Goal: Task Accomplishment & Management: Complete application form

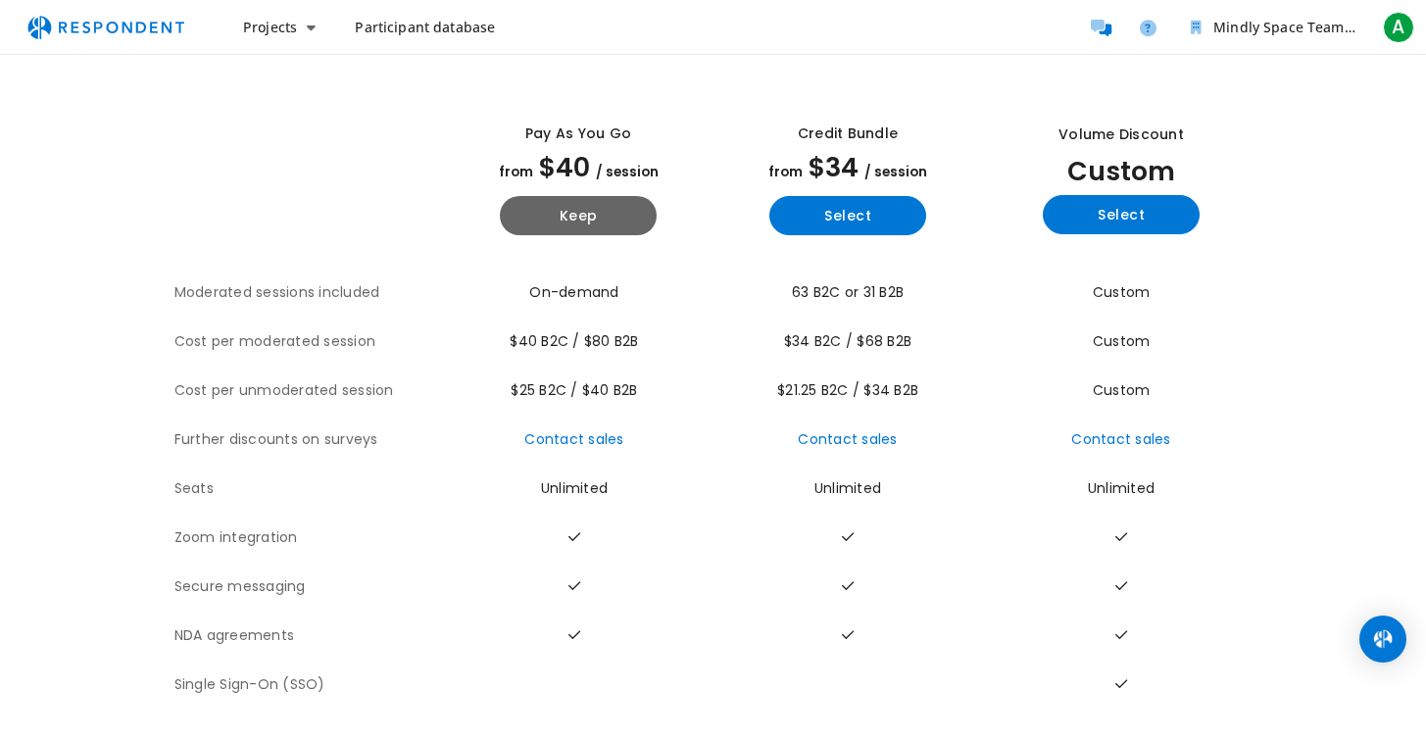
scroll to position [75, 0]
click at [591, 204] on button "Keep" at bounding box center [578, 215] width 157 height 39
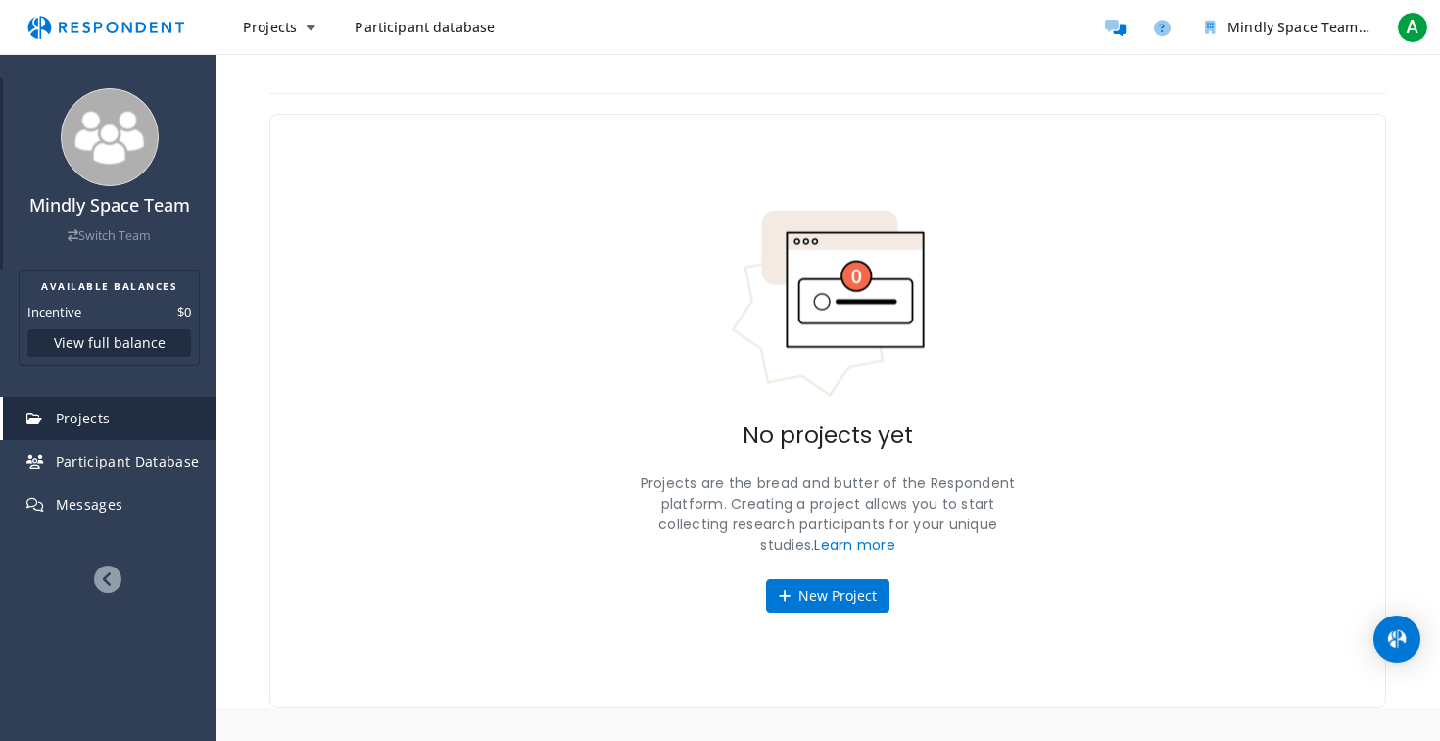
click at [130, 136] on img at bounding box center [110, 137] width 98 height 98
click at [105, 114] on img at bounding box center [110, 137] width 98 height 98
click at [103, 163] on img at bounding box center [110, 137] width 98 height 98
click at [846, 598] on button "New Project" at bounding box center [827, 595] width 123 height 33
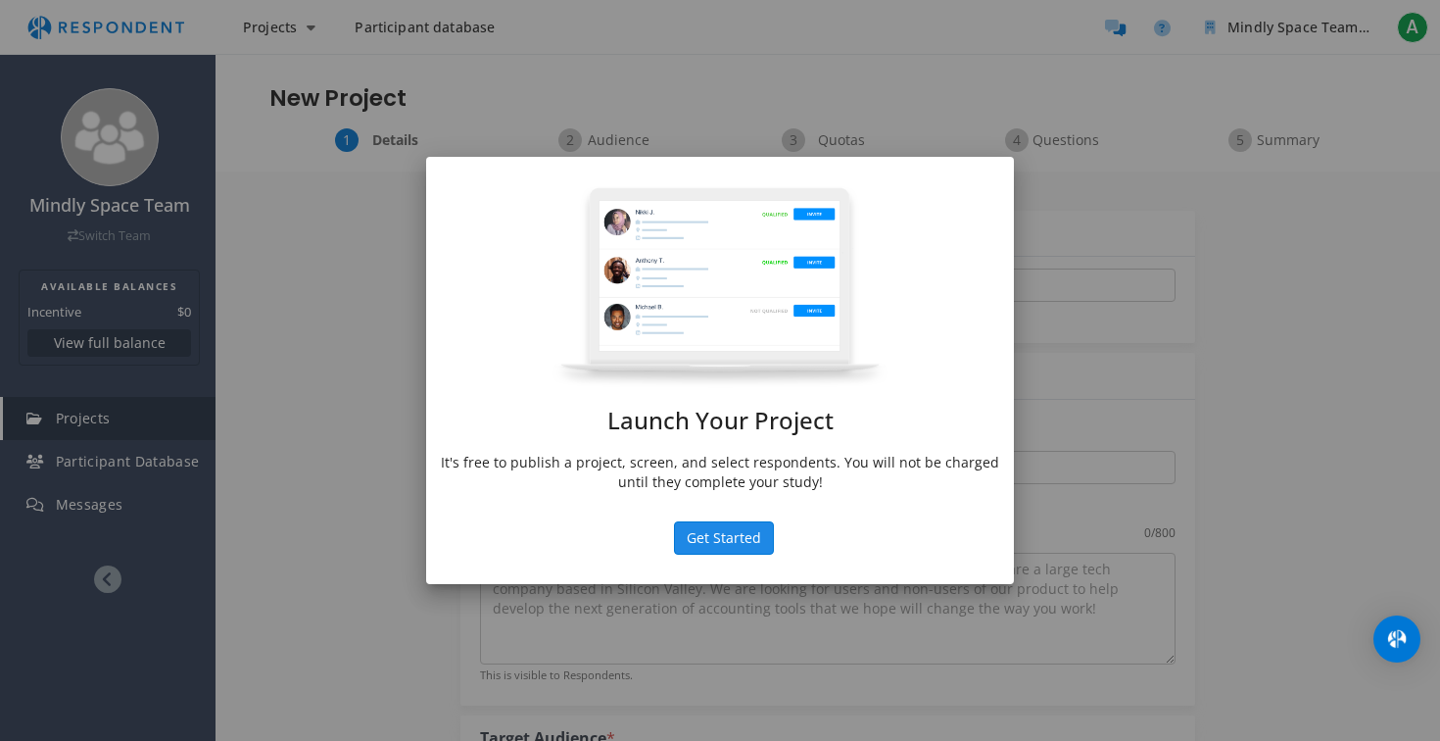
click at [723, 537] on button "Get Started" at bounding box center [724, 537] width 100 height 33
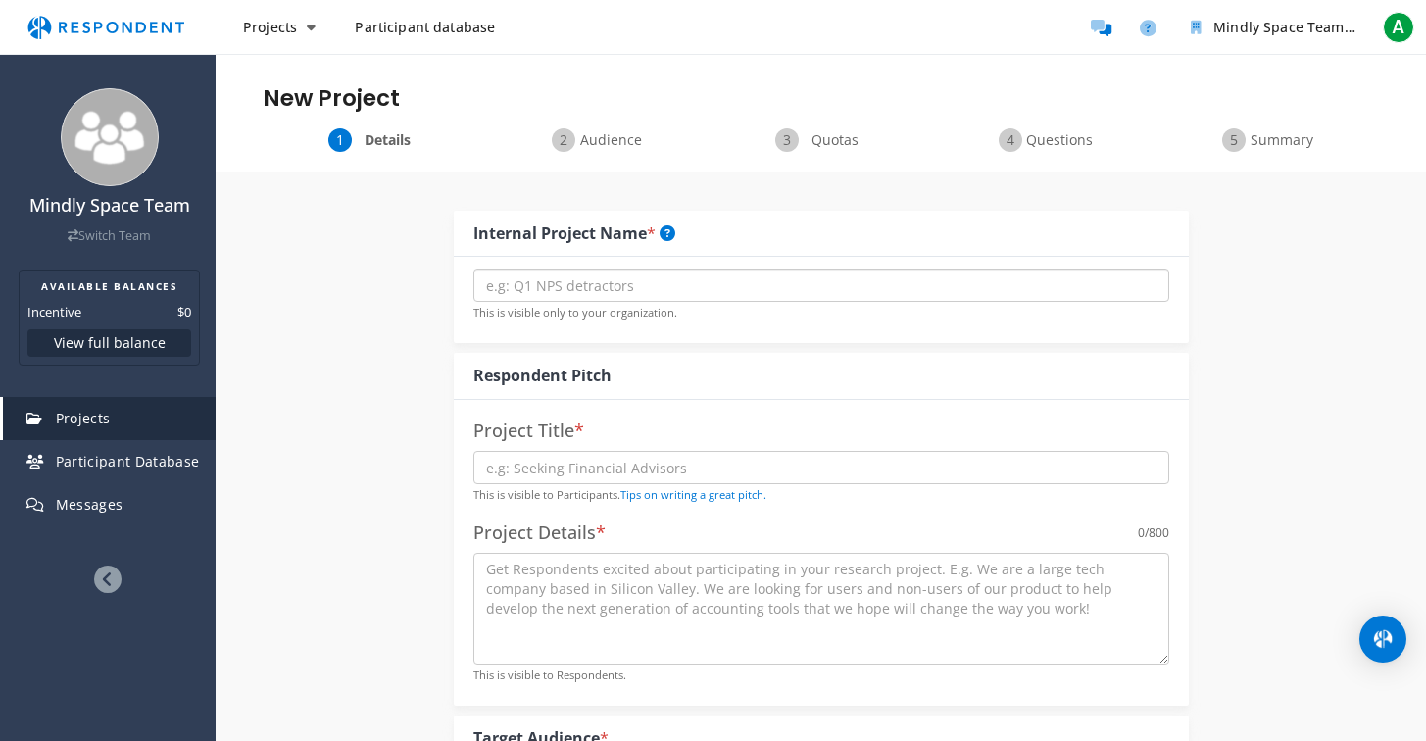
click at [629, 276] on input "text" at bounding box center [821, 284] width 696 height 33
type input "ChatGPT Therapy Users"
click at [792, 462] on input "text" at bounding box center [821, 467] width 696 height 33
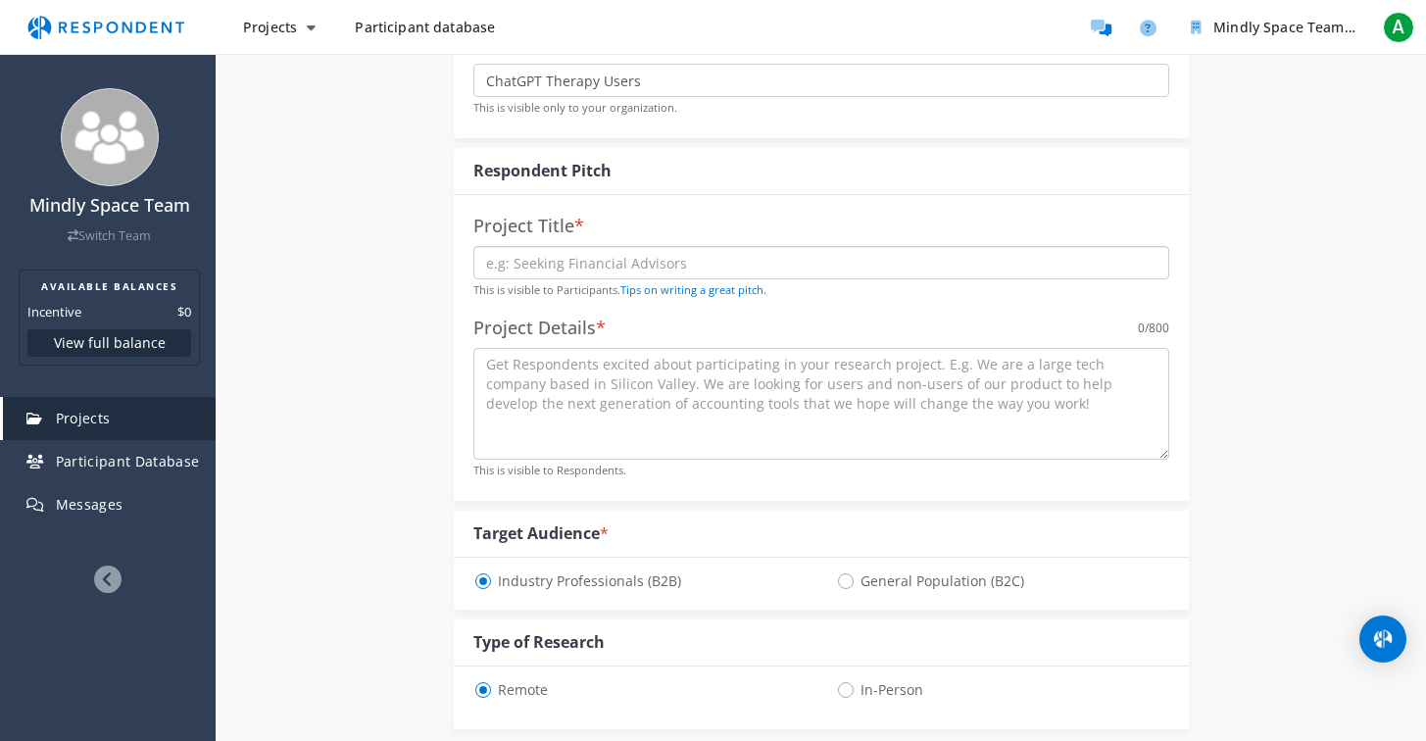
scroll to position [219, 0]
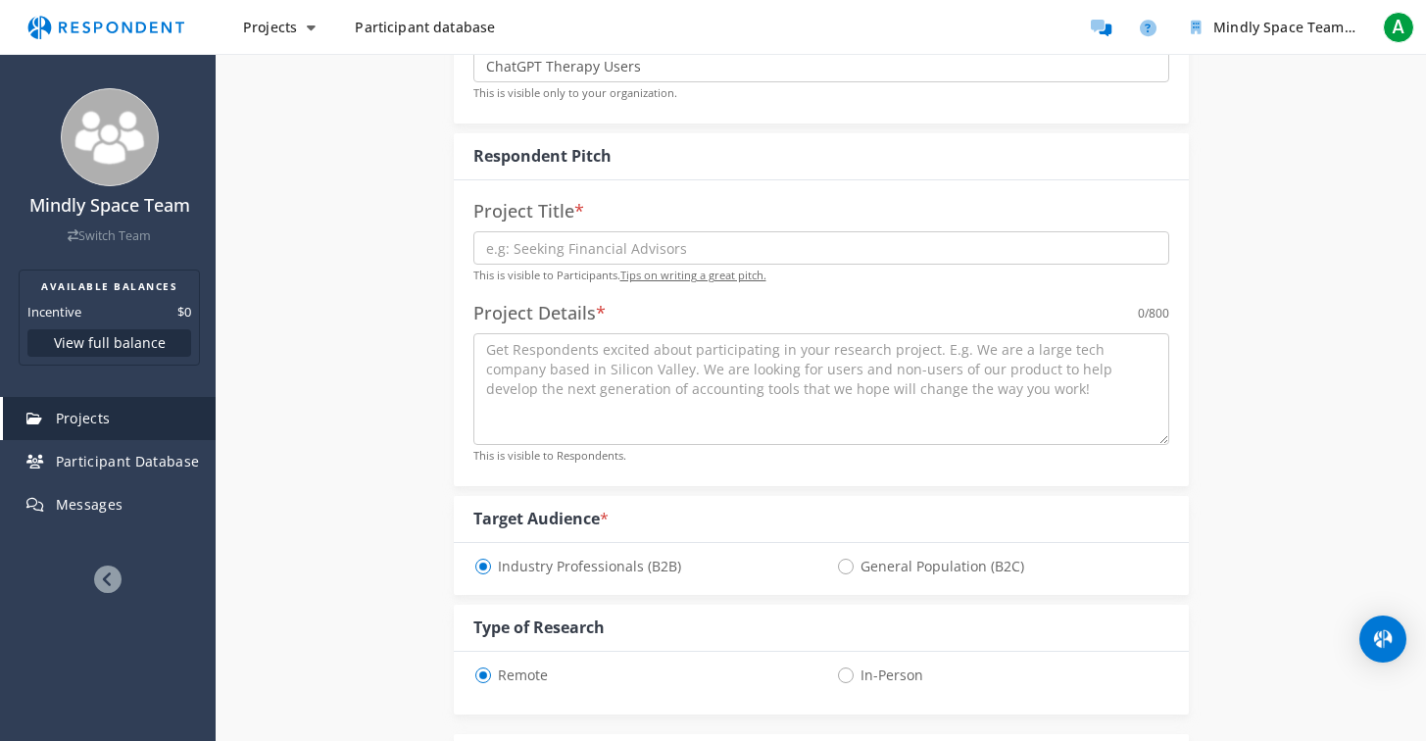
click at [726, 277] on link "Tips on writing a great pitch." at bounding box center [693, 274] width 146 height 15
click at [562, 243] on input "text" at bounding box center [821, 247] width 696 height 33
paste input "Do You Use ChatGPT for Emotional or Mental Health Support?"
type input "Do You Use ChatGPT for Emotional or Mental Health Support?"
click at [586, 362] on textarea at bounding box center [821, 389] width 696 height 112
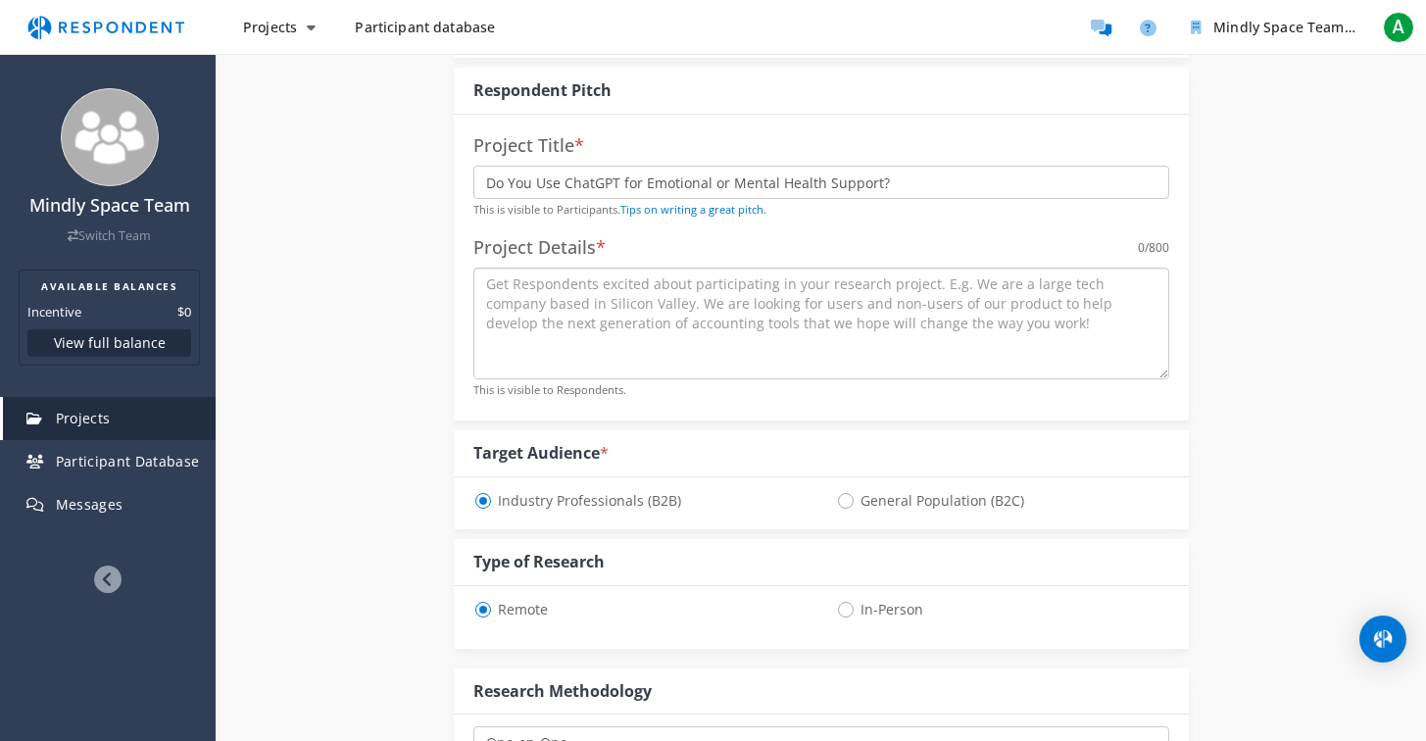
scroll to position [315, 0]
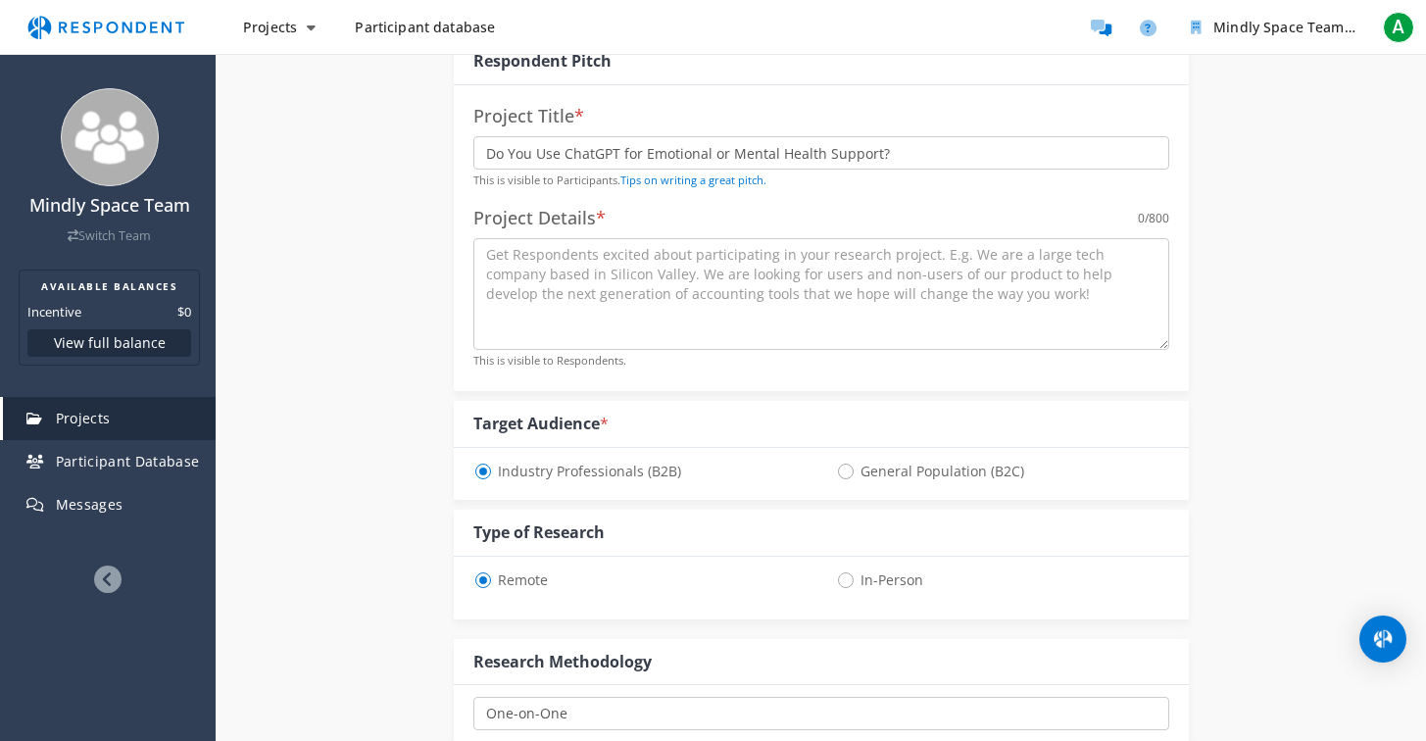
click at [851, 468] on span "General Population (B2C)" at bounding box center [930, 472] width 188 height 24
click at [849, 468] on input "General Population (B2C)" at bounding box center [842, 469] width 13 height 13
radio input "true"
select select "number:125"
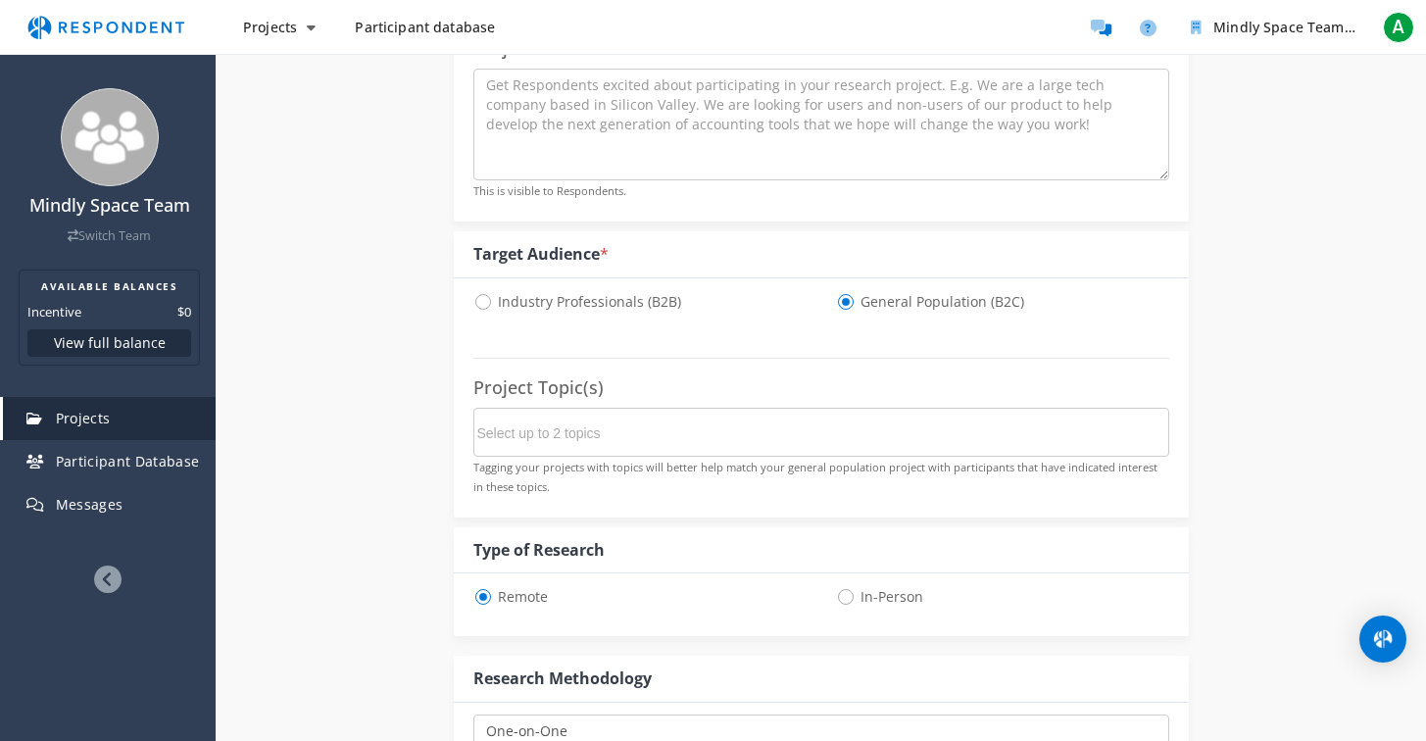
scroll to position [510, 0]
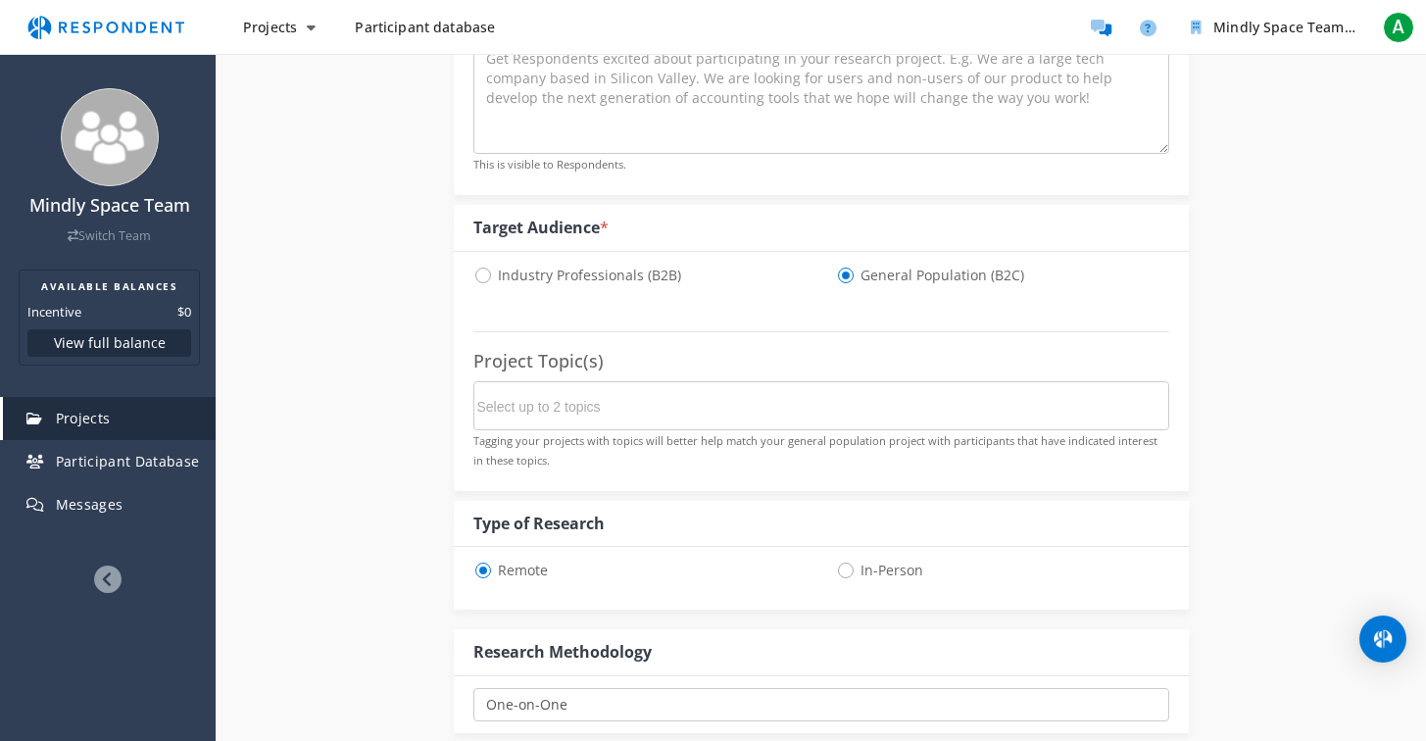
click at [699, 414] on input "Select up to 2 topics" at bounding box center [624, 406] width 294 height 33
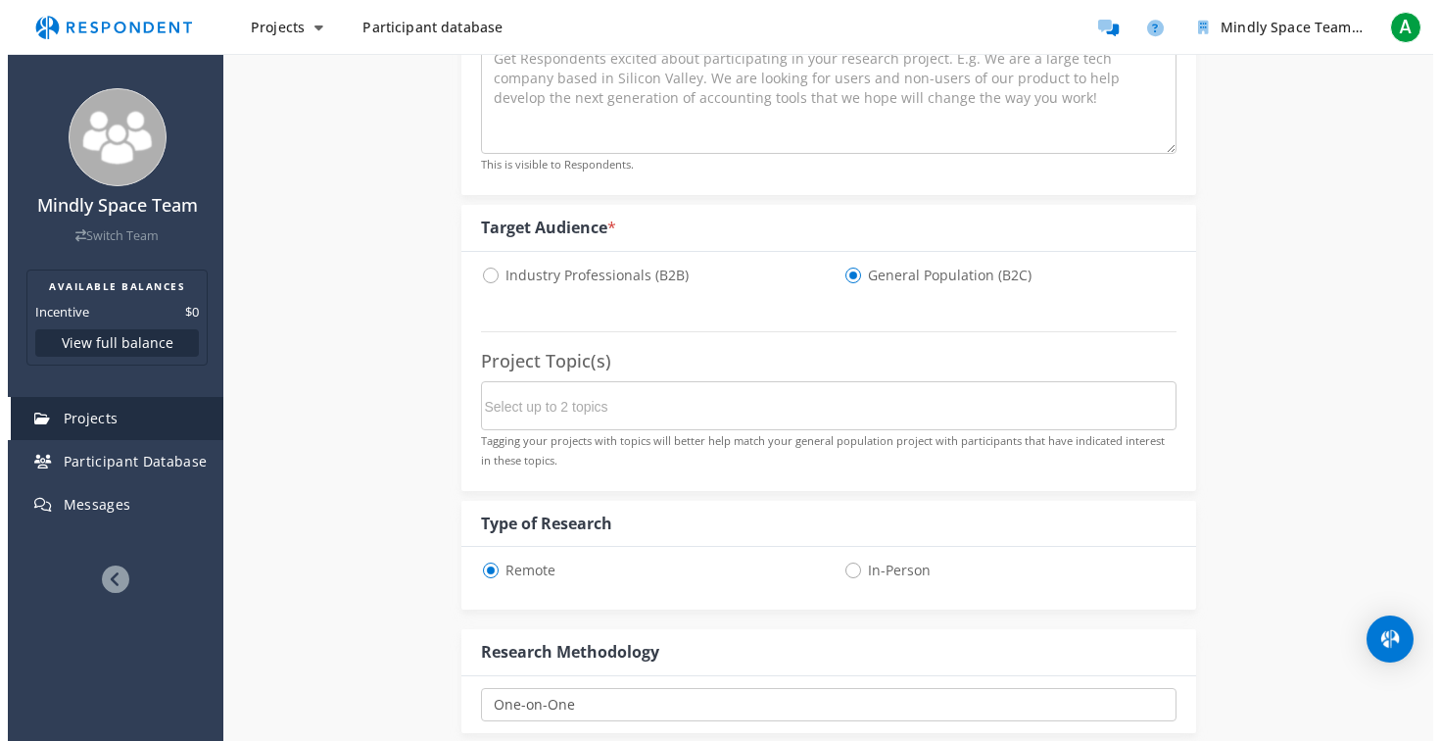
scroll to position [0, 0]
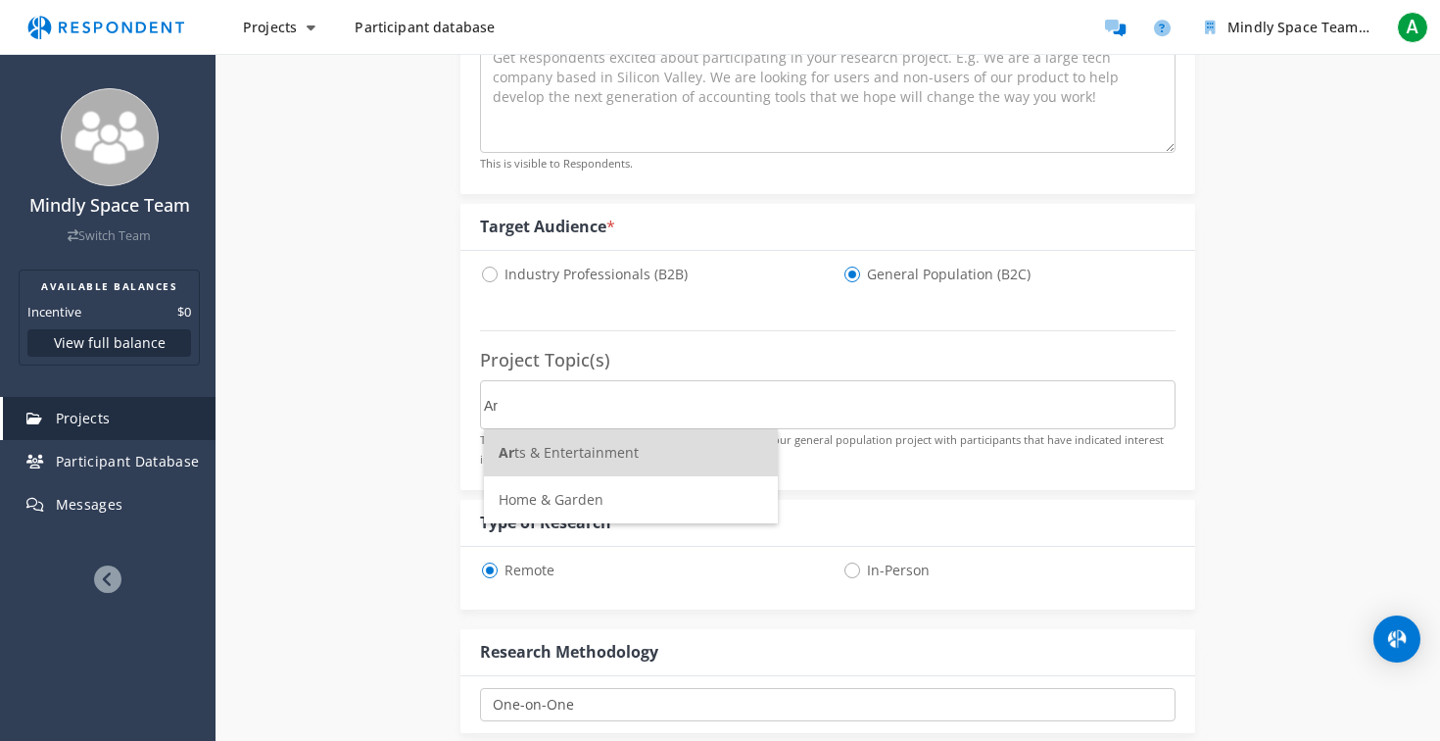
type input "A"
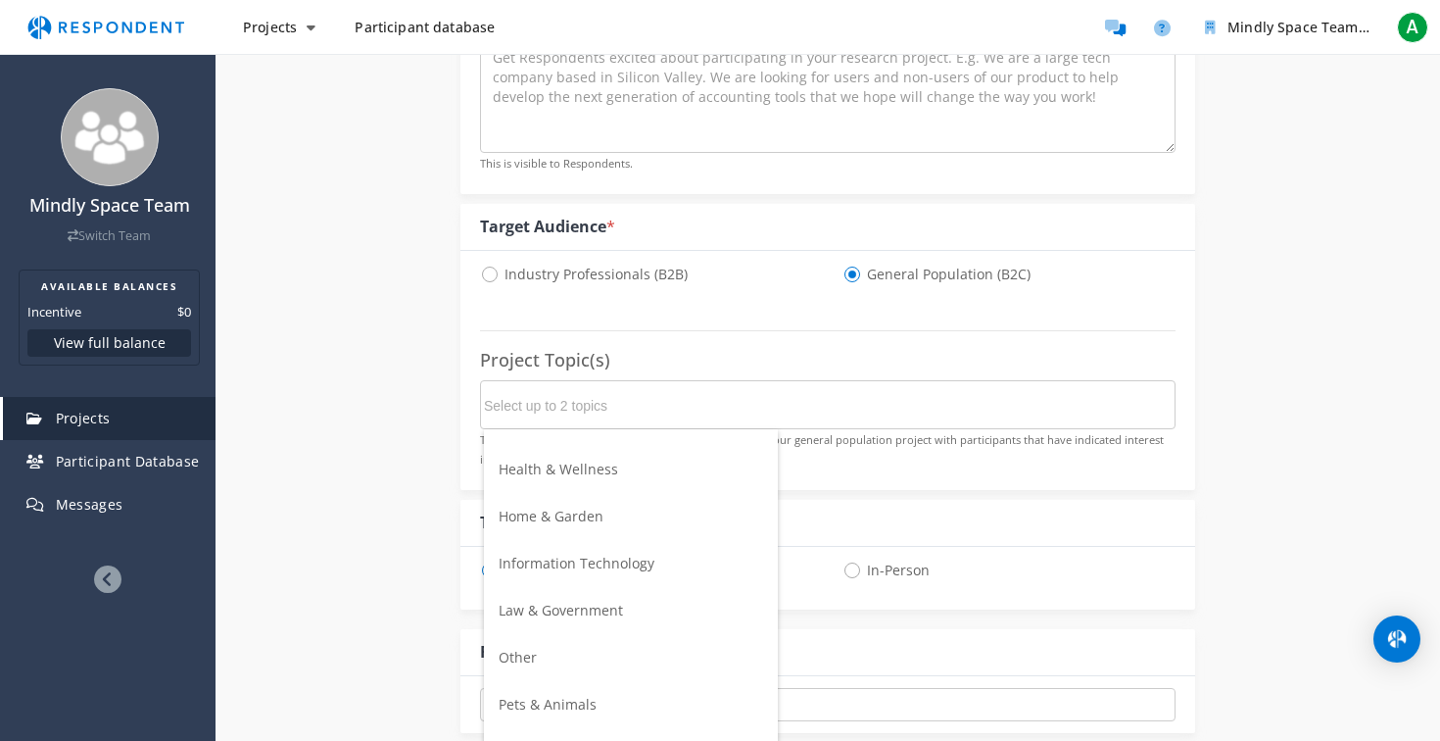
scroll to position [370, 0]
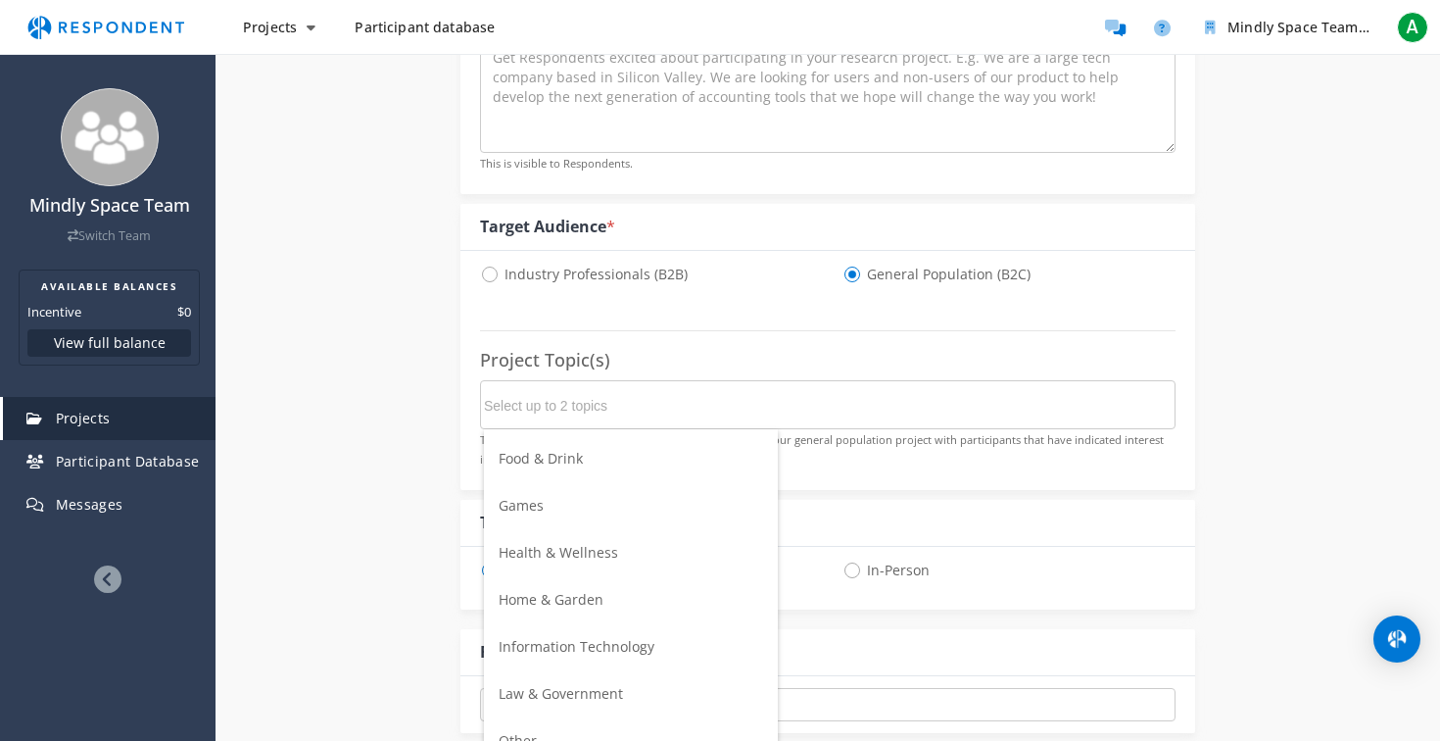
click at [591, 558] on span "Health & Wellness" at bounding box center [559, 552] width 120 height 19
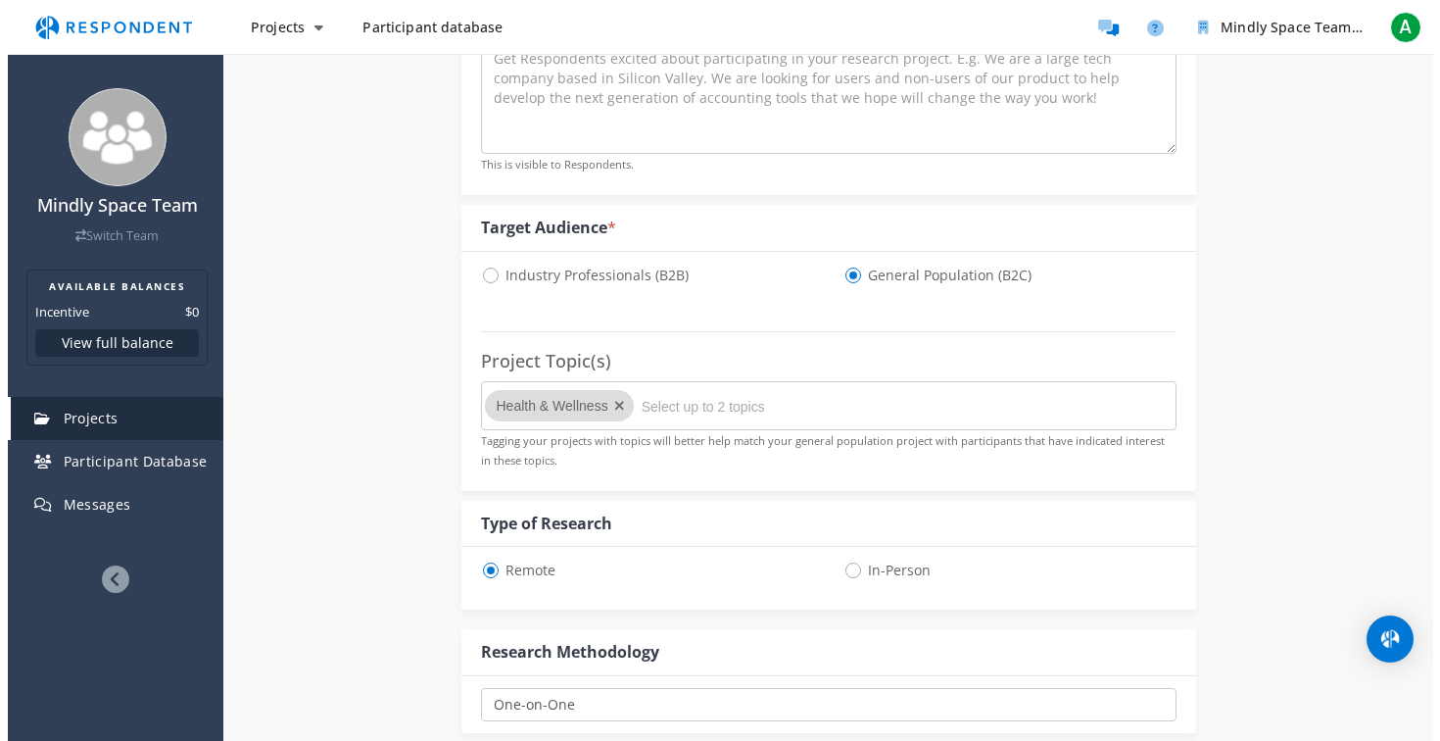
scroll to position [0, 0]
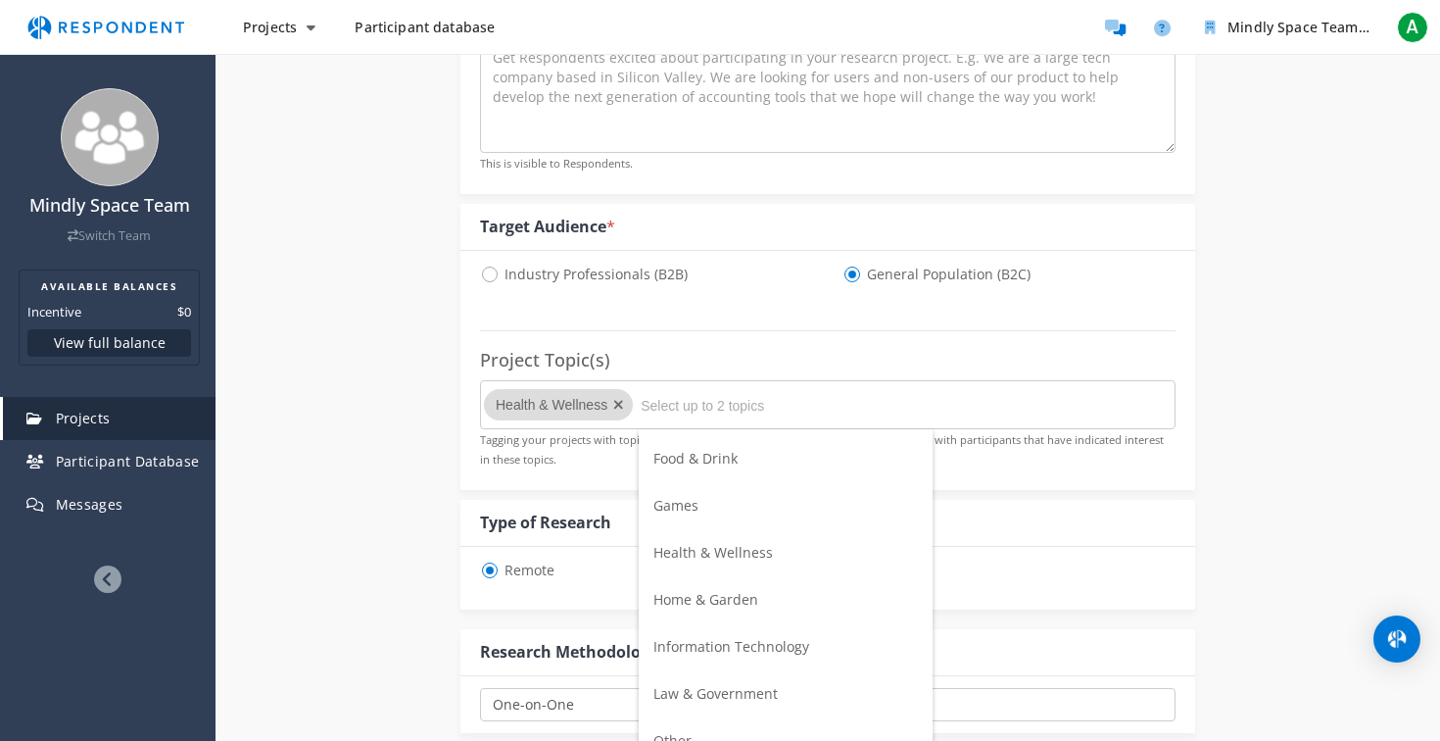
click at [784, 647] on span "Information Technology" at bounding box center [732, 646] width 156 height 19
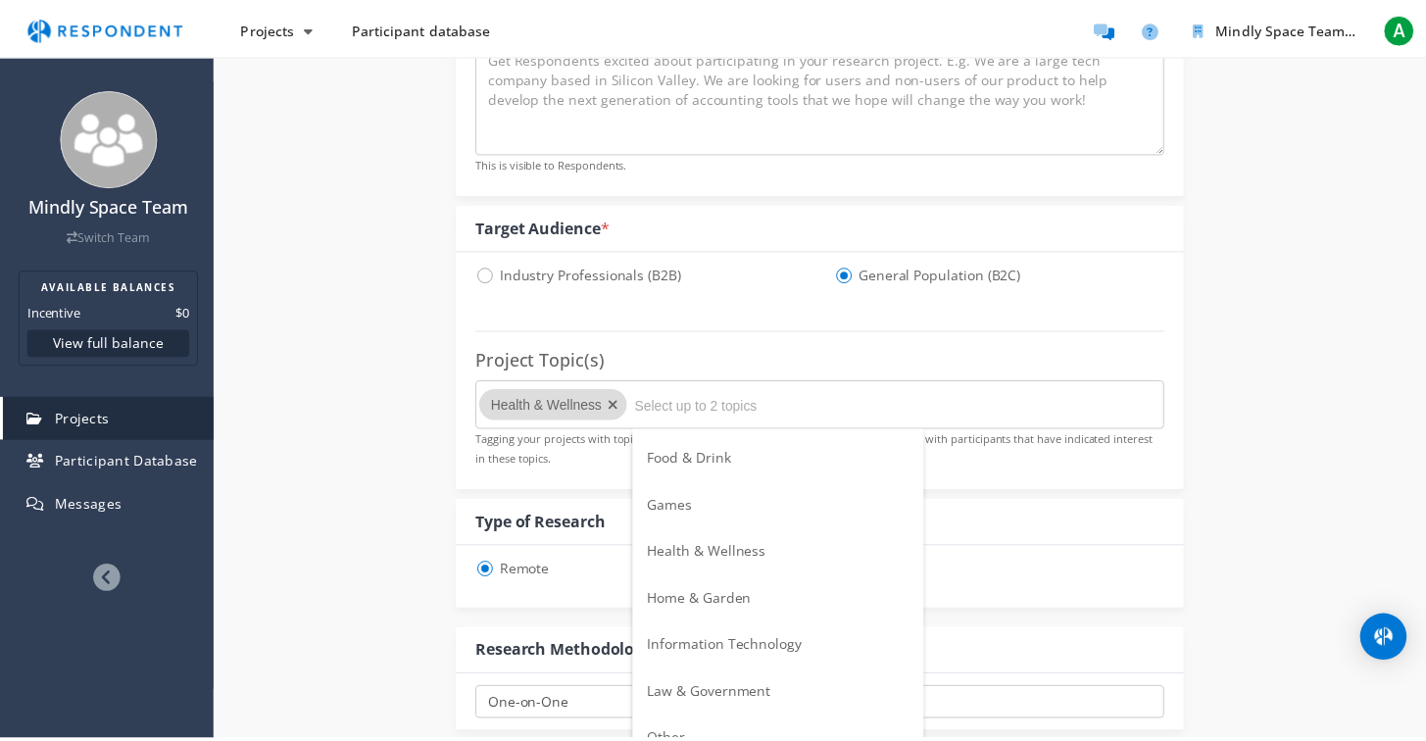
scroll to position [510, 0]
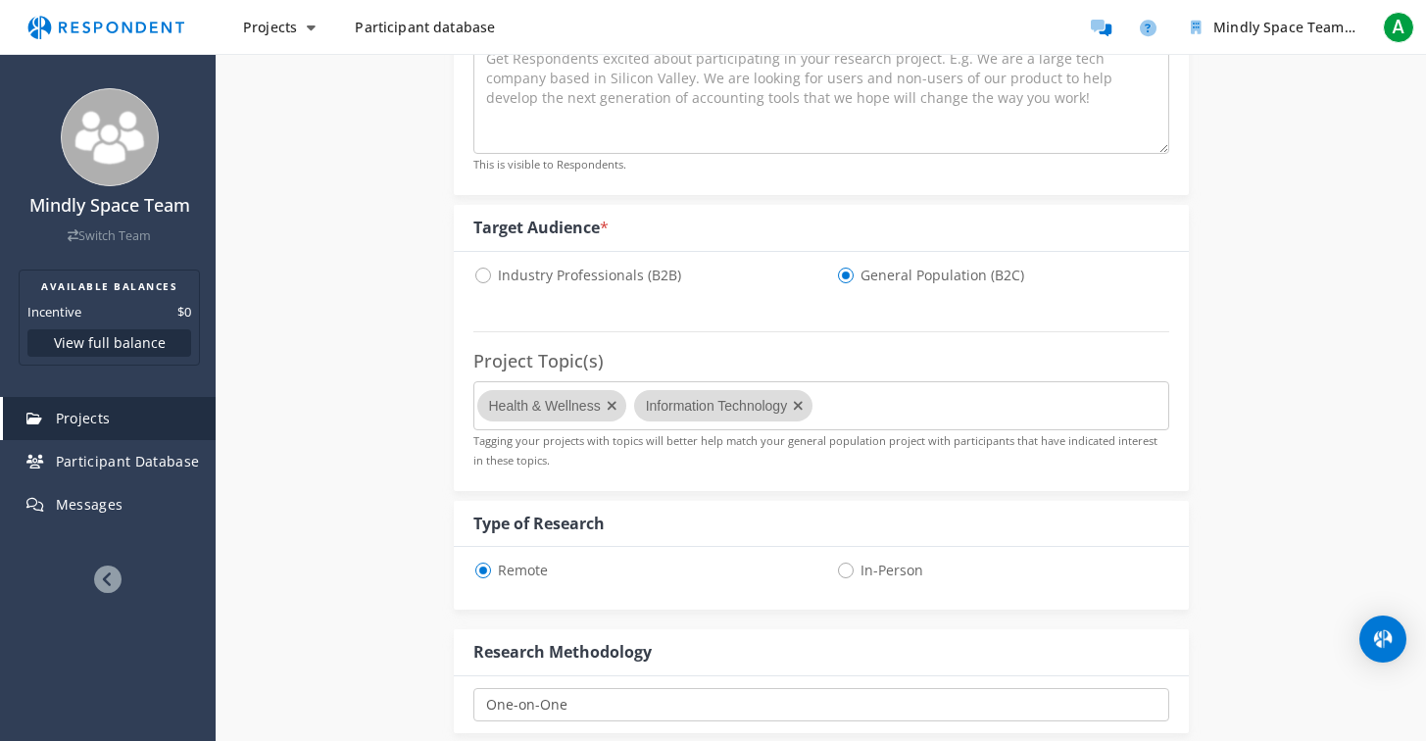
click at [855, 405] on md-chips-wrap "Health & Wellness Information Technology" at bounding box center [821, 405] width 696 height 49
click at [913, 409] on md-chips-wrap "Health & Wellness Information Technology" at bounding box center [821, 405] width 696 height 49
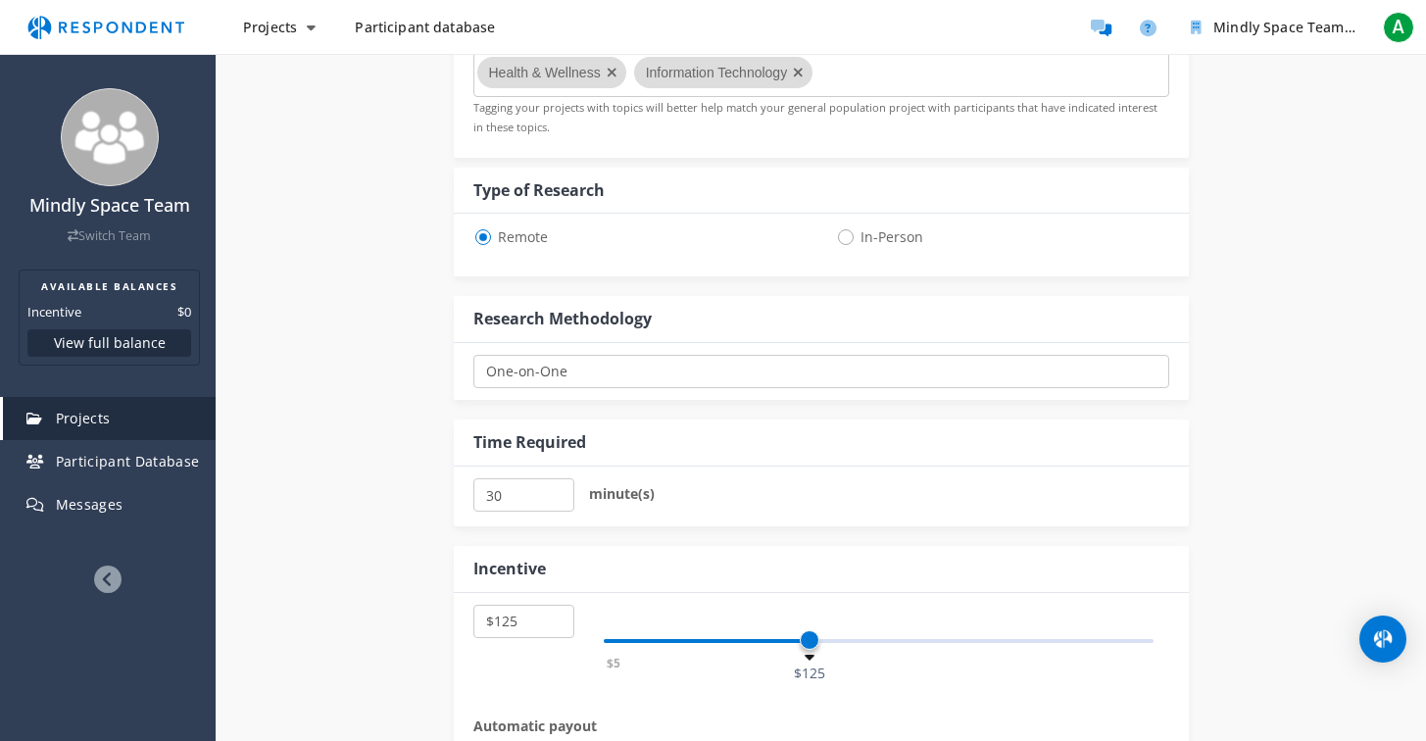
scroll to position [850, 0]
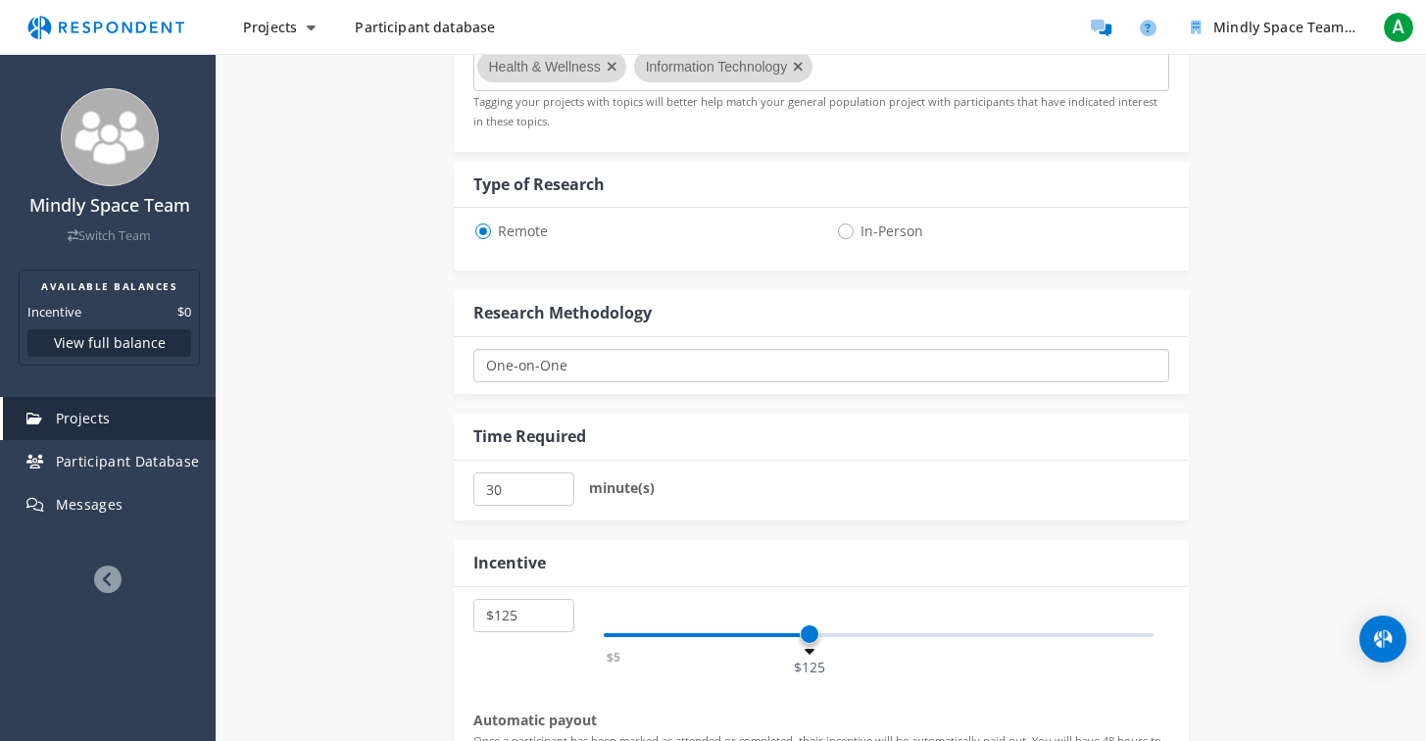
click at [665, 355] on select "One-on-One Focus Group Unmoderated Study Survey Diary Study" at bounding box center [821, 365] width 696 height 33
click at [473, 349] on select "One-on-One Focus Group Unmoderated Study Survey Diary Study" at bounding box center [821, 365] width 696 height 33
click at [552, 608] on select "$5 $10 $15 $20 $25 $30 $35 $40 $45 $50 $55 $60 $65 $70 $75 $80 $85 $90 $95 $100…" at bounding box center [523, 615] width 101 height 33
select select "number:40"
click at [473, 599] on select "$5 $10 $15 $20 $25 $30 $35 $40 $45 $50 $55 $60 $65 $70 $75 $80 $85 $90 $95 $100…" at bounding box center [523, 615] width 101 height 33
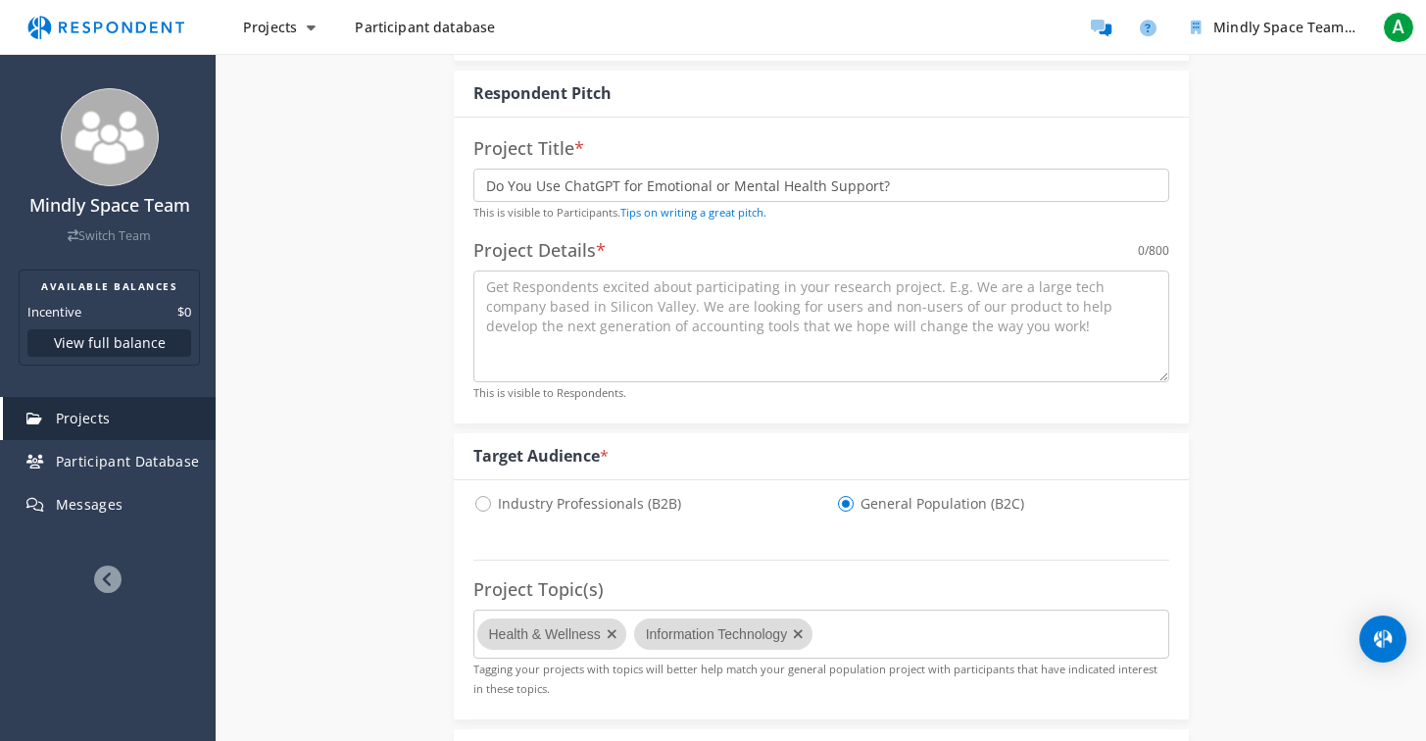
scroll to position [267, 0]
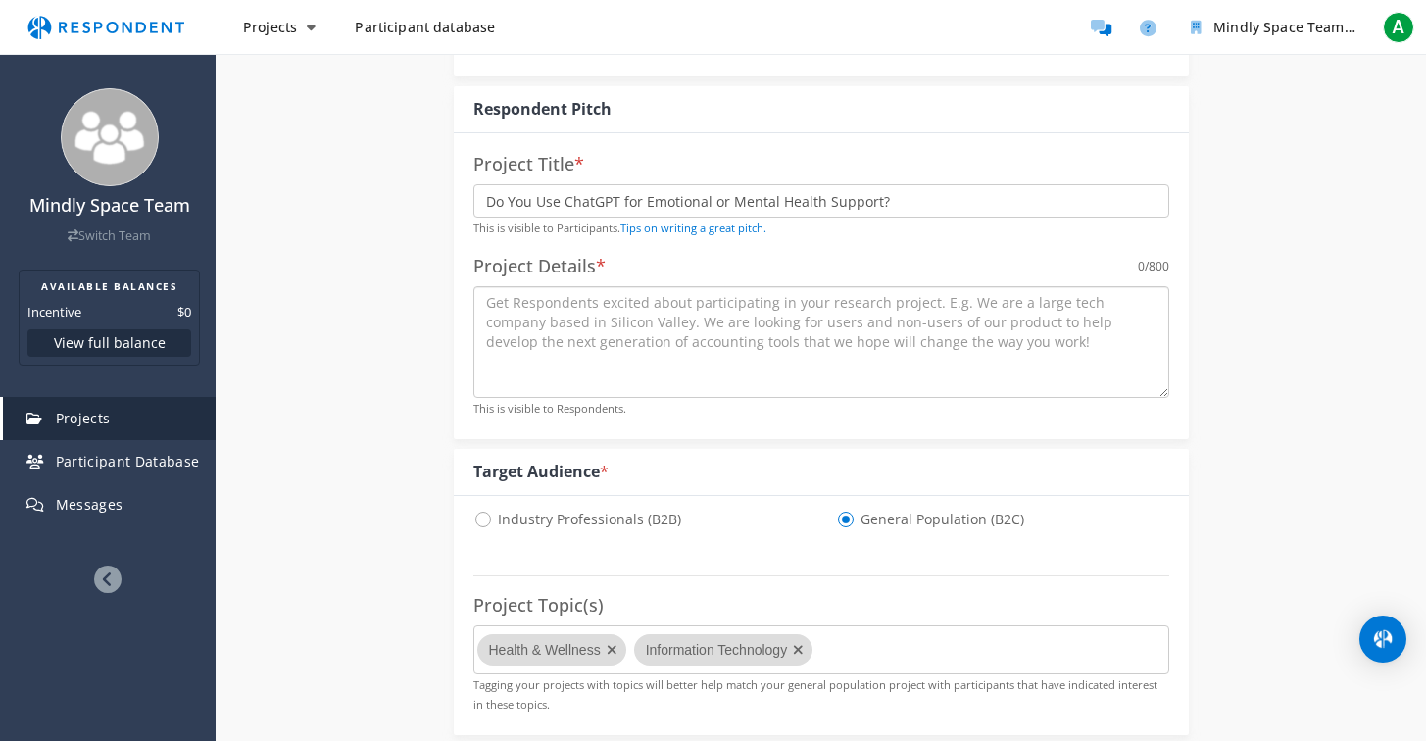
click at [567, 298] on textarea at bounding box center [821, 342] width 696 height 112
paste textarea "We are exploring the space of AI tools for mental health and emotional well-bei…"
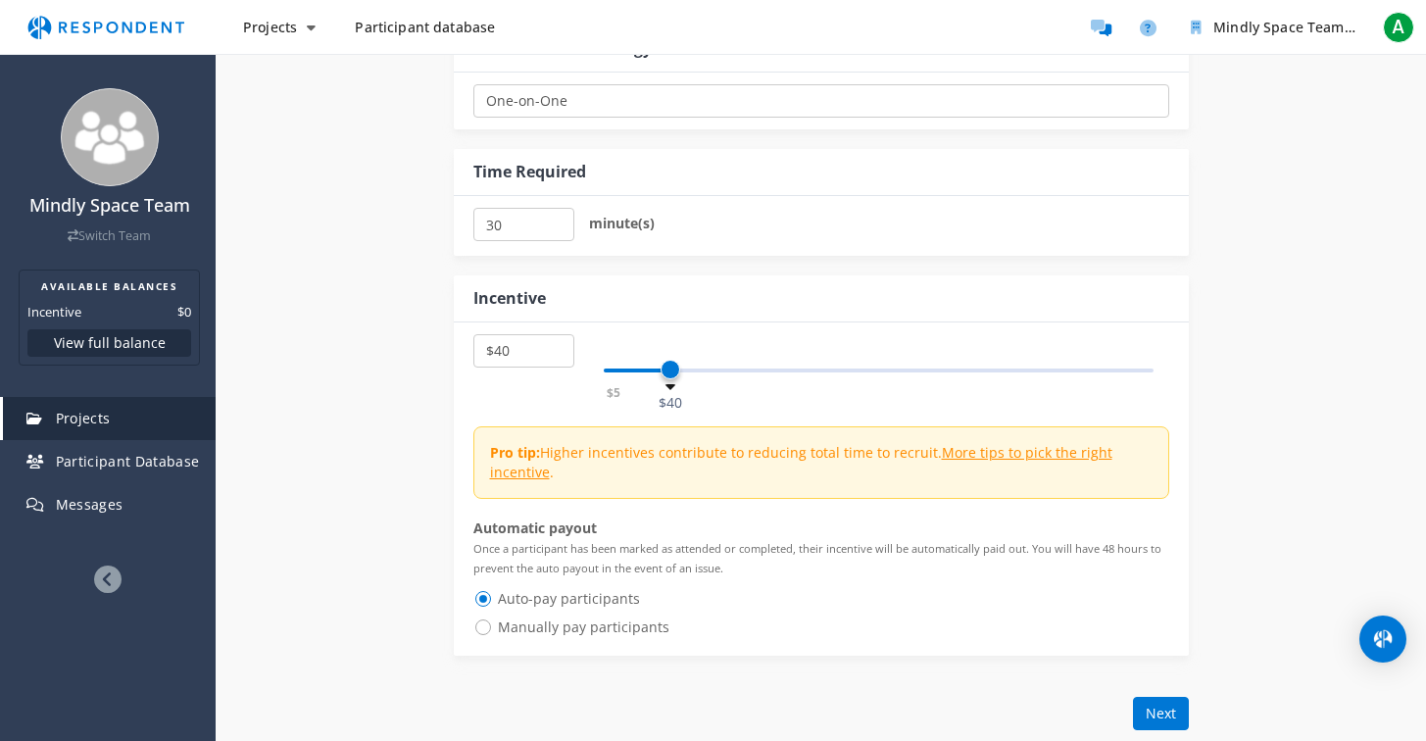
scroll to position [1120, 0]
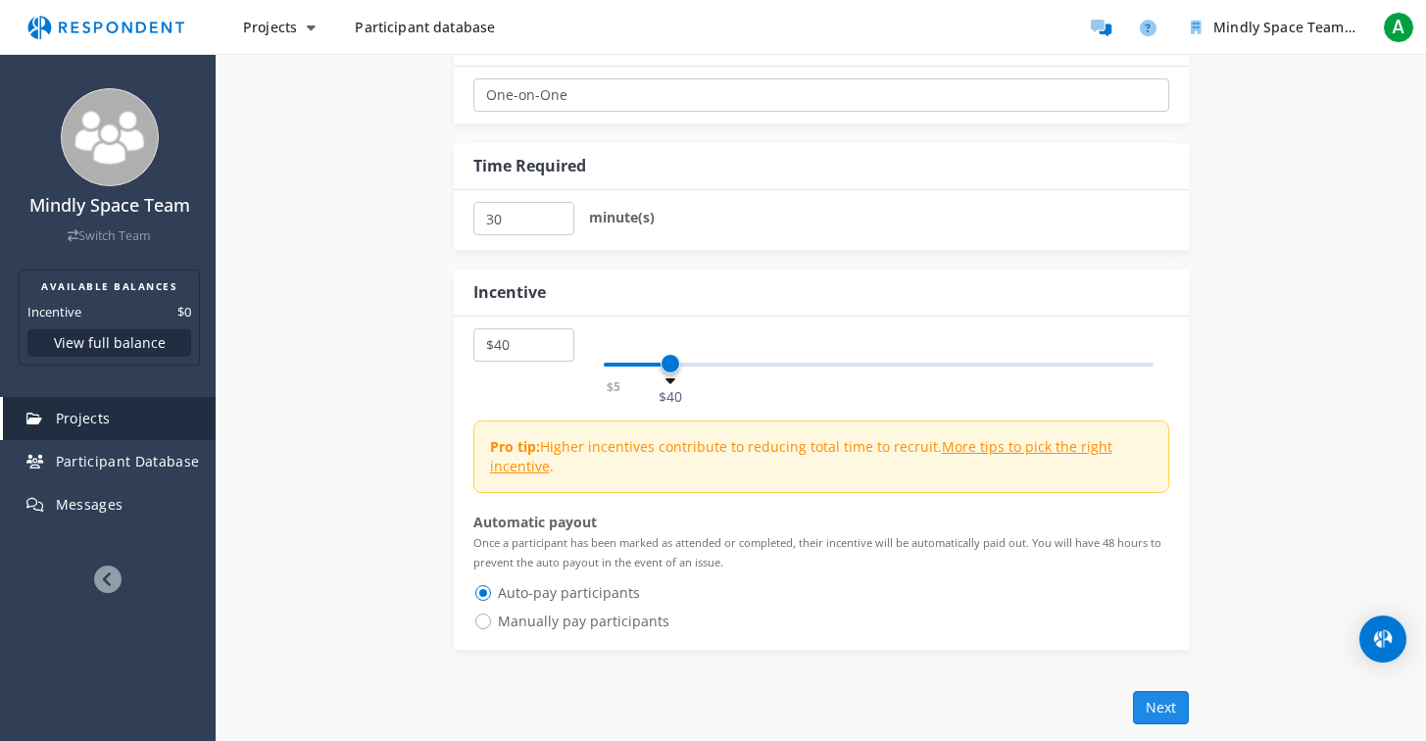
type textarea "We are exploring the space of AI tools for mental health and emotional well-bei…"
click at [1170, 704] on button "Next" at bounding box center [1161, 707] width 56 height 33
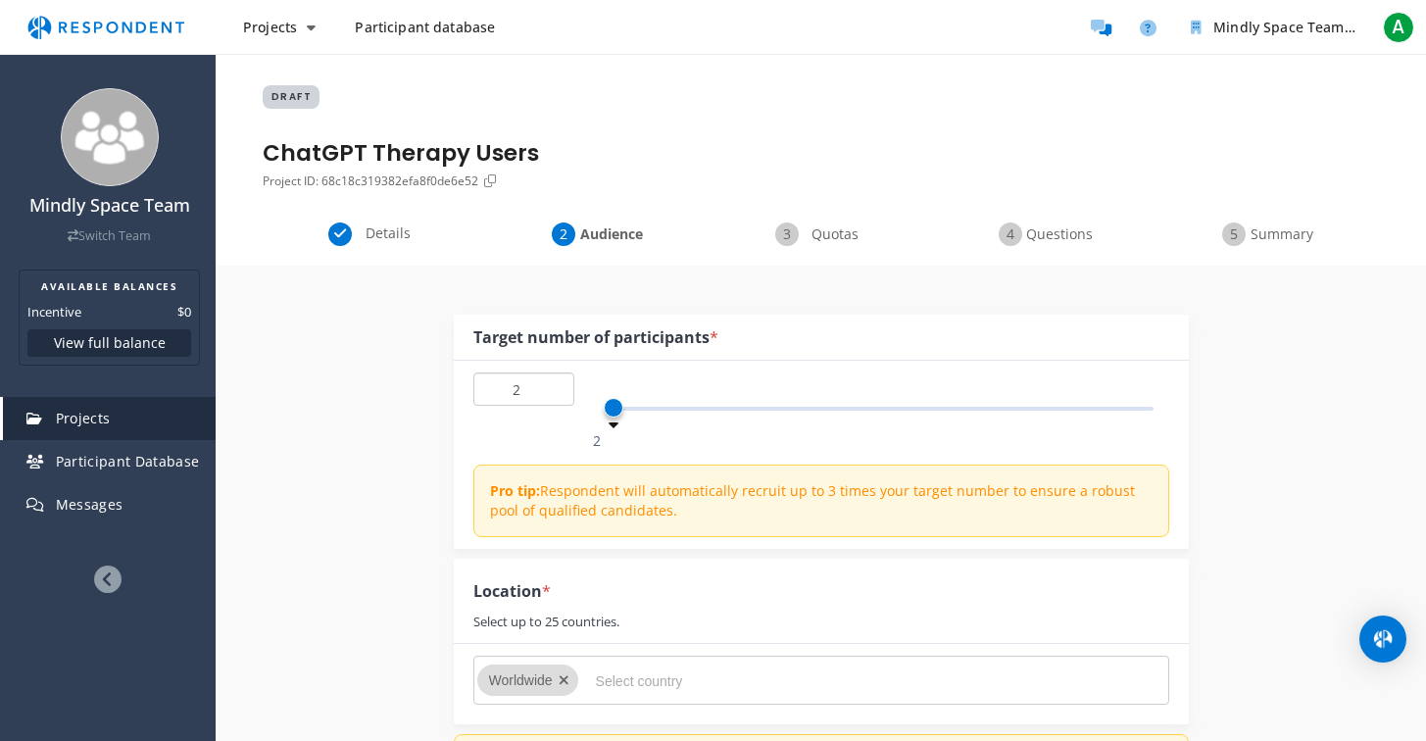
click at [552, 387] on input "2" at bounding box center [523, 388] width 101 height 33
click at [552, 387] on input "3" at bounding box center [523, 388] width 101 height 33
click at [552, 387] on input "4" at bounding box center [523, 388] width 101 height 33
click at [552, 387] on input "5" at bounding box center [523, 388] width 101 height 33
type input "6"
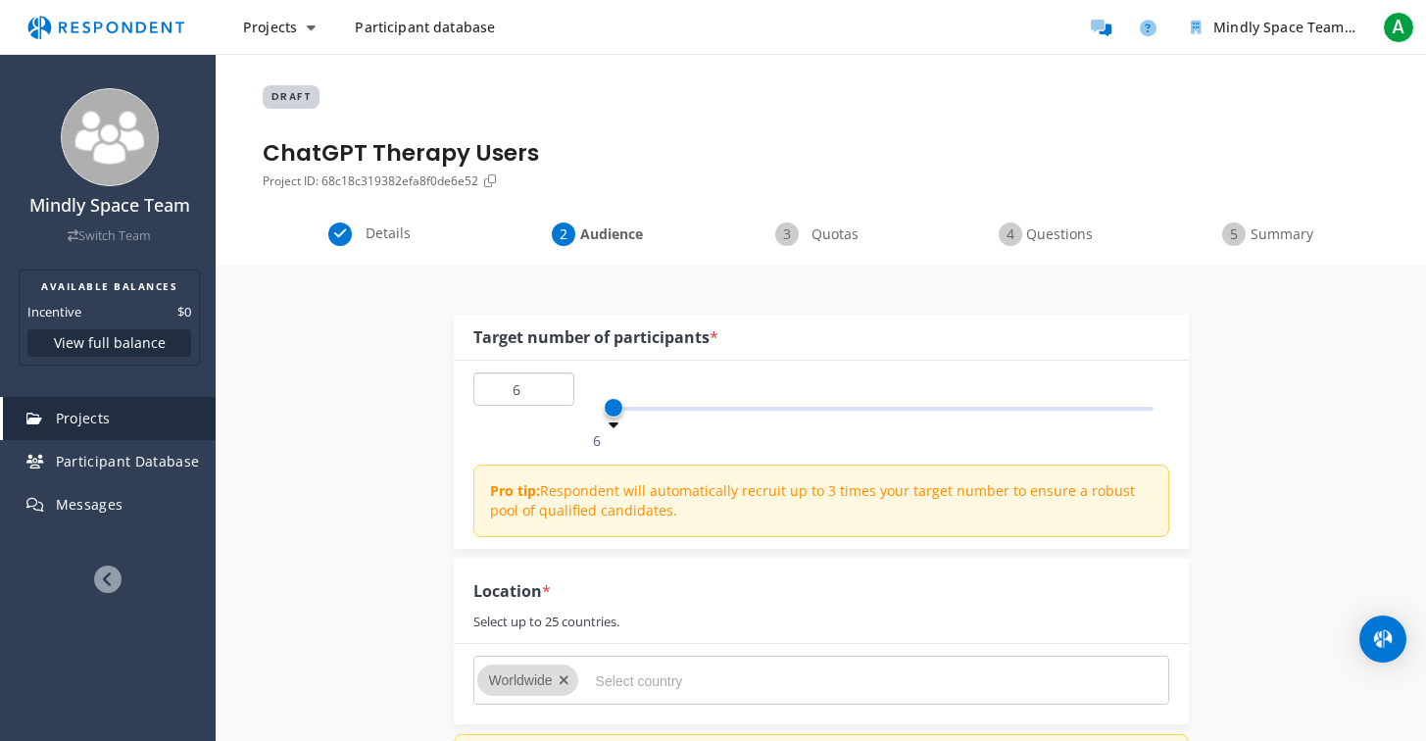
click at [552, 387] on input "6" at bounding box center [523, 388] width 101 height 33
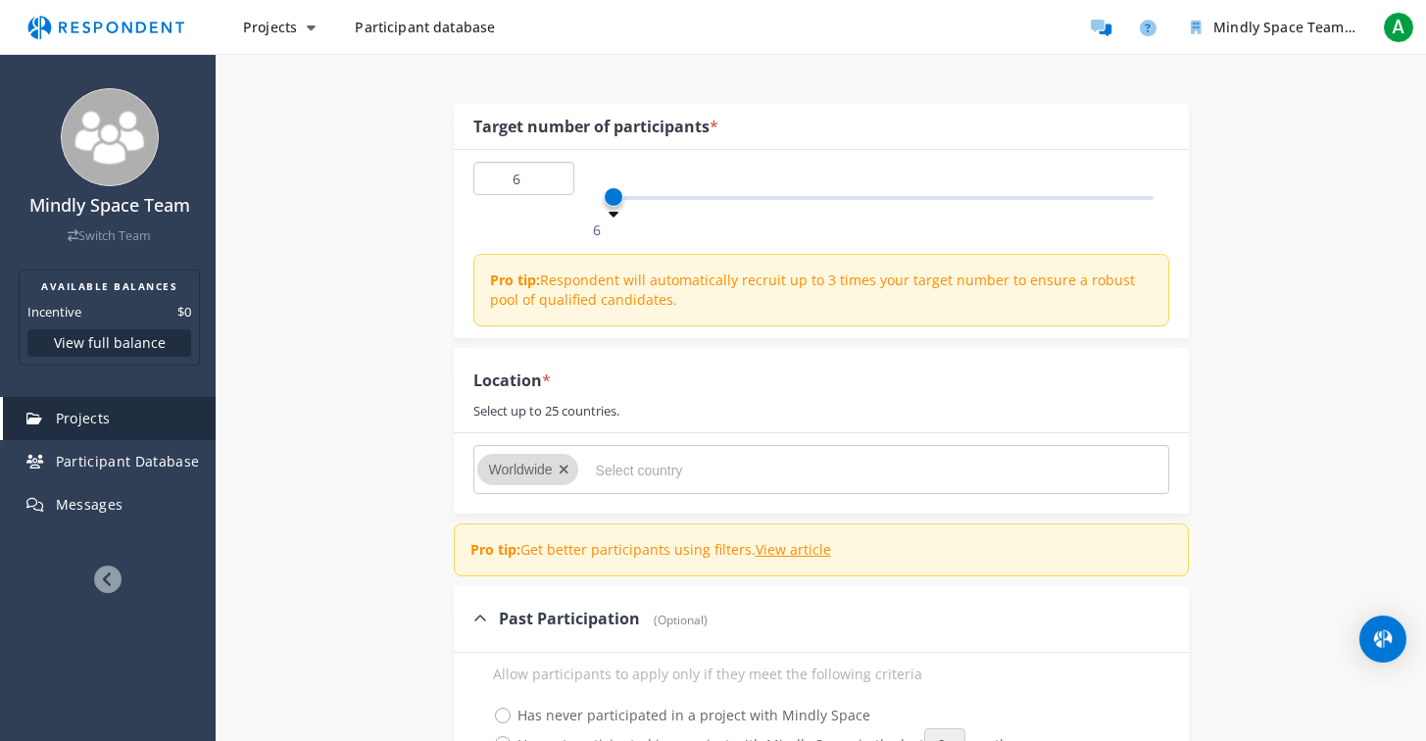
scroll to position [259, 0]
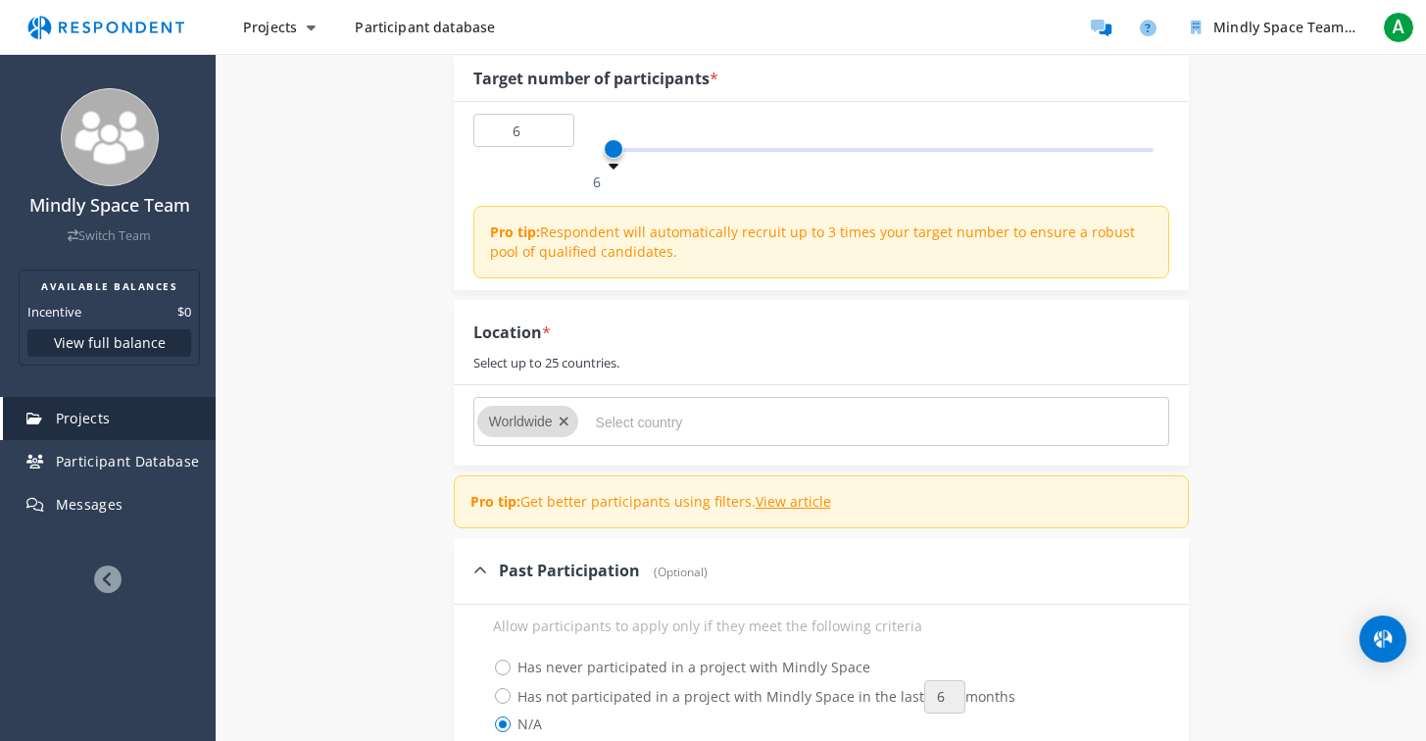
click at [566, 418] on icon "Remove Worldwide" at bounding box center [564, 421] width 11 height 14
click at [662, 420] on input "Select country" at bounding box center [743, 422] width 294 height 33
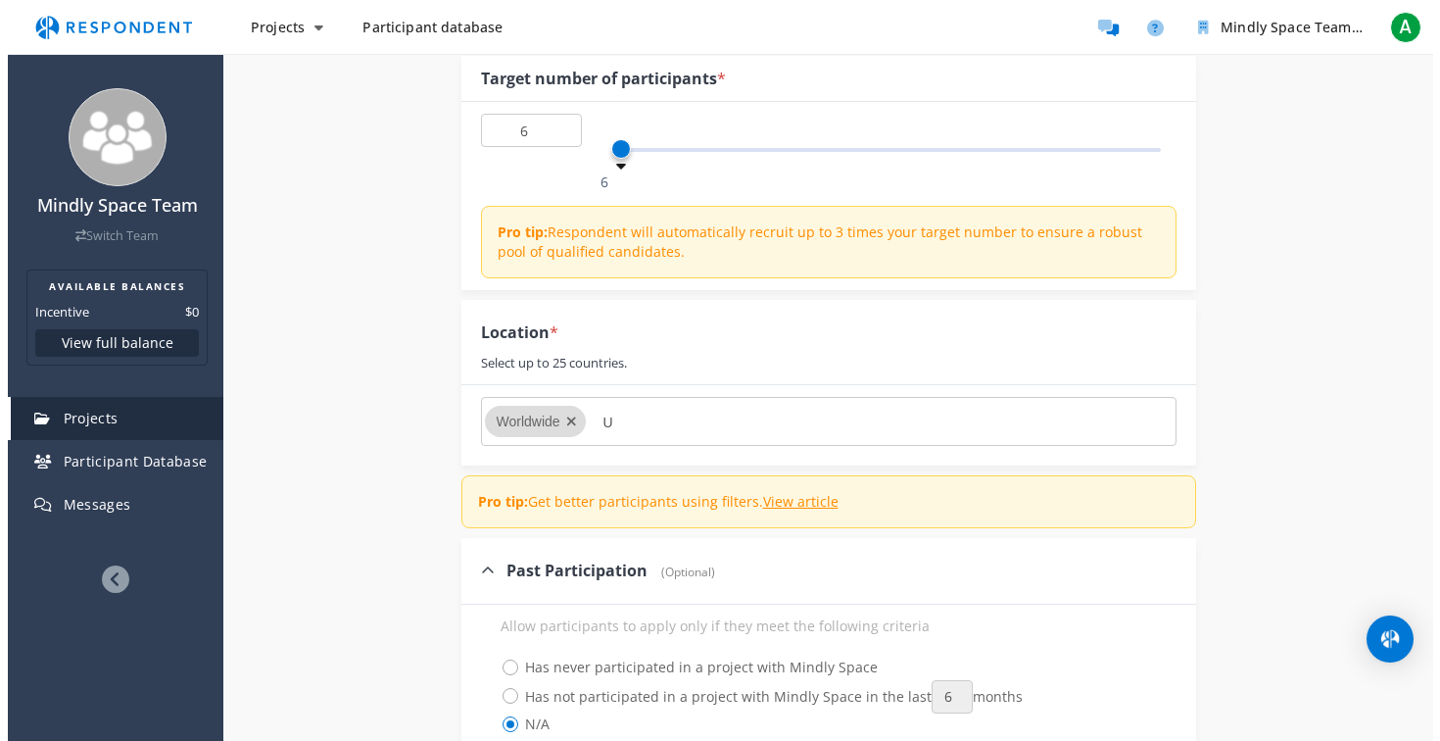
scroll to position [0, 0]
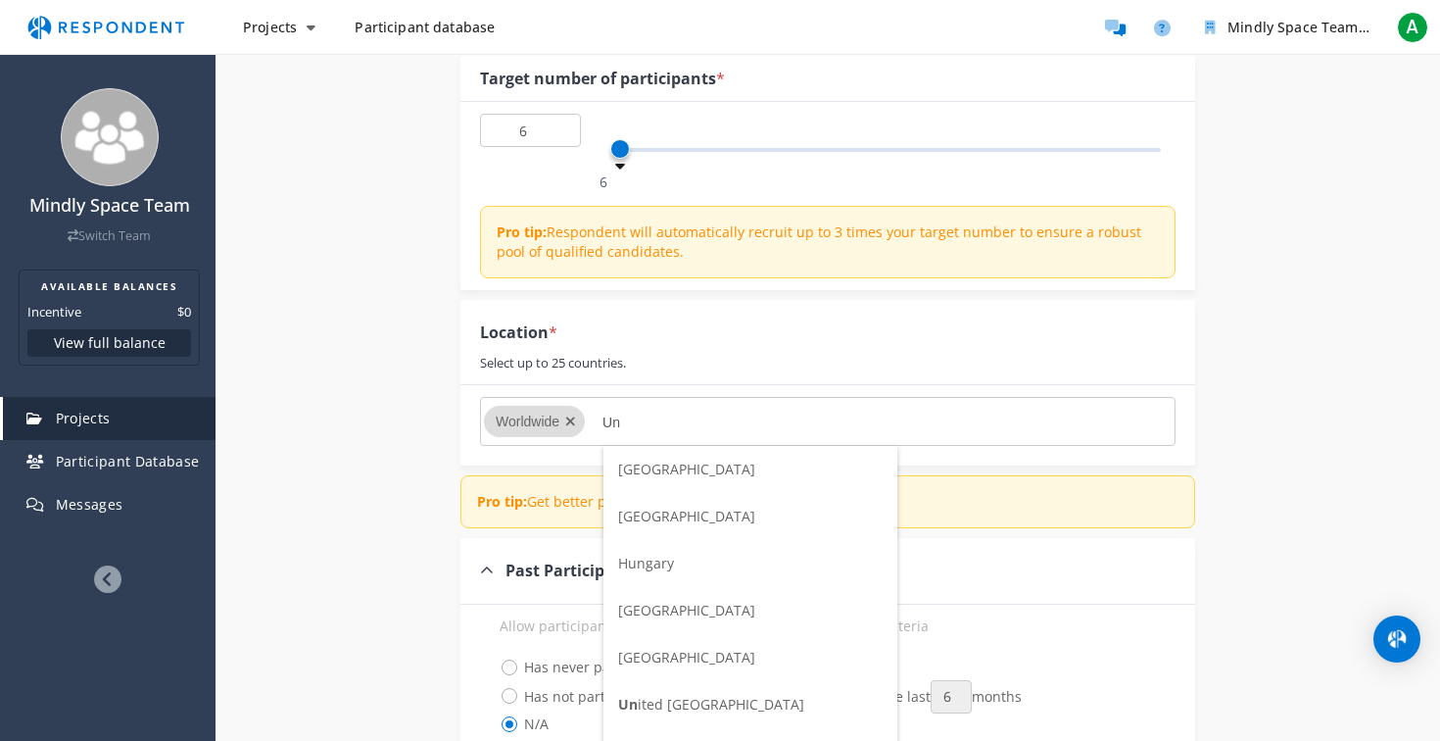
type input "Un"
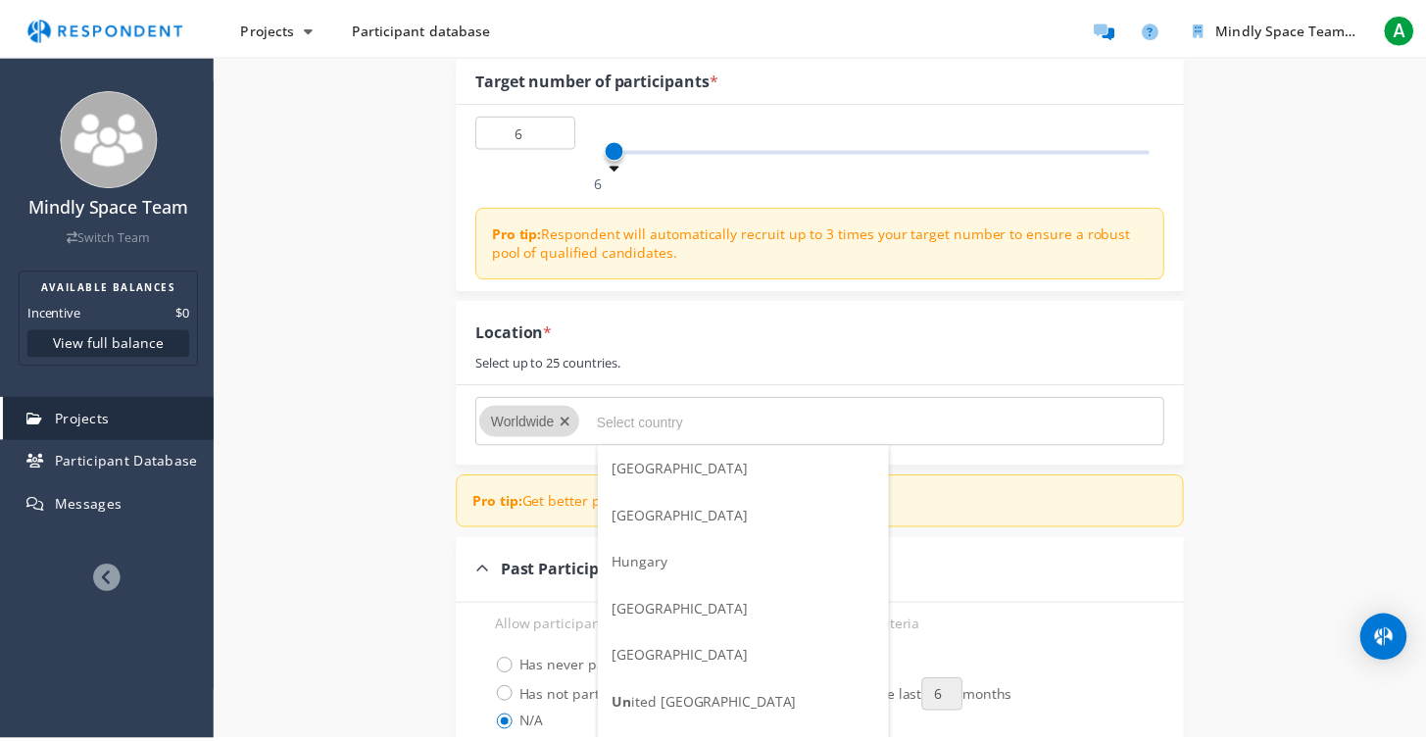
scroll to position [259, 0]
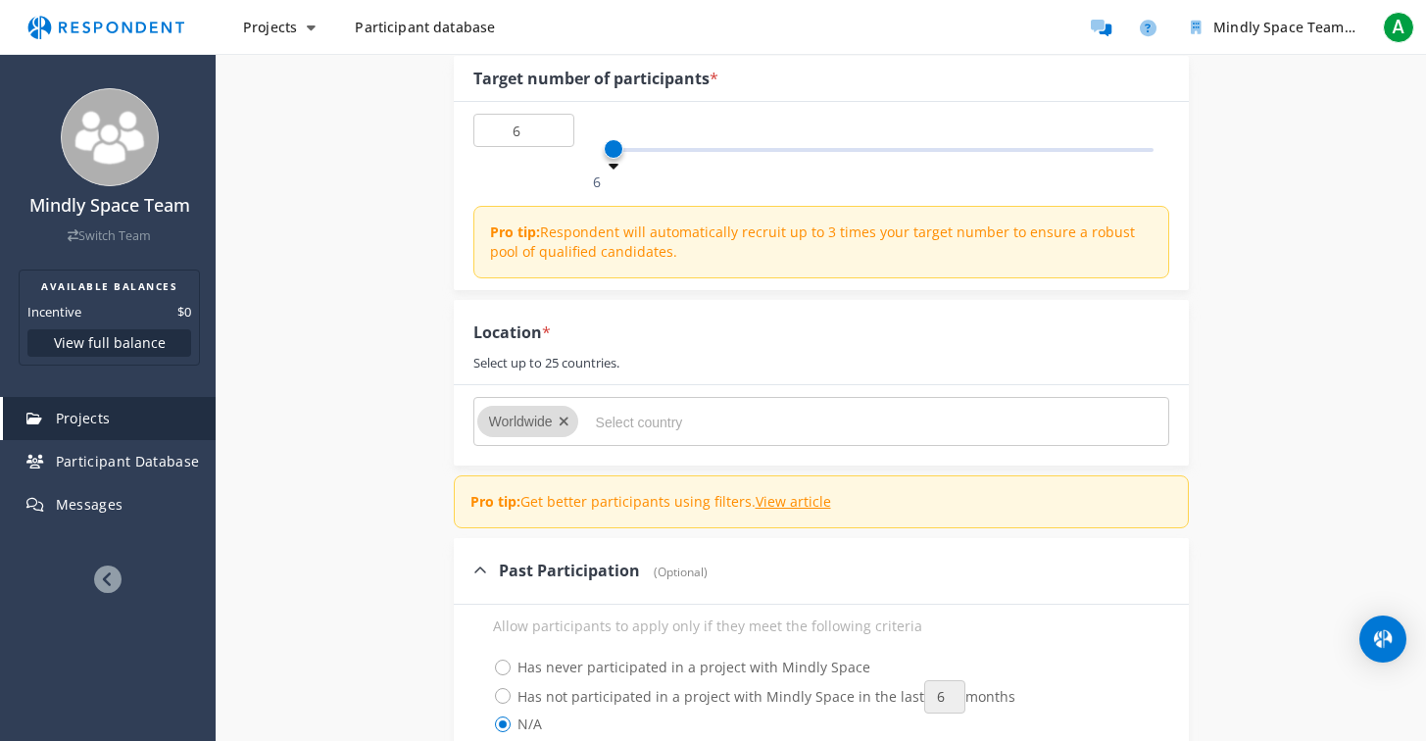
click at [572, 416] on div at bounding box center [569, 421] width 20 height 31
click at [623, 426] on input "Select country" at bounding box center [743, 422] width 294 height 33
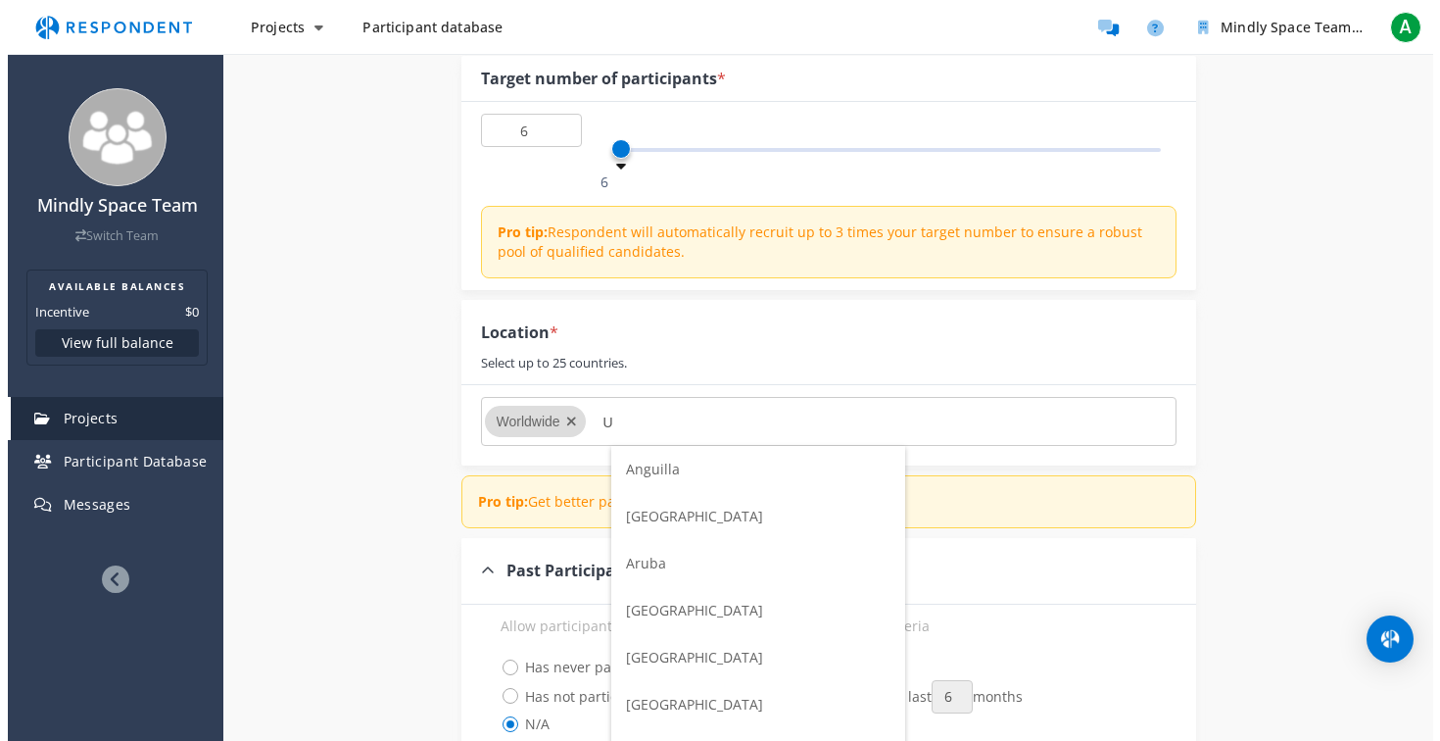
scroll to position [0, 0]
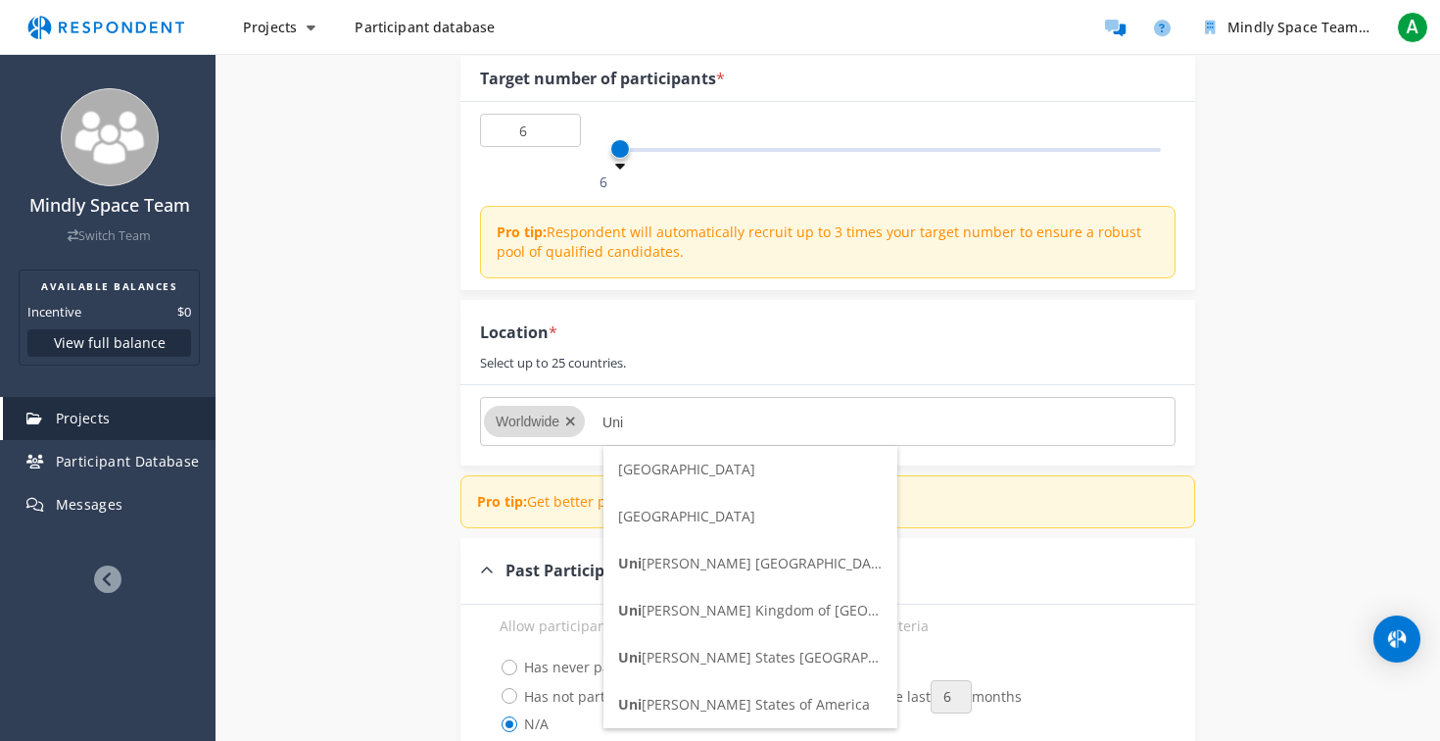
type input "Uni"
click at [756, 696] on span "Uni [PERSON_NAME] [GEOGRAPHIC_DATA]" at bounding box center [744, 704] width 252 height 19
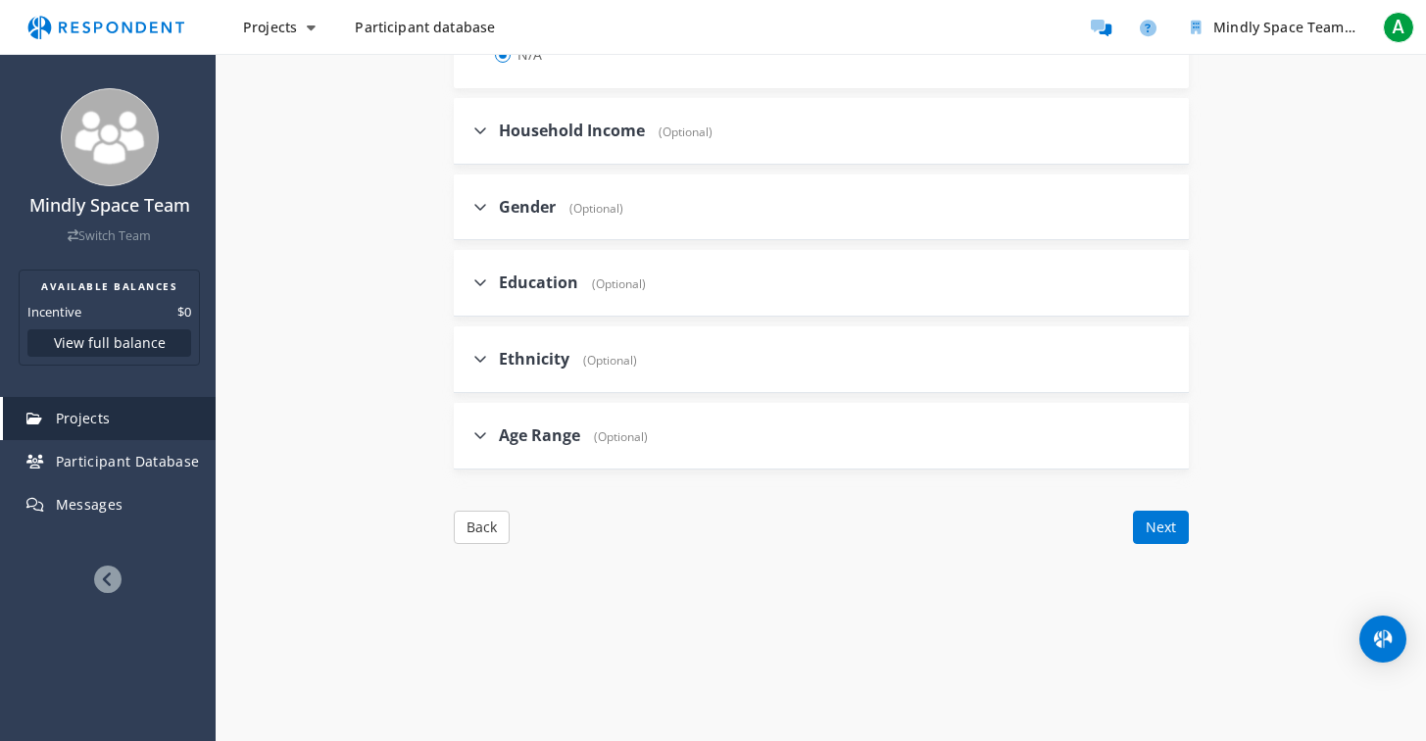
scroll to position [991, 0]
click at [481, 436] on icon at bounding box center [480, 434] width 14 height 16
click at [466, 436] on input "Age Range (Optional)" at bounding box center [460, 433] width 13 height 13
checkbox input "true"
click at [509, 526] on span "18-20" at bounding box center [523, 531] width 61 height 24
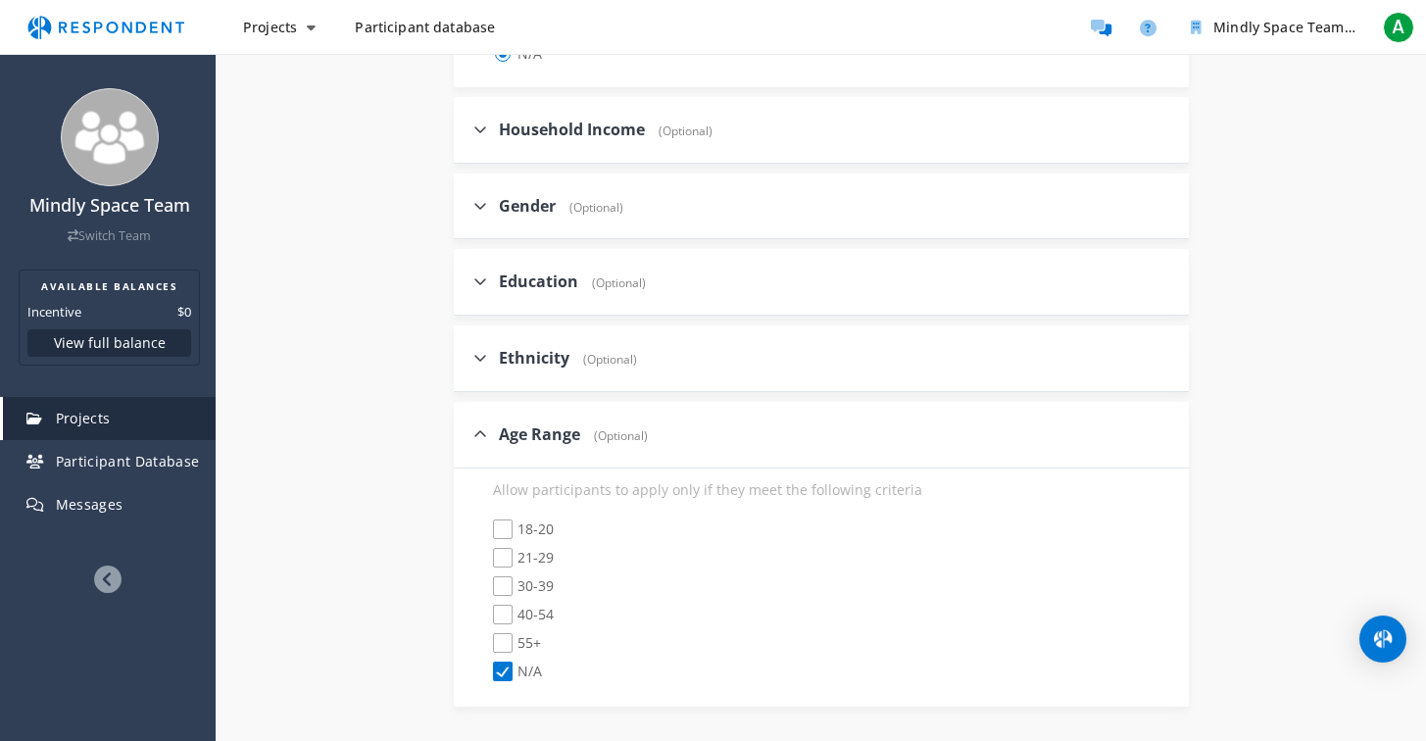
click at [486, 526] on input "18-20" at bounding box center [479, 529] width 13 height 13
checkbox input "true"
checkbox input "false"
click at [505, 527] on span "18-20" at bounding box center [523, 531] width 61 height 24
click at [486, 527] on input "18-20" at bounding box center [479, 529] width 13 height 13
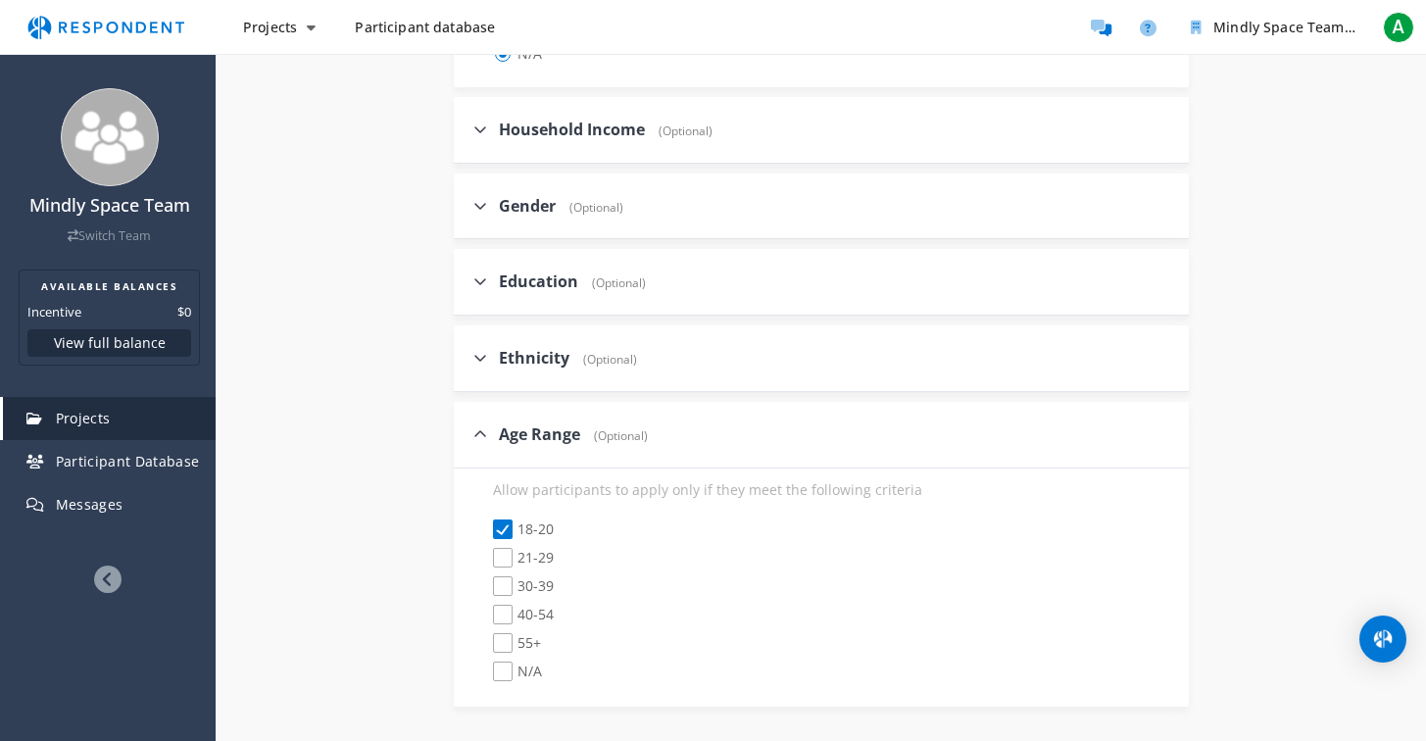
checkbox input "false"
click at [506, 553] on span "21-29" at bounding box center [523, 560] width 61 height 24
click at [486, 553] on input "21-29" at bounding box center [479, 558] width 13 height 13
checkbox input "true"
click at [507, 582] on span "30-39" at bounding box center [523, 588] width 61 height 24
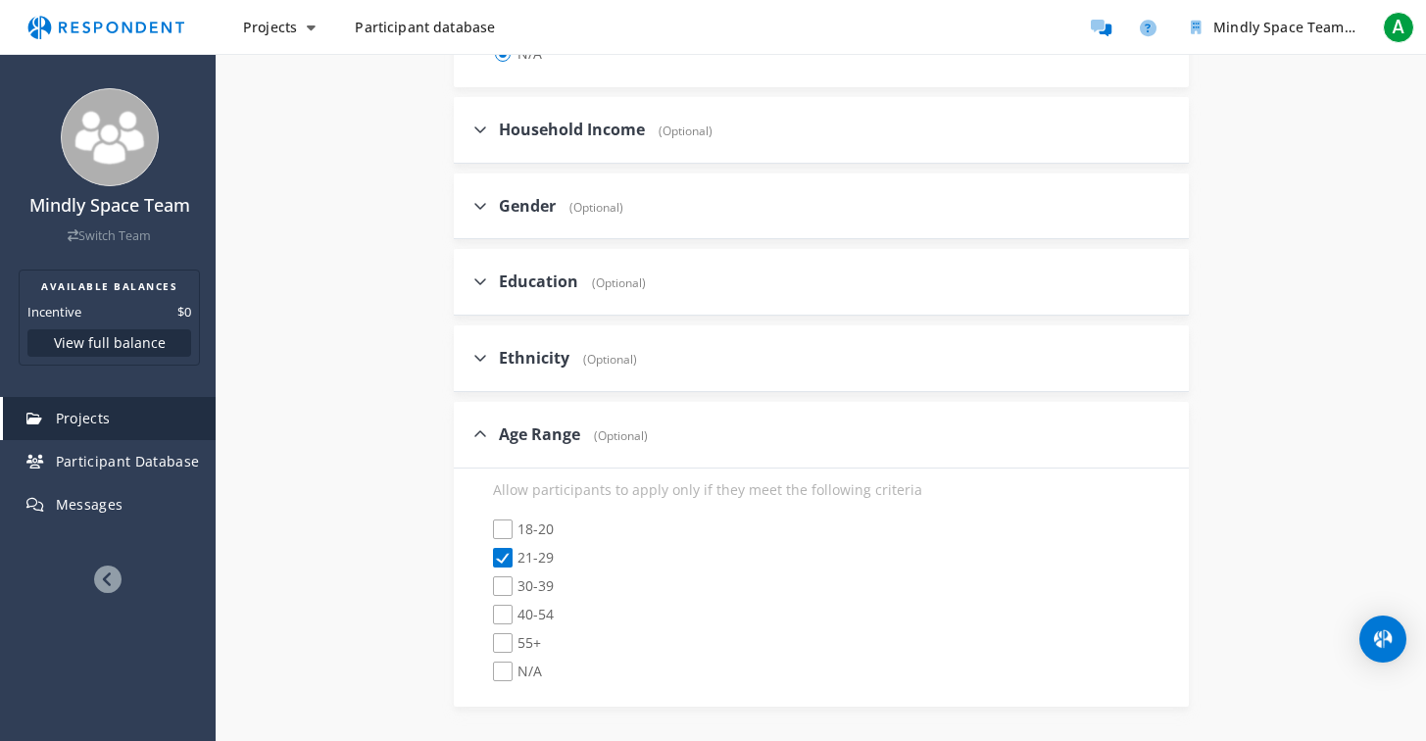
click at [486, 582] on input "30-39" at bounding box center [479, 586] width 13 height 13
checkbox input "true"
click at [510, 613] on span "40-54" at bounding box center [523, 617] width 61 height 24
click at [486, 613] on input "40-54" at bounding box center [479, 614] width 13 height 13
checkbox input "true"
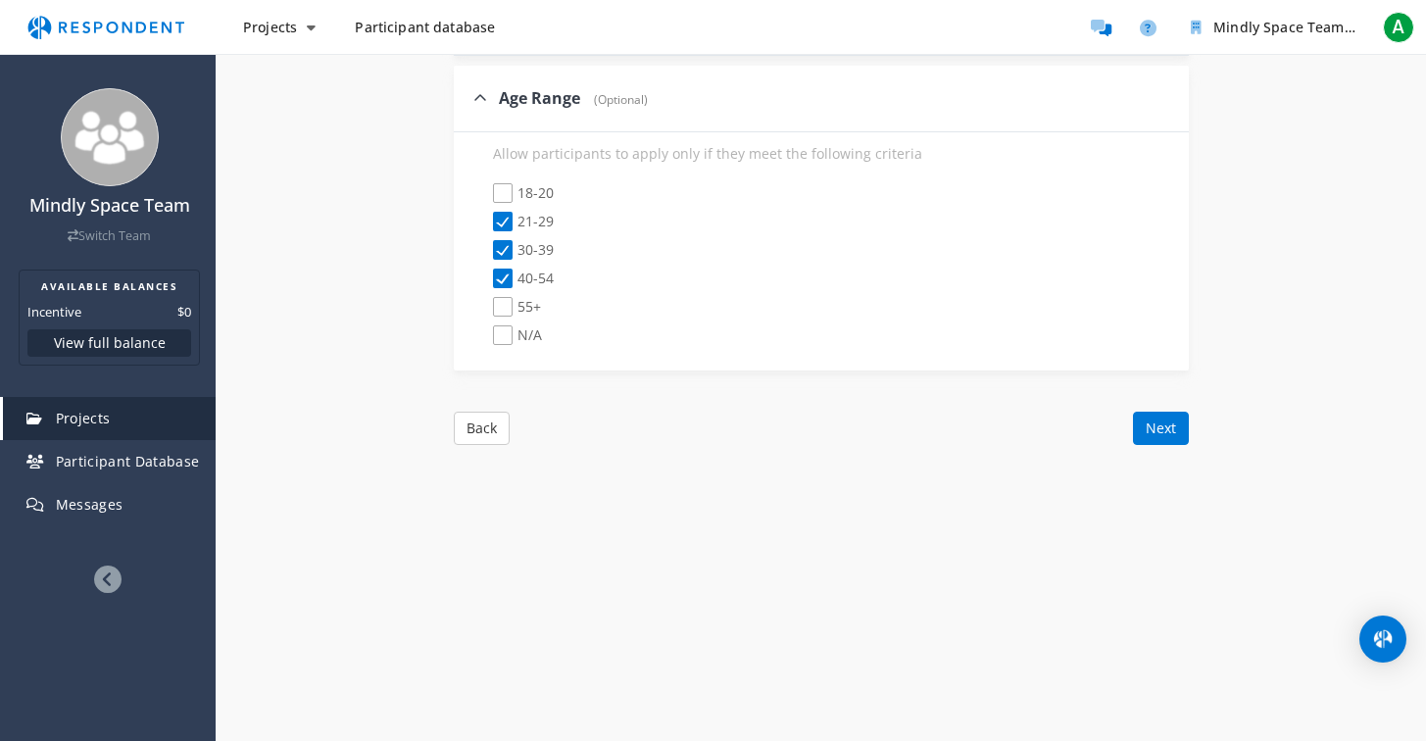
scroll to position [1332, 0]
click at [1170, 426] on button "Next" at bounding box center [1161, 423] width 56 height 33
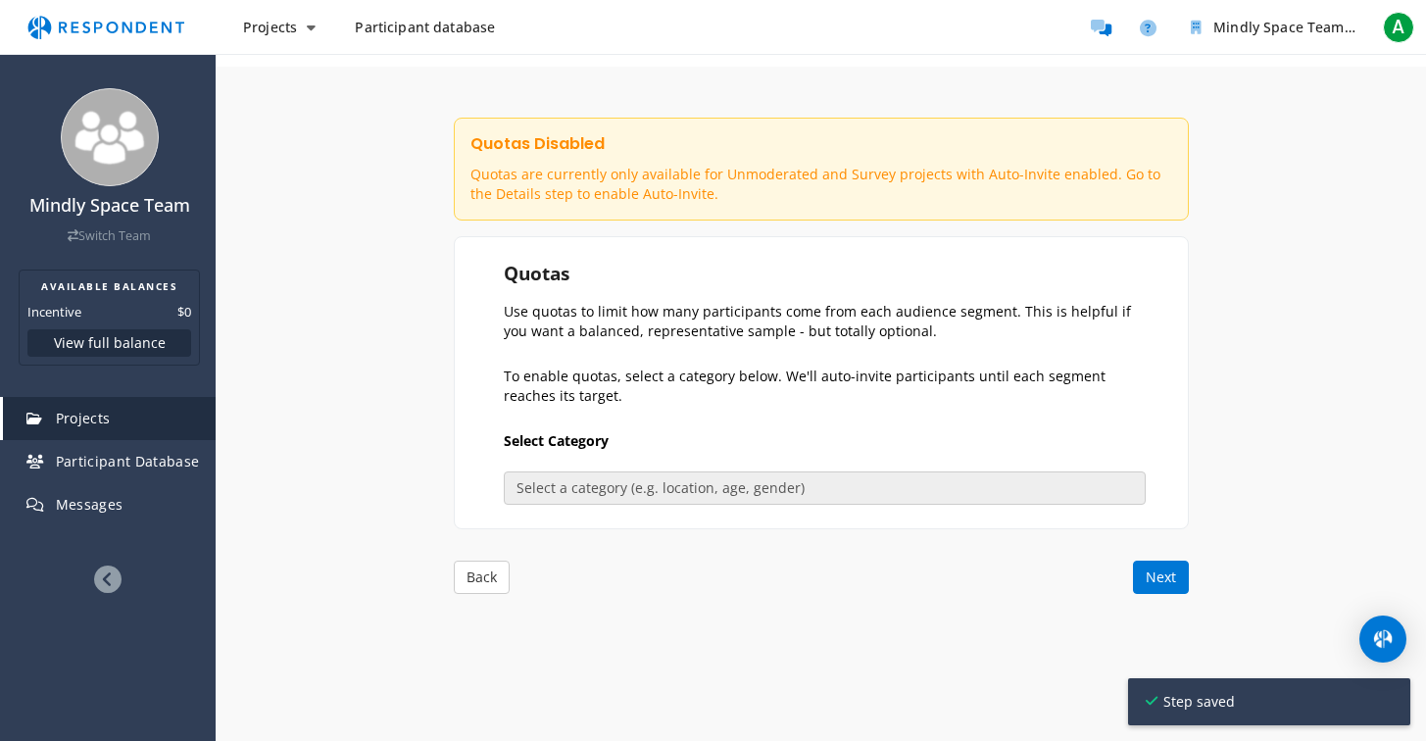
scroll to position [235, 0]
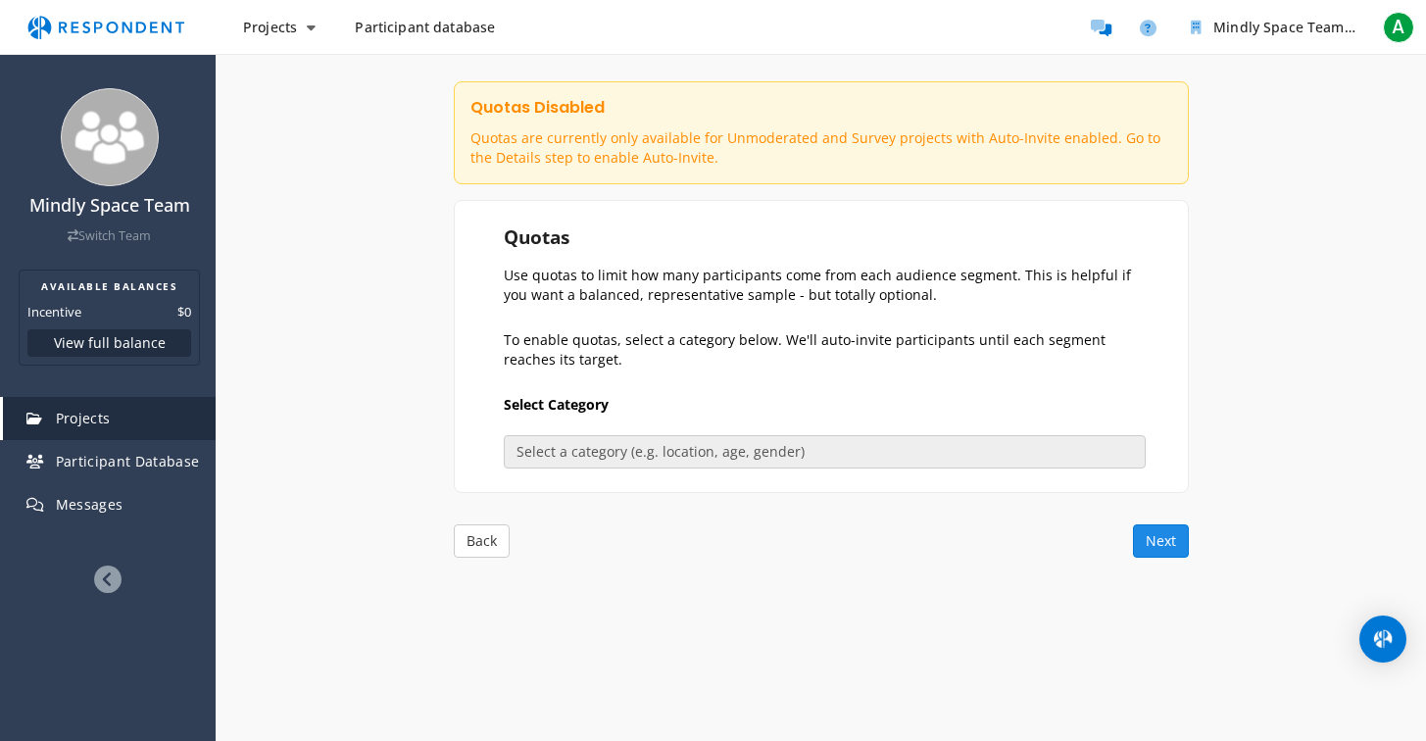
click at [1162, 540] on button "Next" at bounding box center [1161, 540] width 56 height 33
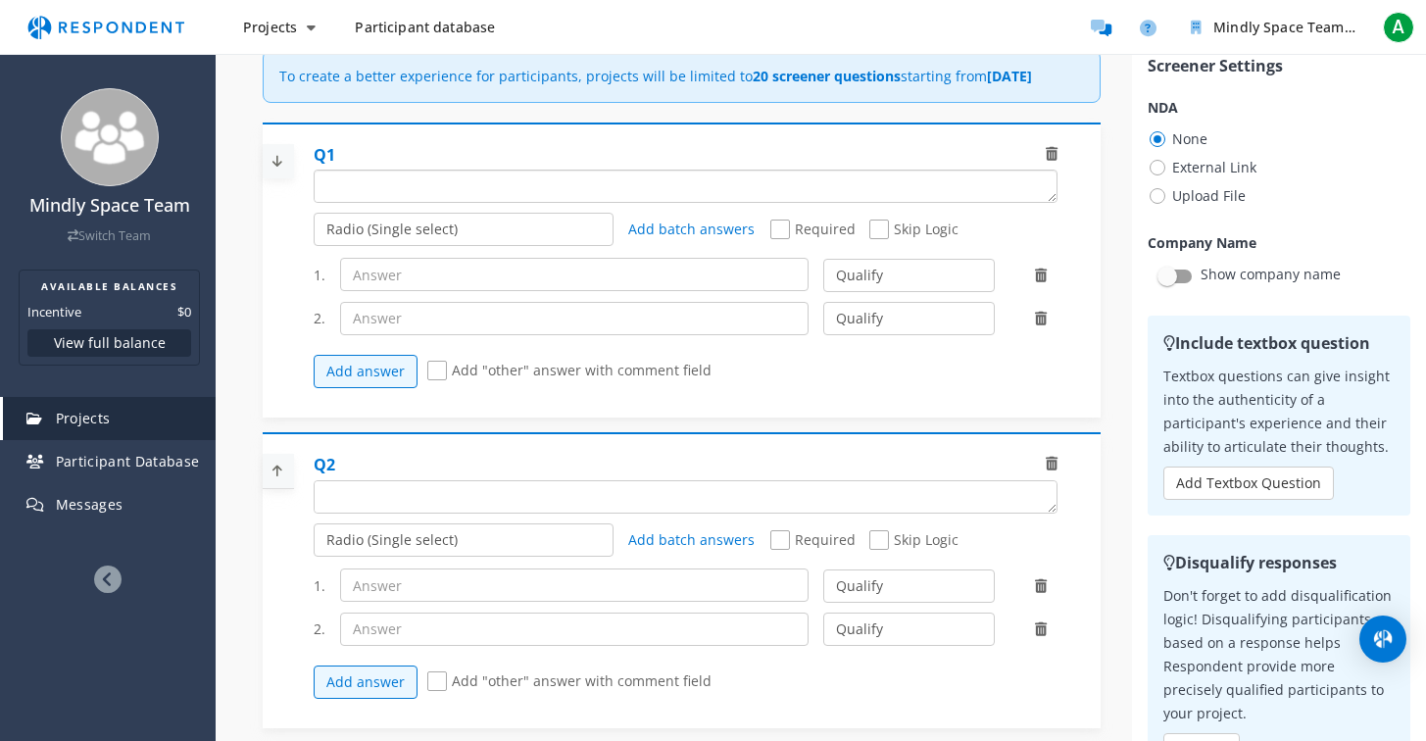
click at [435, 202] on textarea "Which of the following categories best describes your firm's total assets under…" at bounding box center [686, 185] width 742 height 31
paste textarea "How have you used ChatGPT so far? (Select all that apply)"
type textarea "How have you used ChatGPT so far? (Select all that apply)"
click at [511, 246] on select "Radio (Single select) Checkbox (Multi select) Multi-line text box Single-line t…" at bounding box center [464, 229] width 300 height 33
click at [314, 246] on select "Radio (Single select) Checkbox (Multi select) Multi-line text box Single-line t…" at bounding box center [464, 229] width 300 height 33
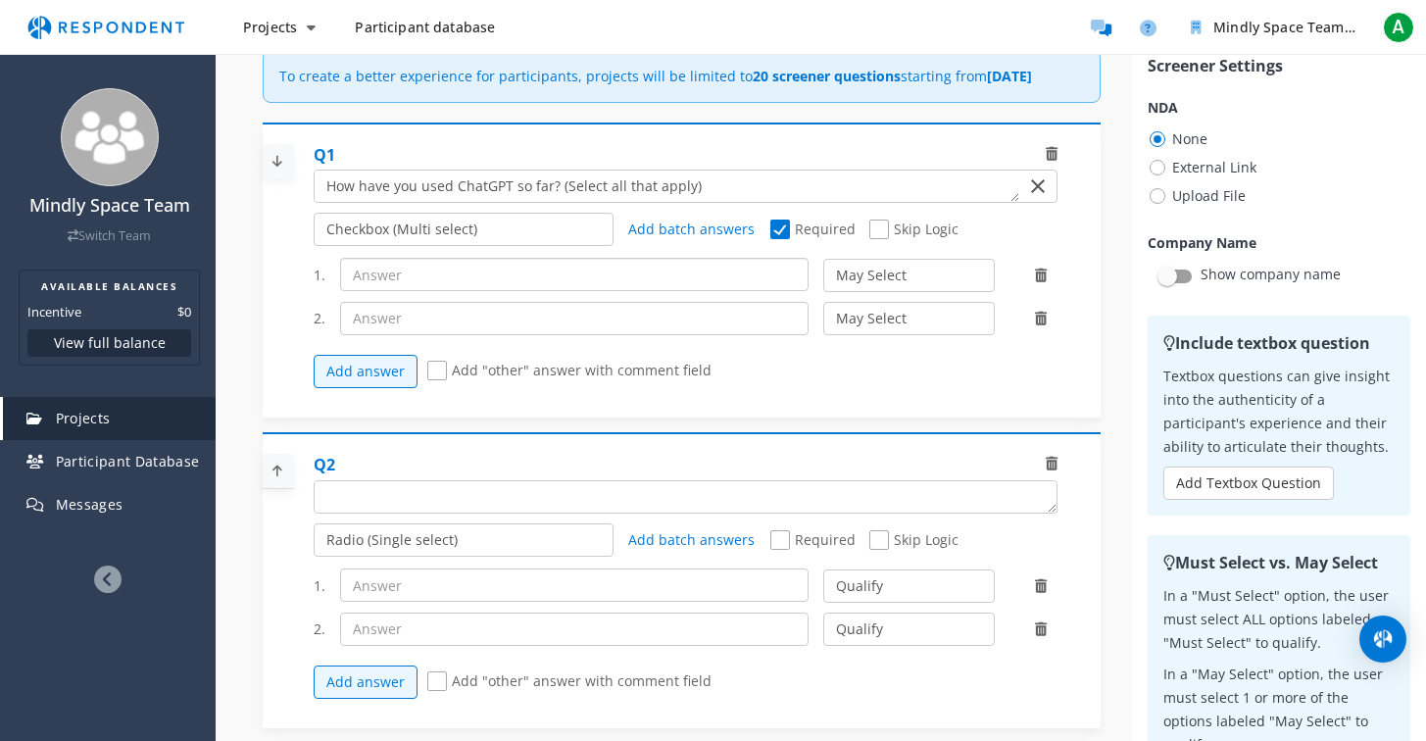
click at [739, 291] on input "text" at bounding box center [574, 274] width 468 height 33
click at [660, 288] on input "text" at bounding box center [574, 274] width 468 height 33
paste input "For work or study tasks"
type input "For work or study tasks"
click at [566, 335] on input "text" at bounding box center [574, 318] width 468 height 33
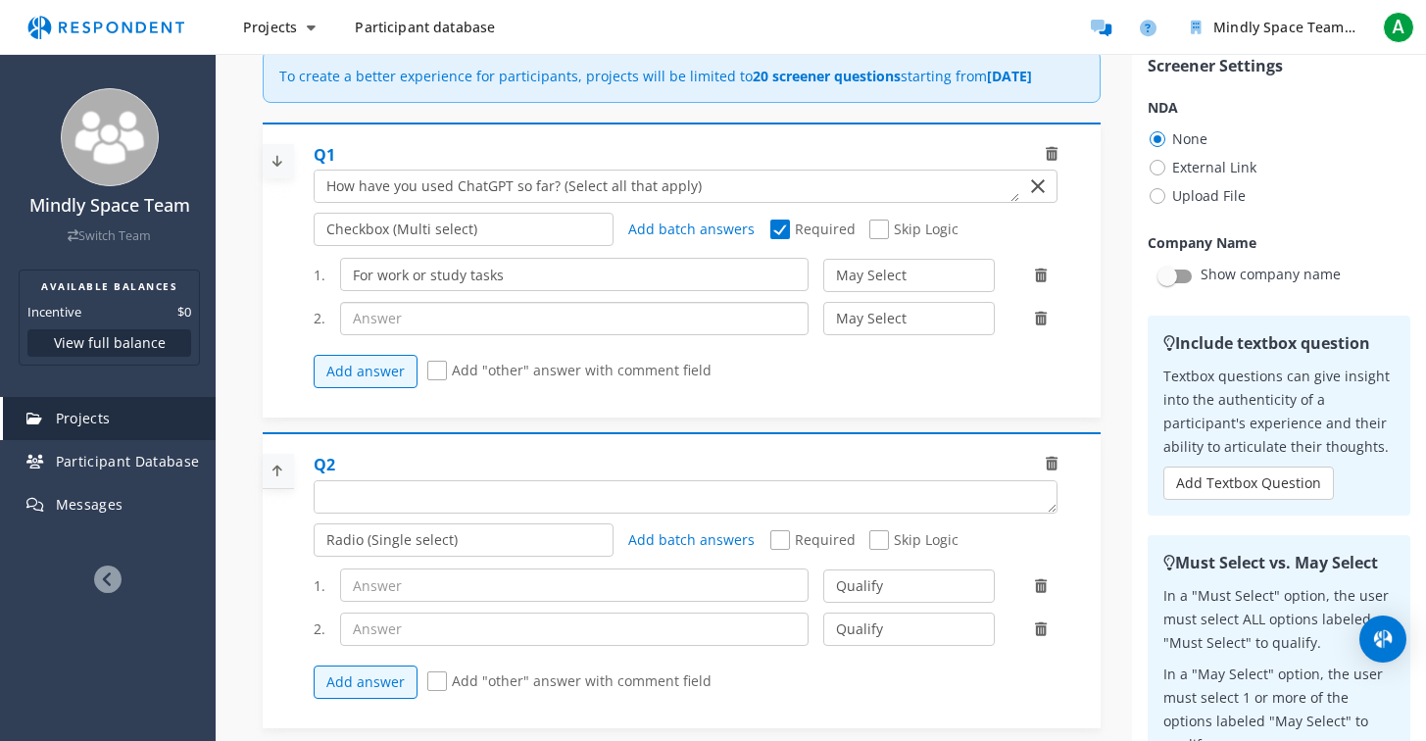
paste input "For entertainment or fun"
type input "For entertainment or fun"
click at [396, 388] on button "Add answer" at bounding box center [366, 371] width 104 height 33
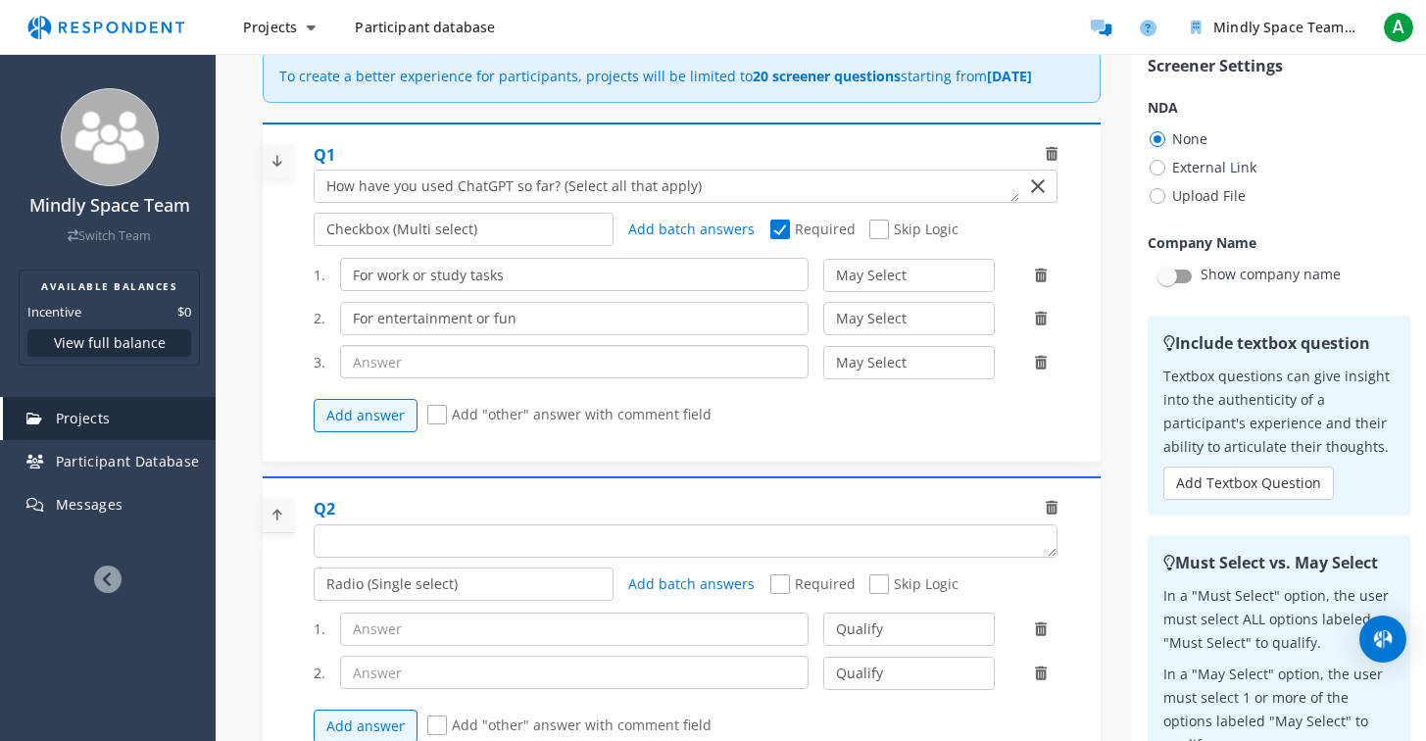
click at [465, 378] on input "text" at bounding box center [574, 361] width 468 height 33
paste input "For emotional or mental health support (e.g., talking about stress, feelings, p…"
click at [355, 378] on input "For emotional or mental health support (e.g., talking about stress, feelings, p…" at bounding box center [574, 361] width 468 height 33
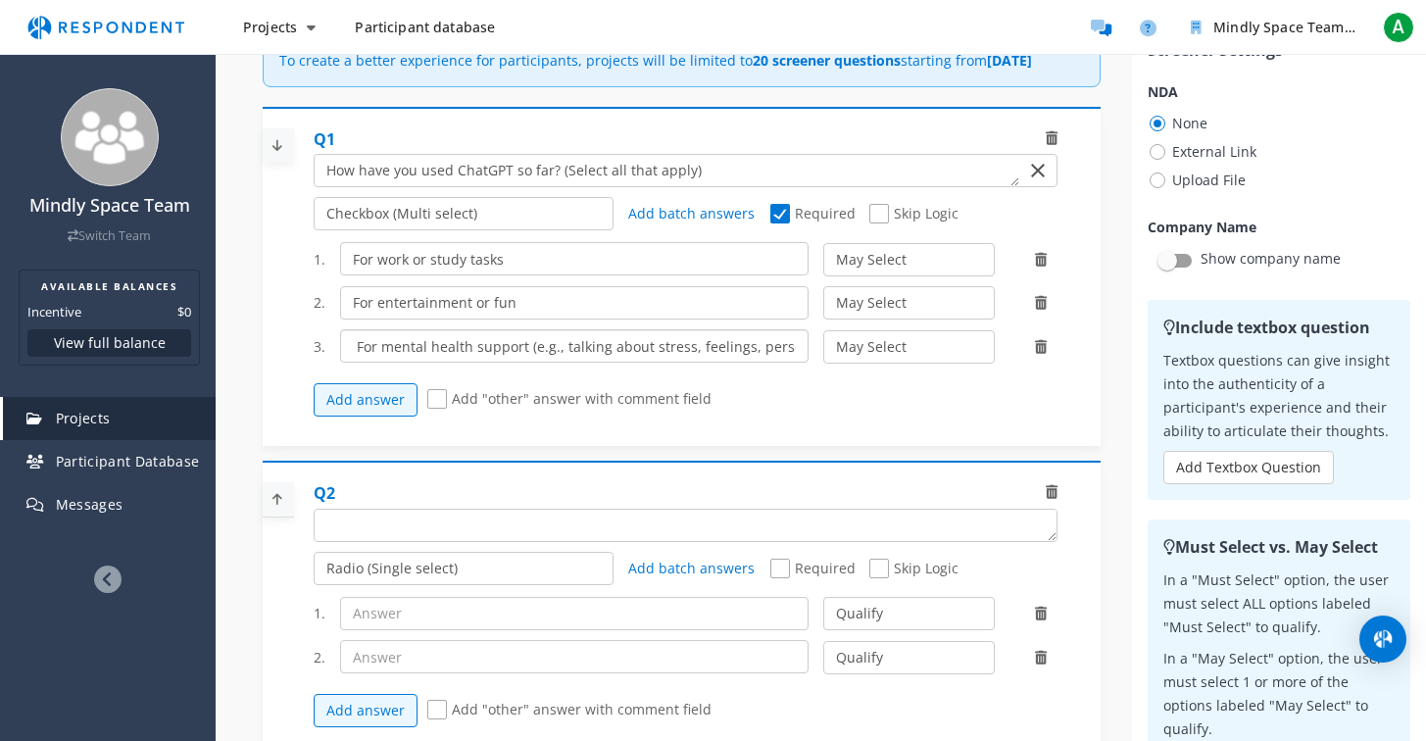
scroll to position [252, 0]
type input "For emotional or For mental health support (e.g., talking about stress, feeling…"
click at [383, 415] on button "Add answer" at bounding box center [366, 398] width 104 height 33
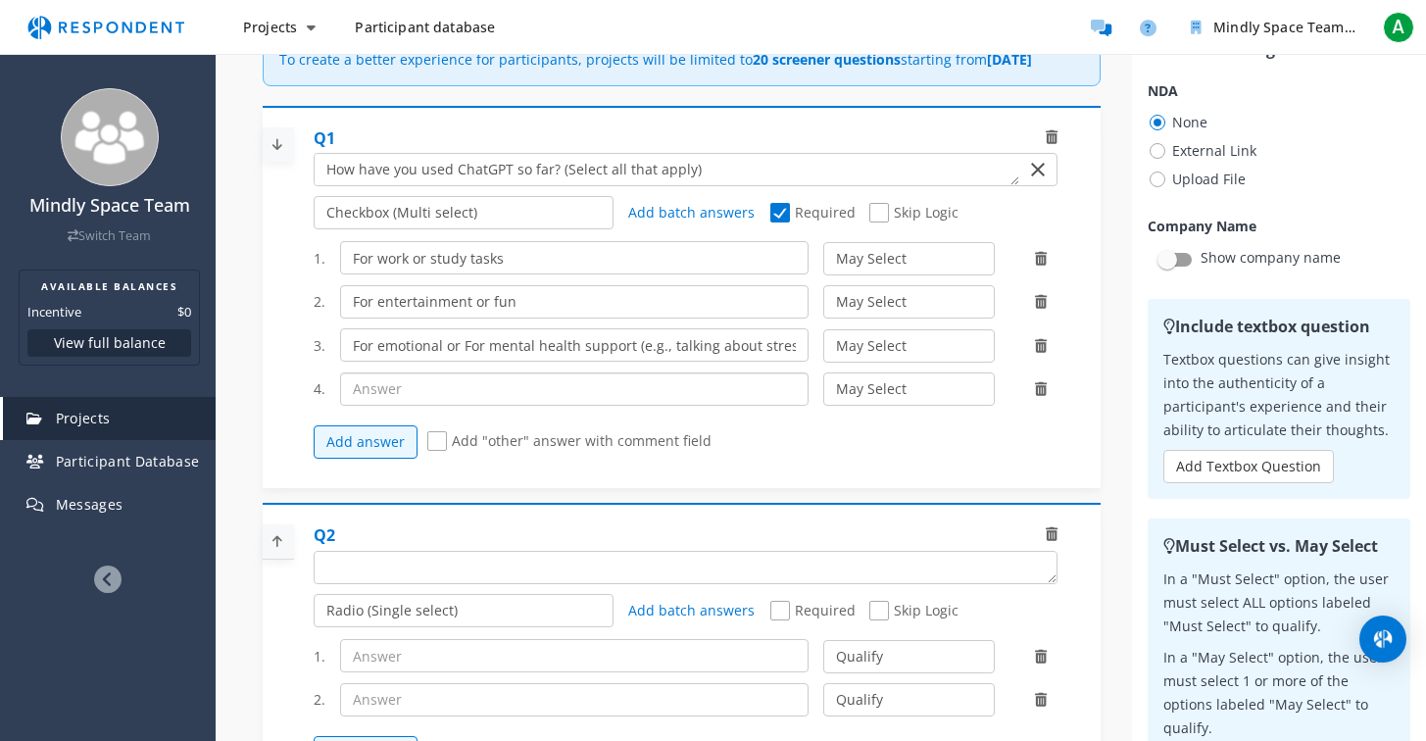
click at [613, 406] on input "text" at bounding box center [574, 388] width 468 height 33
click at [910, 352] on select "May Select Must Select Disqualify" at bounding box center [908, 345] width 171 height 33
select select "number:2"
click at [823, 346] on select "May Select Must Select Disqualify" at bounding box center [908, 345] width 171 height 33
click at [523, 406] on input "text" at bounding box center [574, 388] width 468 height 33
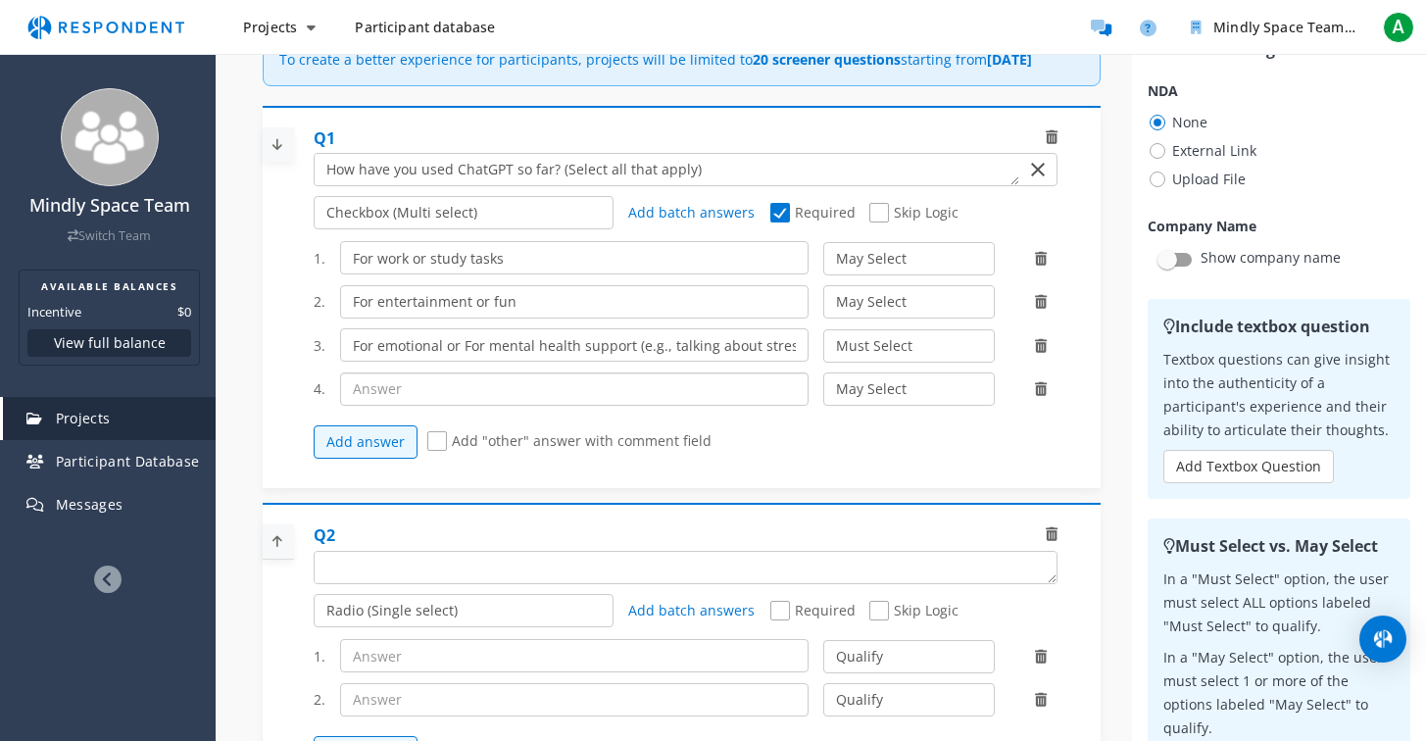
paste input "For other purposes (please specify)"
type input "For other purposes (please specify)"
click at [440, 453] on span "Add "other" answer with comment field" at bounding box center [569, 443] width 284 height 24
click at [440, 448] on input "Add "other" answer with comment field" at bounding box center [433, 441] width 13 height 13
checkbox input "true"
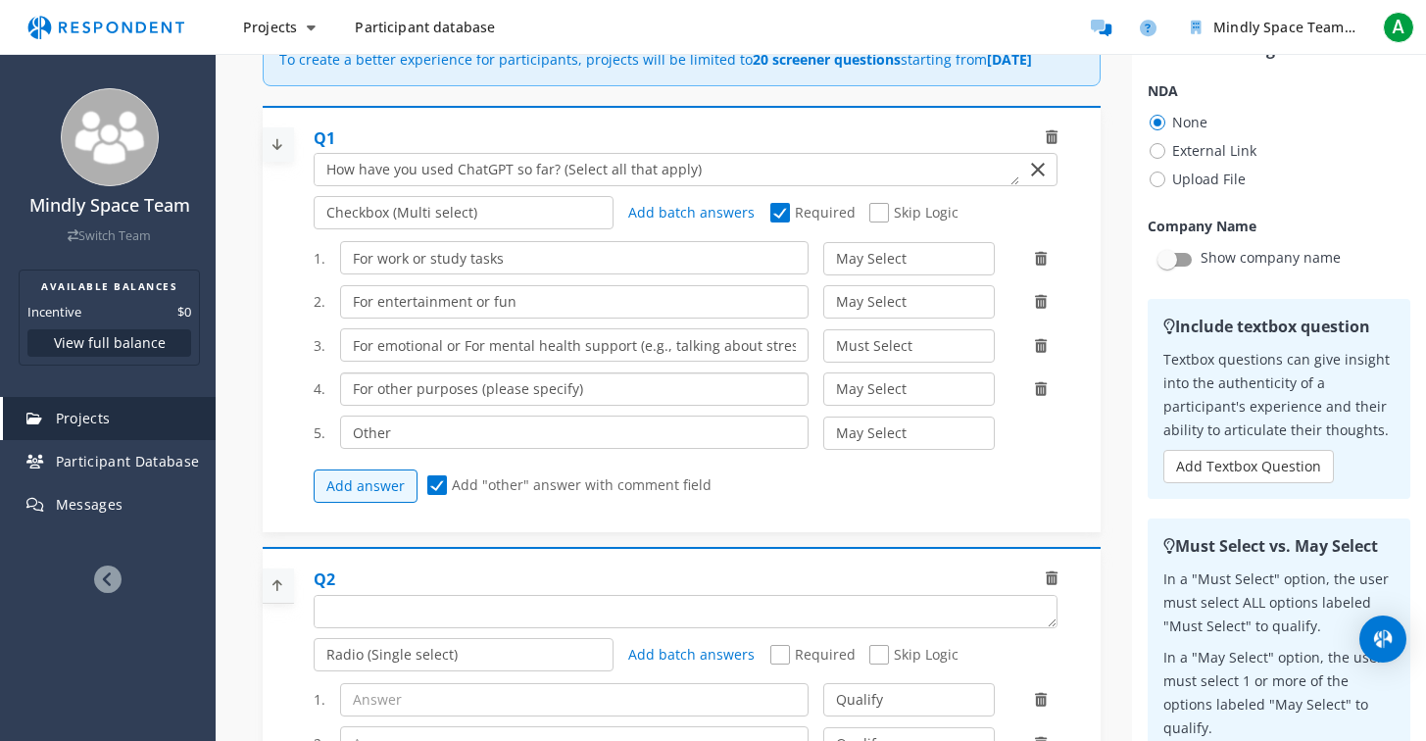
drag, startPoint x: 615, startPoint y: 410, endPoint x: 344, endPoint y: 409, distance: 271.4
click at [344, 406] on input "For other purposes (please specify)" at bounding box center [574, 388] width 468 height 33
click at [1046, 396] on icon at bounding box center [1041, 389] width 12 height 14
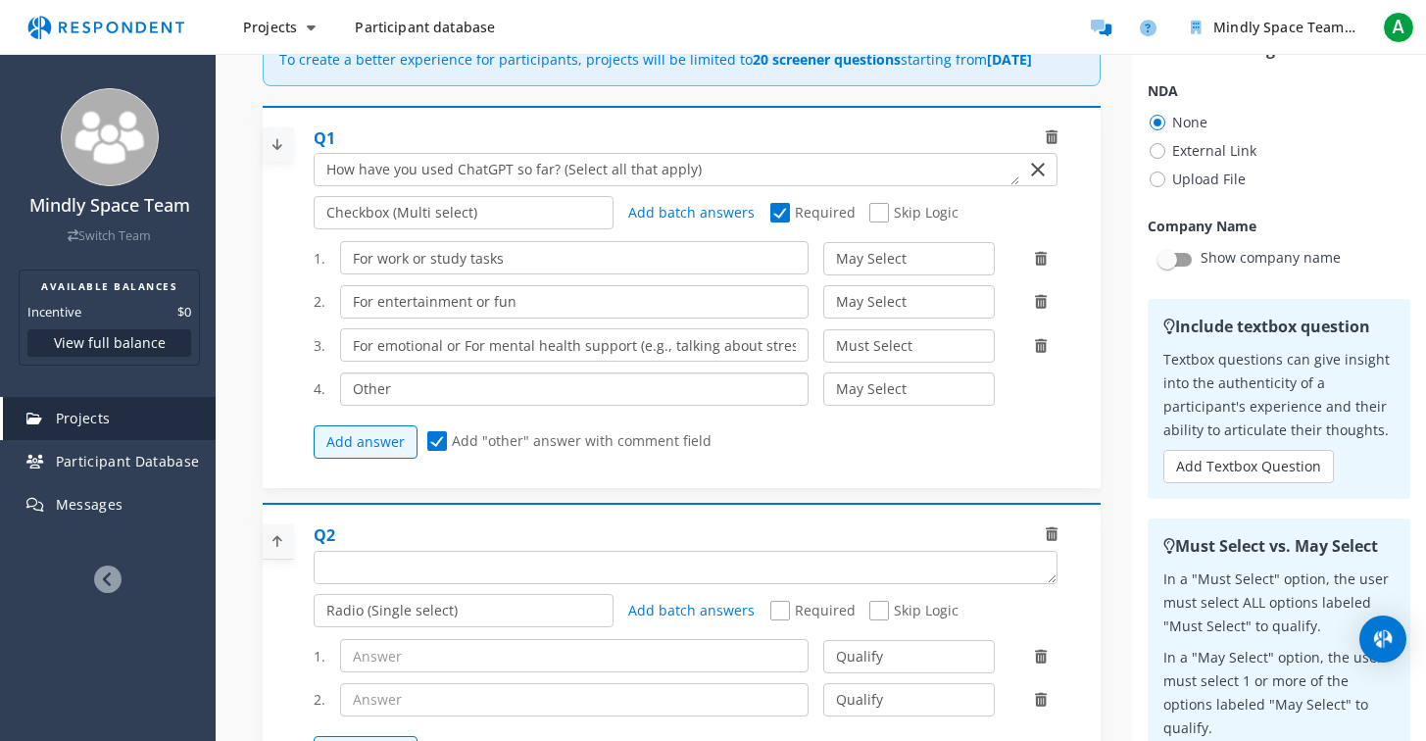
click at [386, 406] on input "Other" at bounding box center [574, 388] width 468 height 33
drag, startPoint x: 437, startPoint y: 413, endPoint x: 271, endPoint y: 413, distance: 165.6
click at [271, 413] on div "Q1 Radio (Single select) Checkbox (Multi select) Multi-line text box Single-lin…" at bounding box center [682, 297] width 838 height 383
paste input "For other purposes (please specify)"
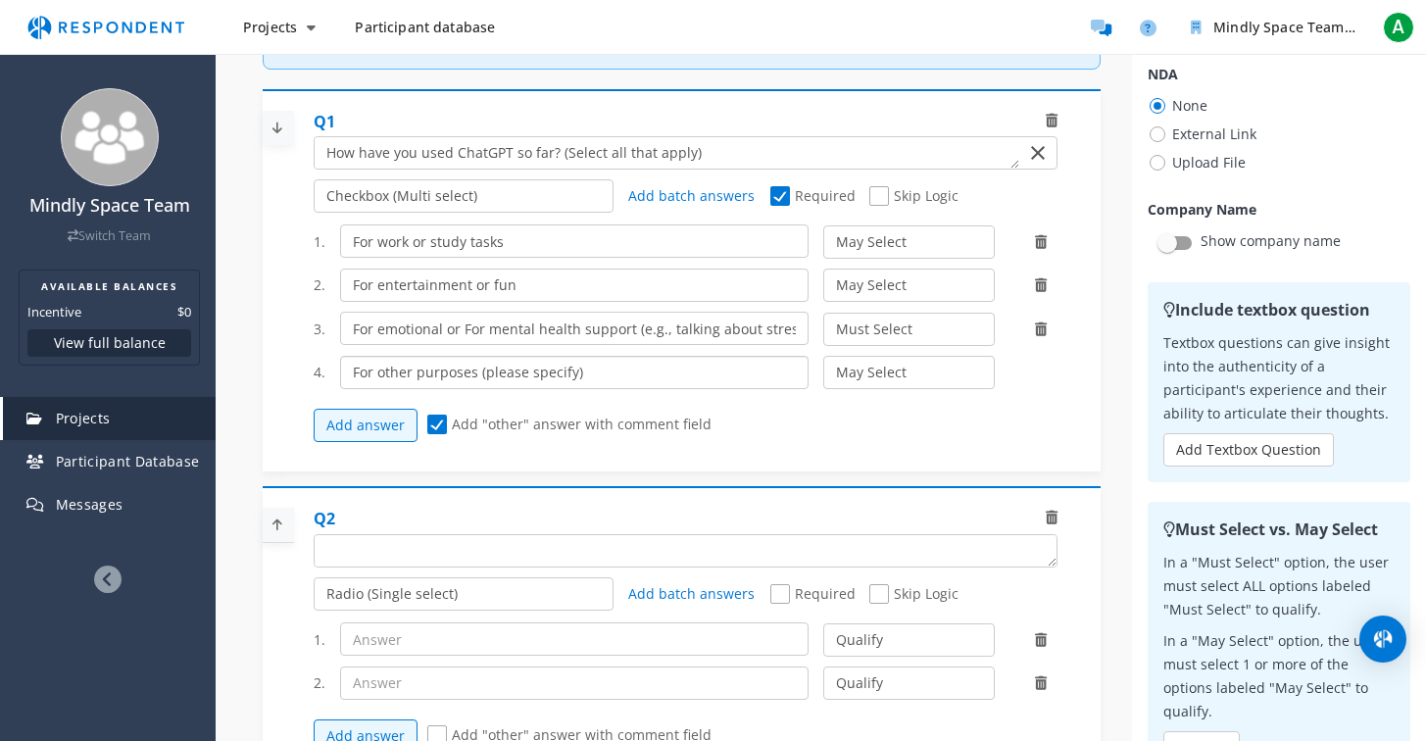
scroll to position [273, 0]
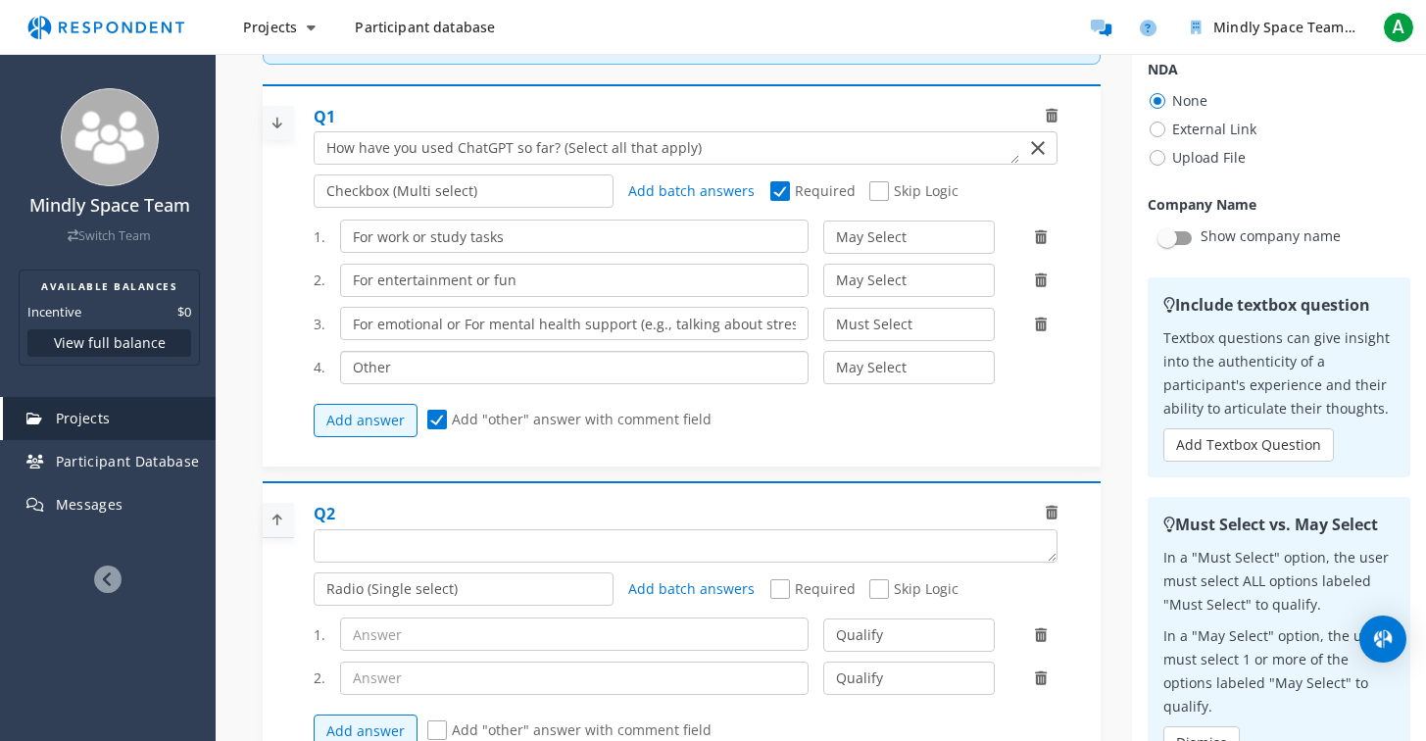
click at [608, 384] on input "Other" at bounding box center [574, 367] width 468 height 33
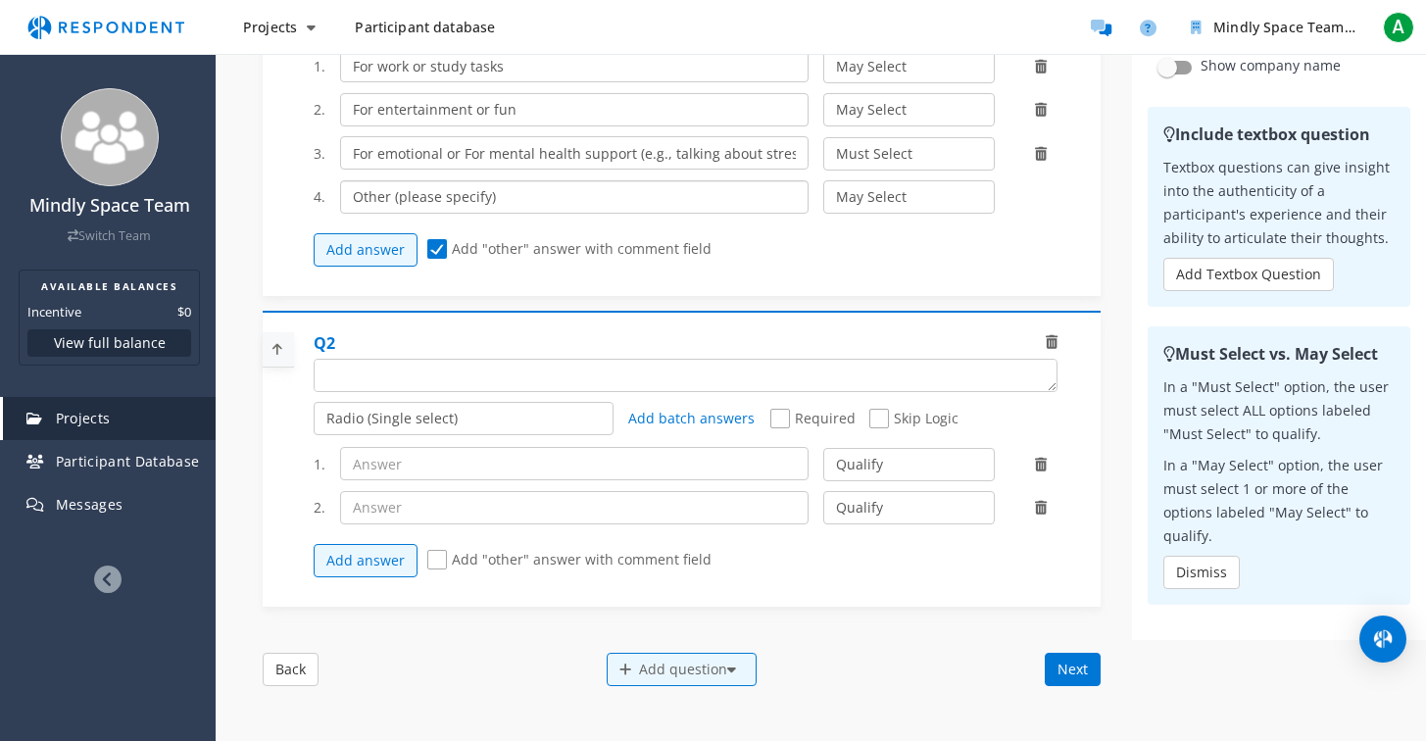
scroll to position [464, 0]
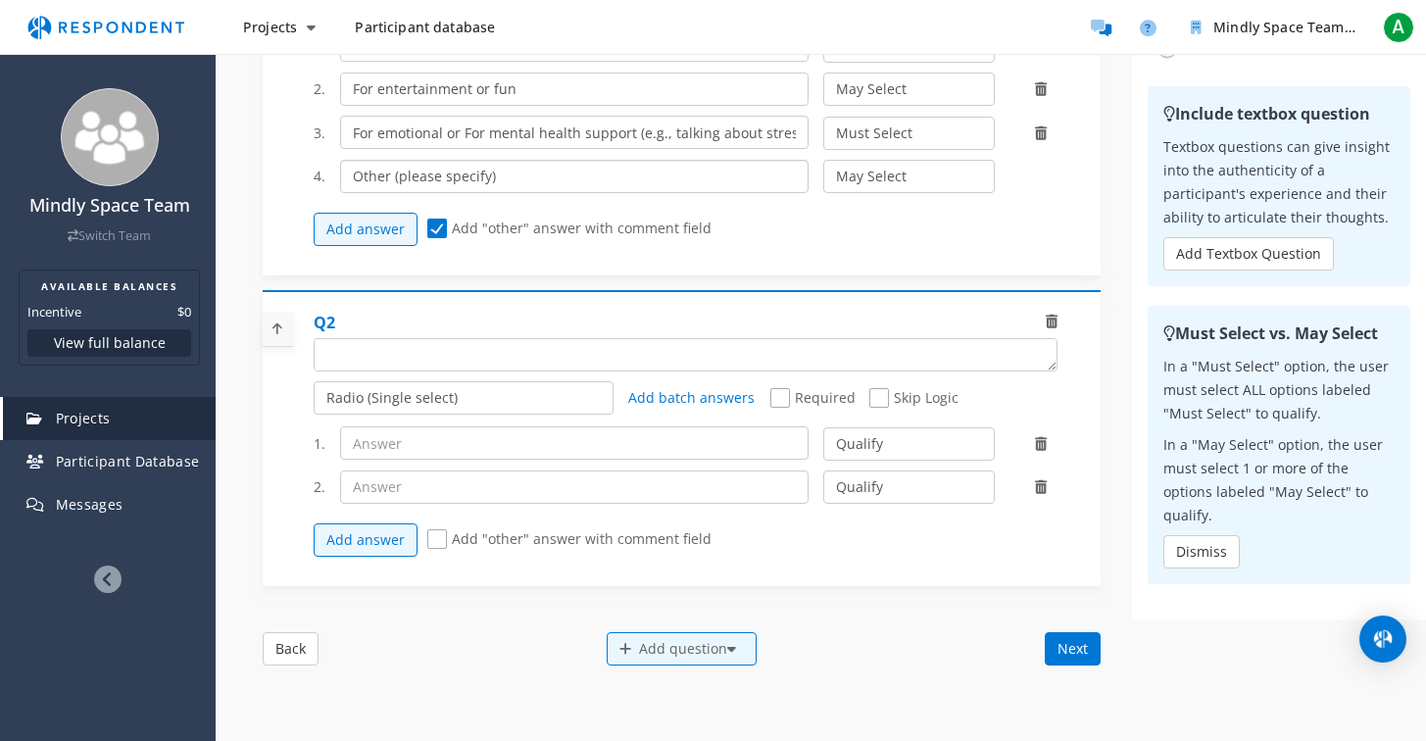
type input "Other (please specify)"
click at [452, 370] on textarea "Which of the following categories best describes your firm's total assets under…" at bounding box center [686, 354] width 742 height 31
paste textarea "How often do you use ChatGPT for emotional or mental health support?"
type textarea "How often do you use ChatGPT for emotional or mental health support?"
click at [436, 459] on input "text" at bounding box center [574, 442] width 468 height 33
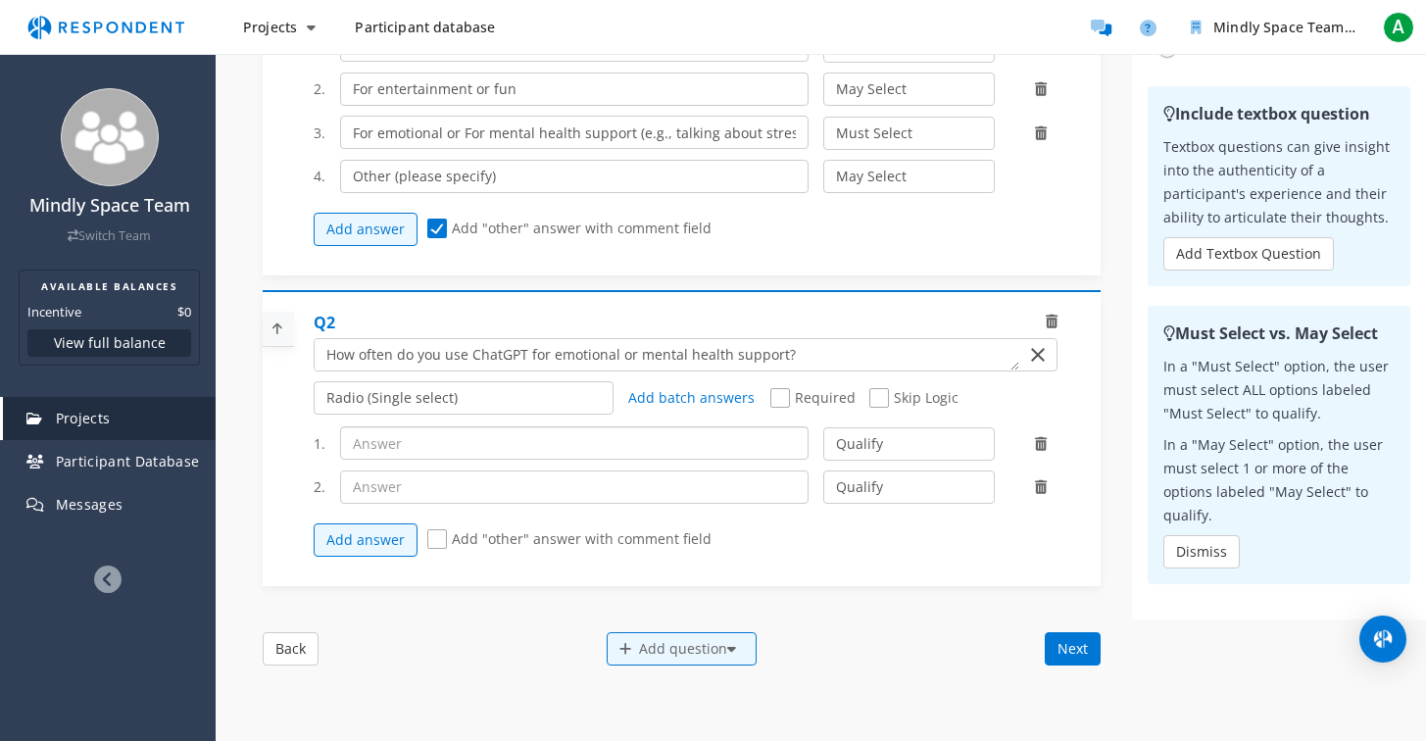
paste input "Daily or almost daily"
click at [368, 459] on input "Daily or almost daily" at bounding box center [574, 442] width 468 height 33
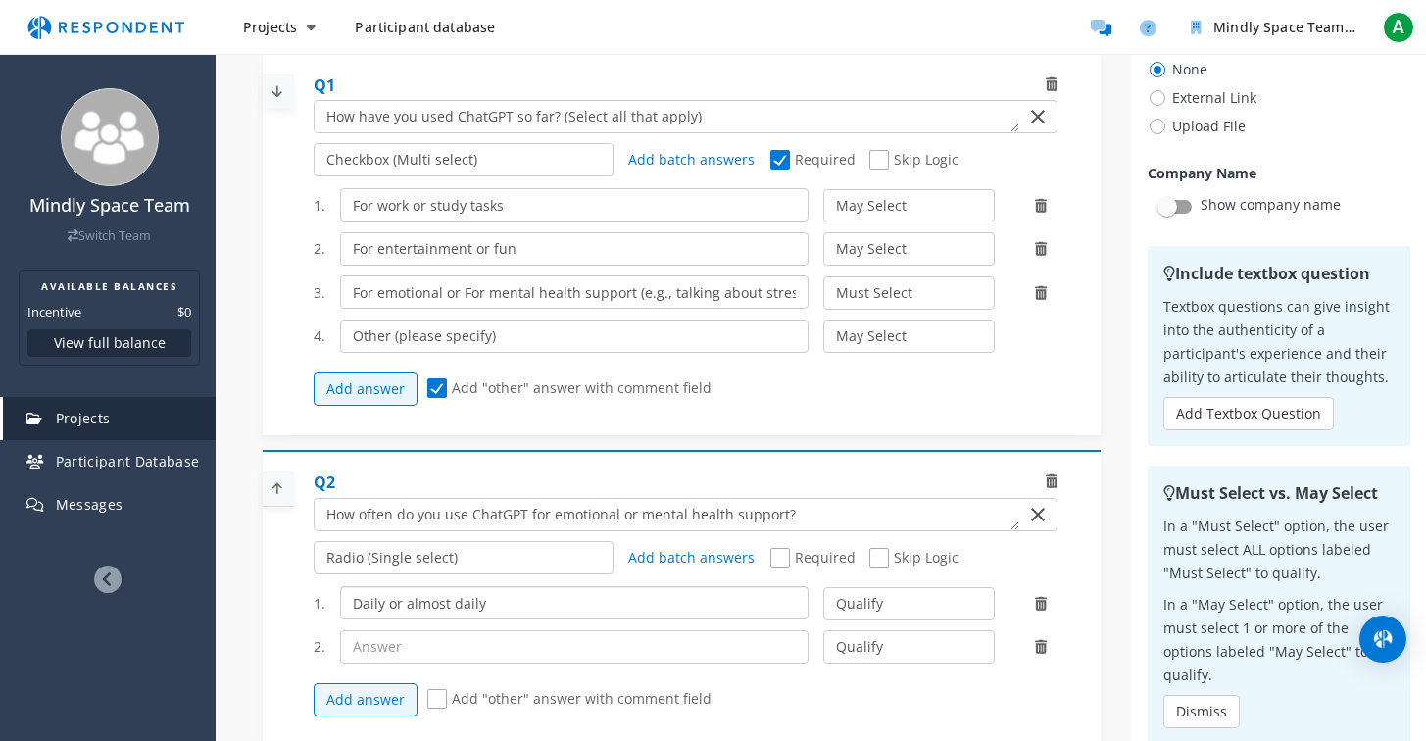
scroll to position [308, 0]
type input "Daily or almost daily"
click at [784, 568] on span "Required" at bounding box center [812, 557] width 85 height 24
click at [783, 561] on input "Required" at bounding box center [776, 555] width 13 height 13
checkbox input "true"
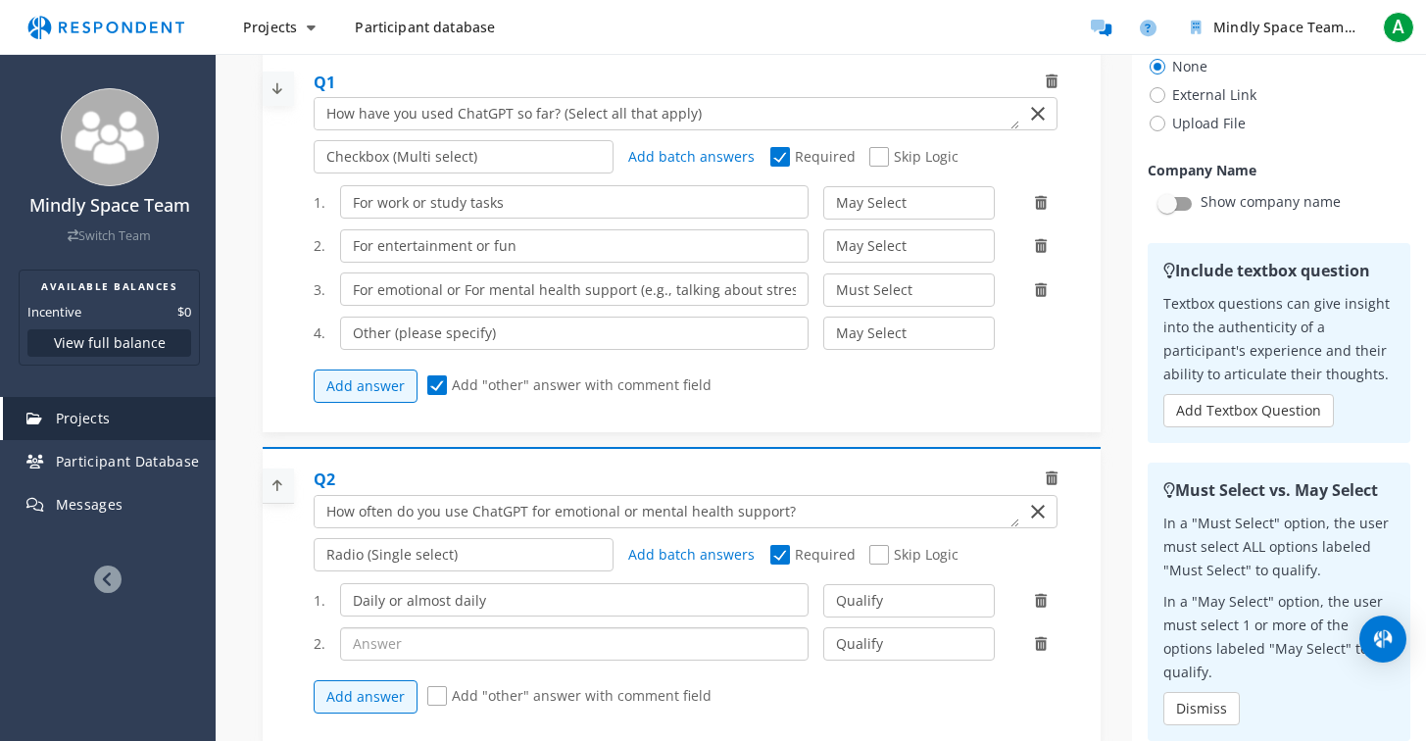
click at [558, 660] on input "text" at bounding box center [574, 643] width 468 height 33
paste input "A few times a week"
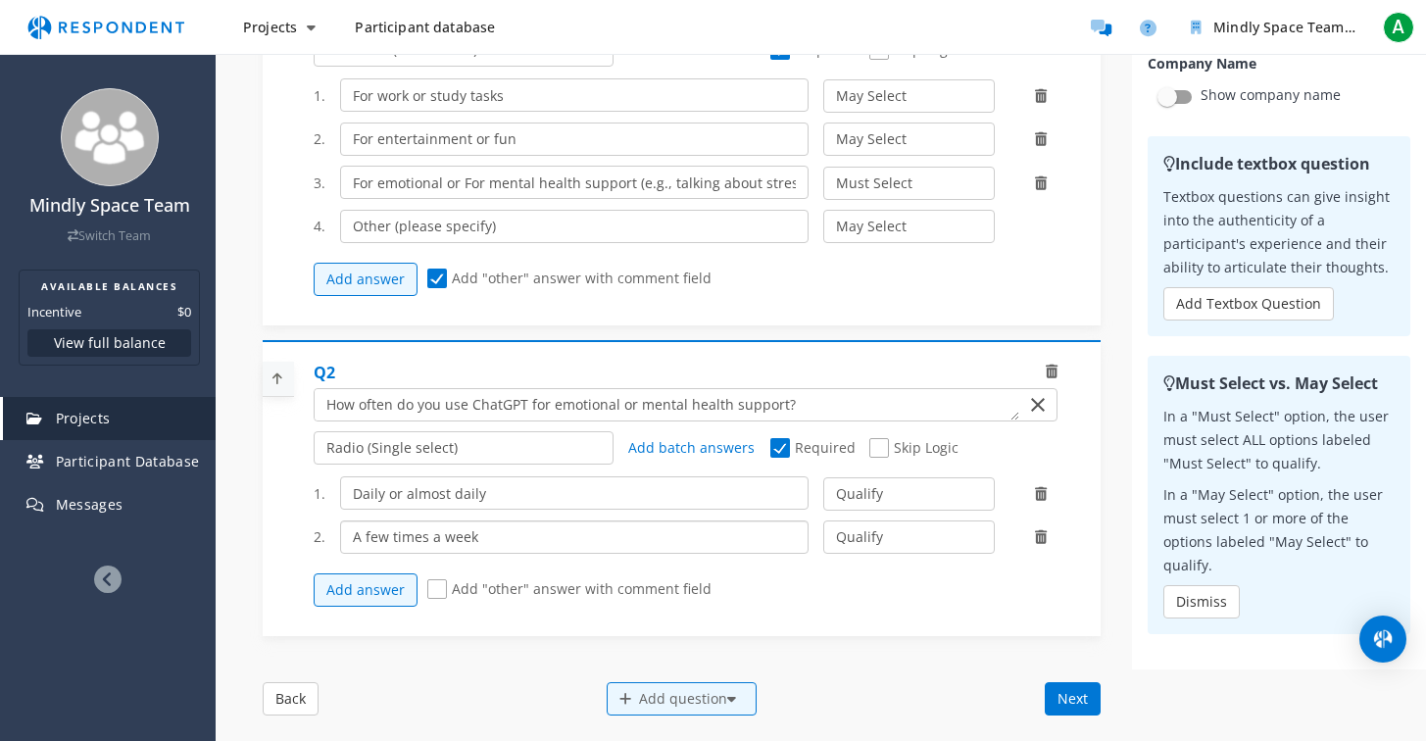
scroll to position [447, 0]
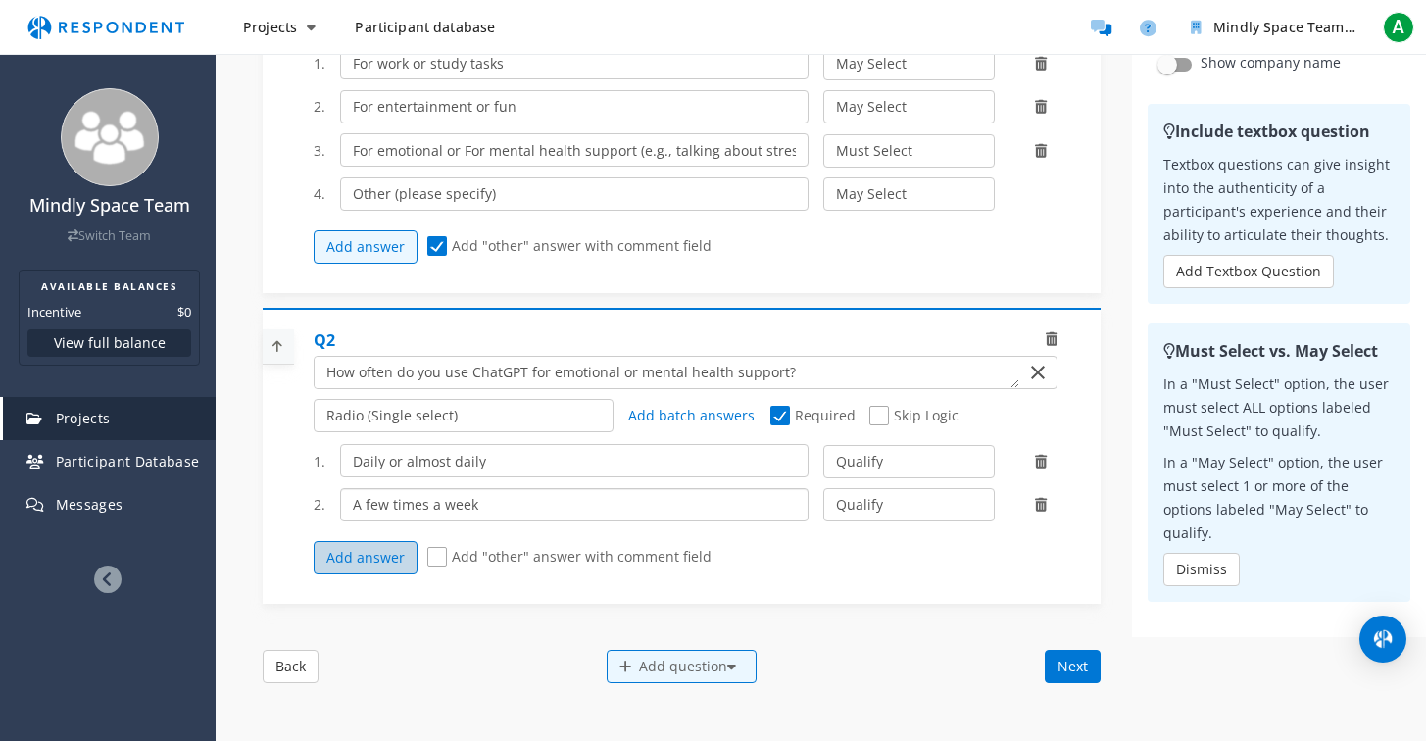
type input "A few times a week"
click at [392, 574] on button "Add answer" at bounding box center [366, 557] width 104 height 33
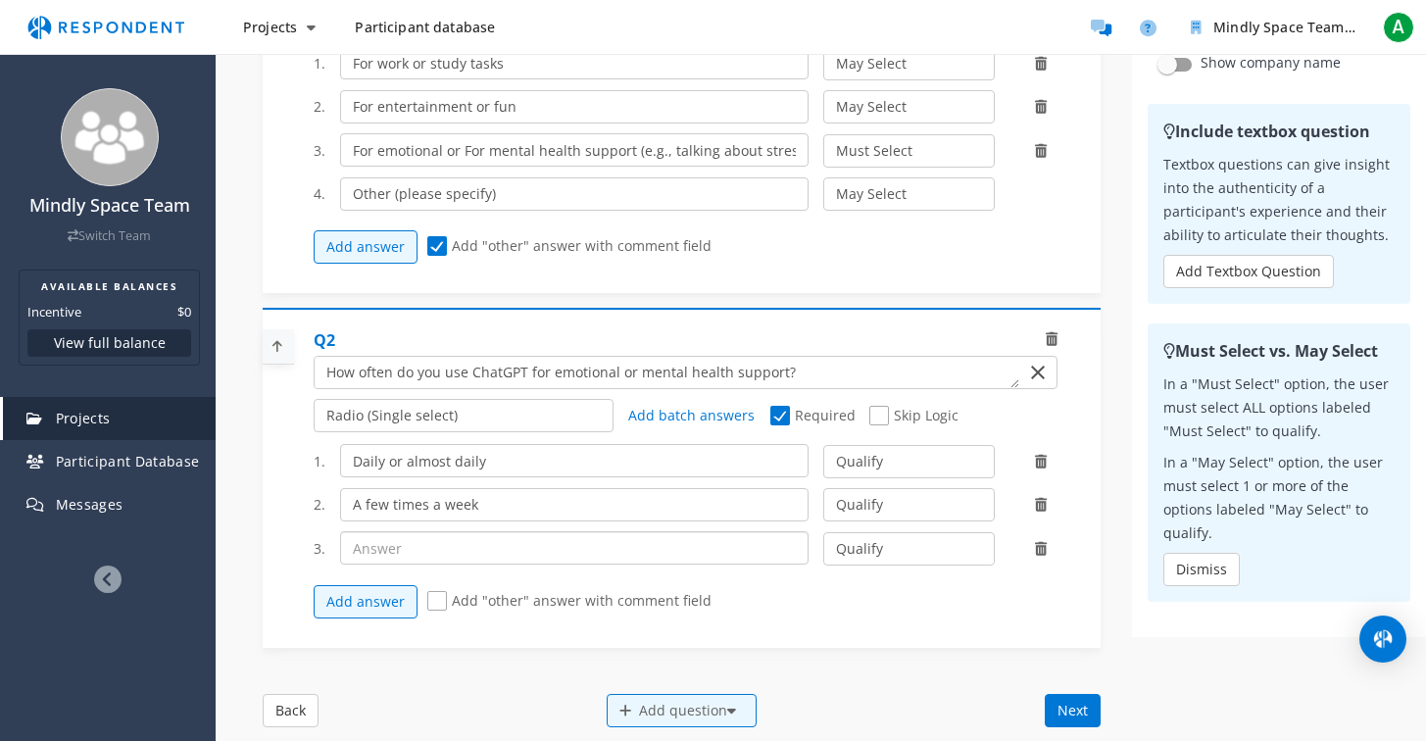
click at [405, 564] on input "text" at bounding box center [574, 547] width 468 height 33
paste input "A few times a month"
type input "A few times a month"
click at [946, 565] on select "Qualify Disqualify" at bounding box center [908, 548] width 171 height 33
select select "number:2"
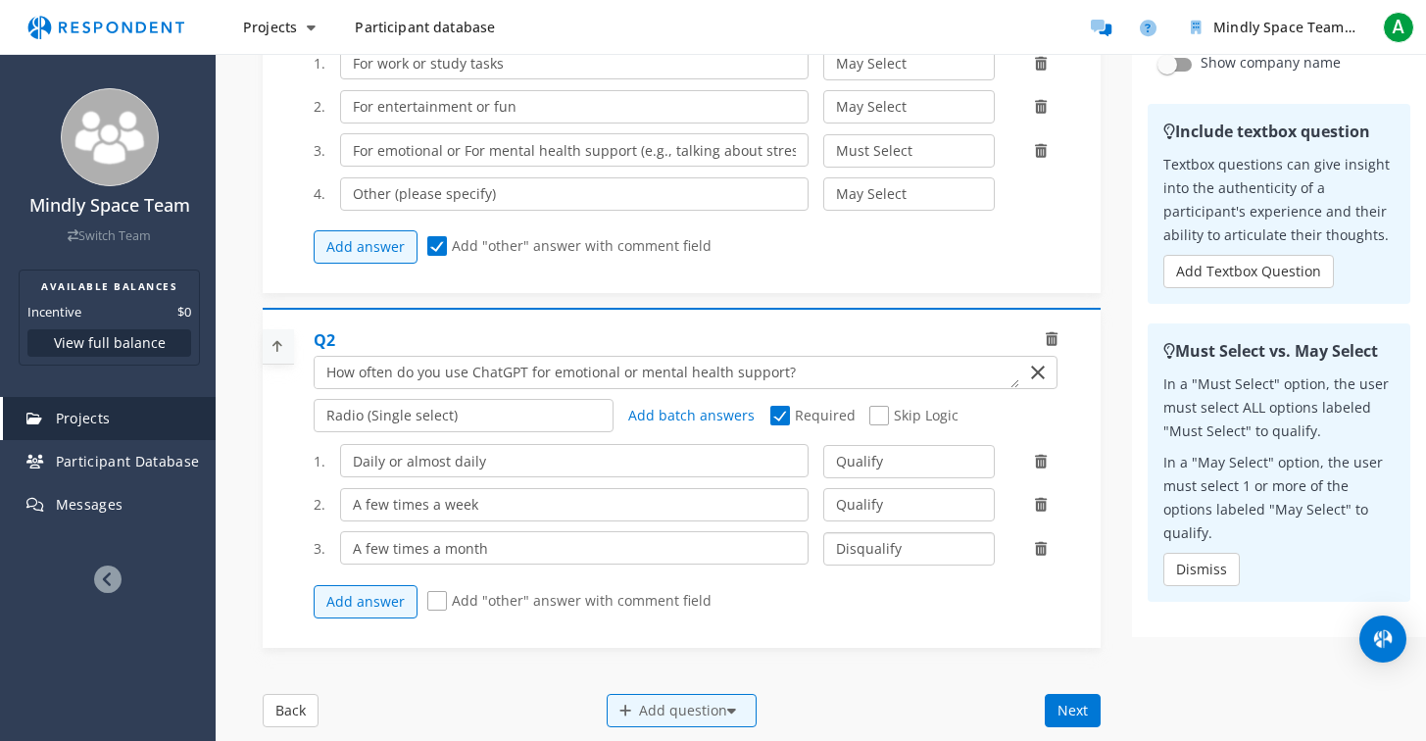
click at [823, 547] on select "Qualify Disqualify" at bounding box center [908, 548] width 171 height 33
click at [382, 617] on button "Add answer" at bounding box center [366, 601] width 104 height 33
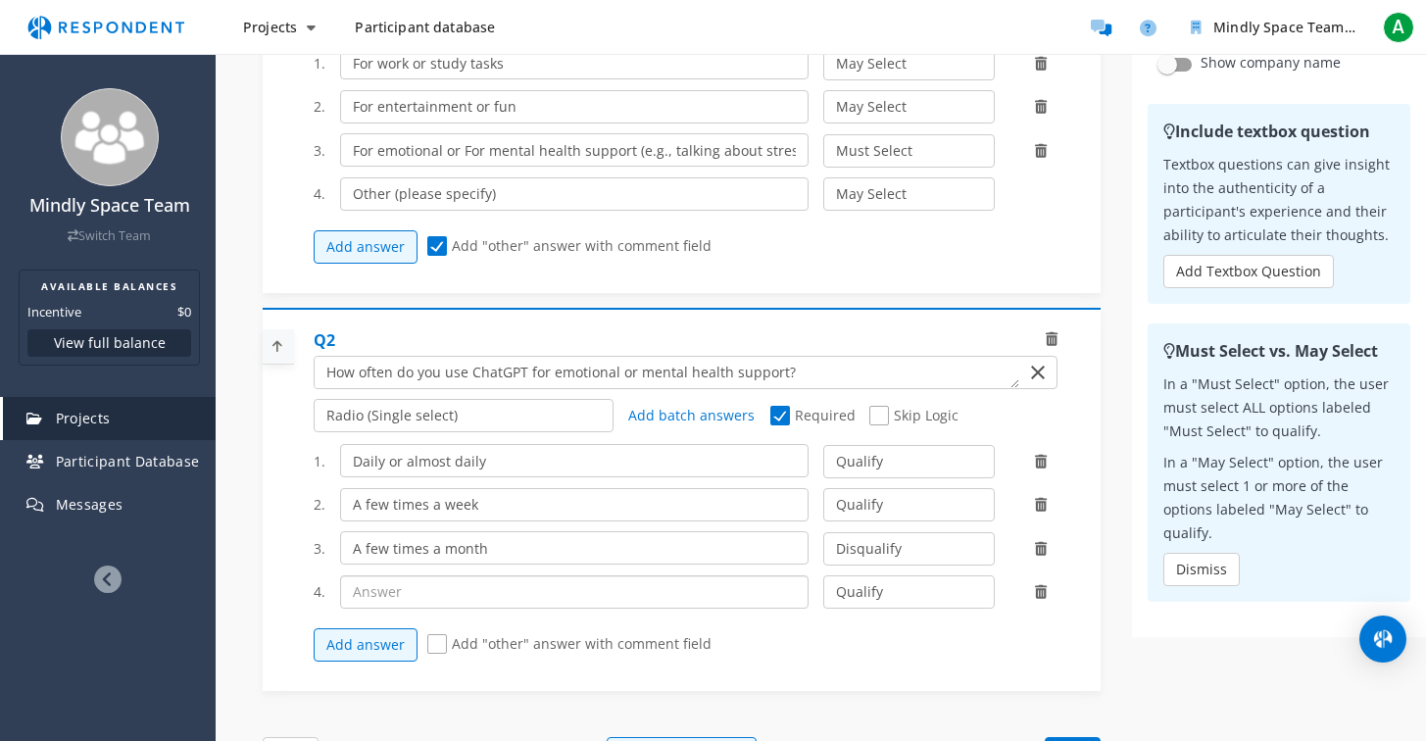
click at [529, 608] on input "text" at bounding box center [574, 591] width 468 height 33
paste input "Once or twice ever"
type input "Once or twice ever"
click at [892, 608] on select "Qualify Disqualify" at bounding box center [908, 591] width 171 height 33
select select "number:2"
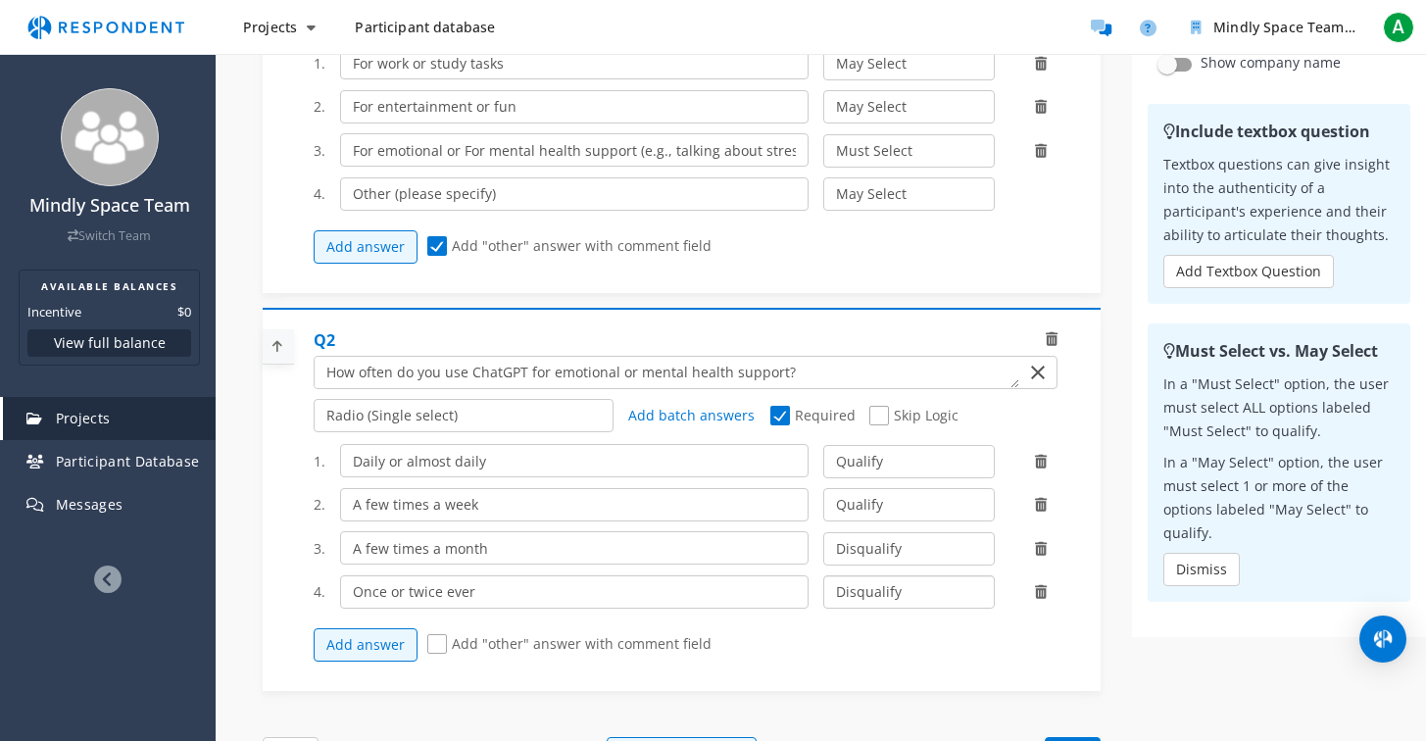
click at [823, 590] on select "Qualify Disqualify" at bounding box center [908, 591] width 171 height 33
click at [381, 658] on button "Add answer" at bounding box center [366, 644] width 104 height 33
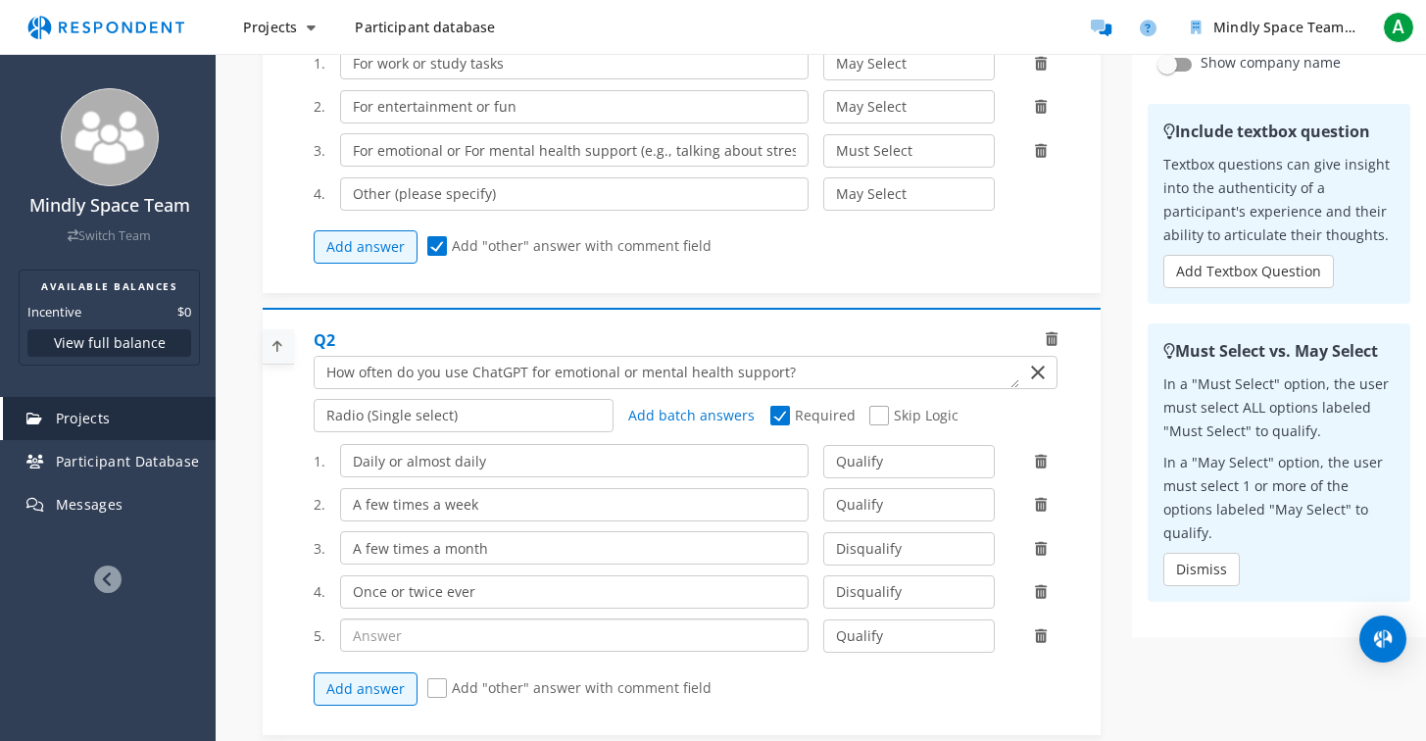
click at [475, 649] on input "text" at bounding box center [574, 634] width 468 height 33
paste input "Never"
type input "Never"
click at [887, 653] on select "Qualify Disqualify" at bounding box center [908, 635] width 171 height 33
select select "number:2"
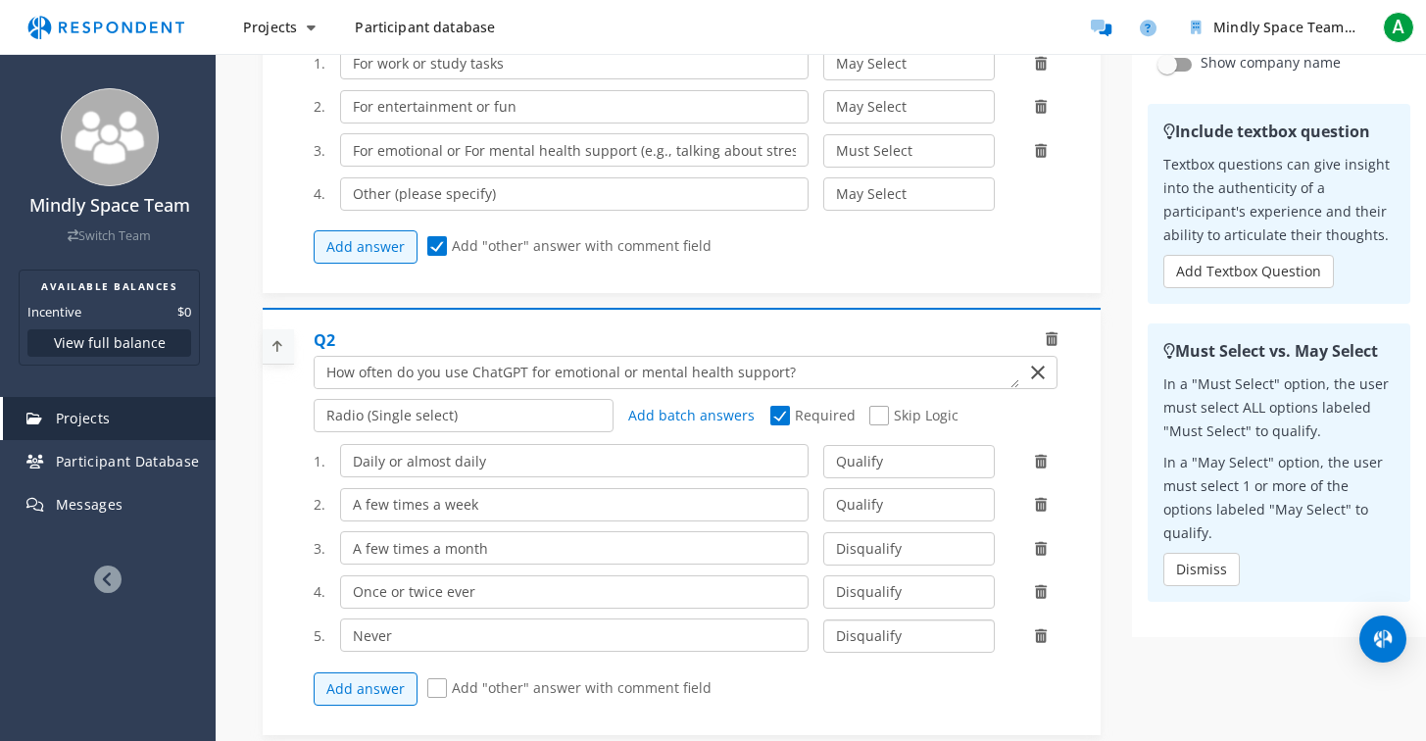
click at [823, 633] on select "Qualify Disqualify" at bounding box center [908, 635] width 171 height 33
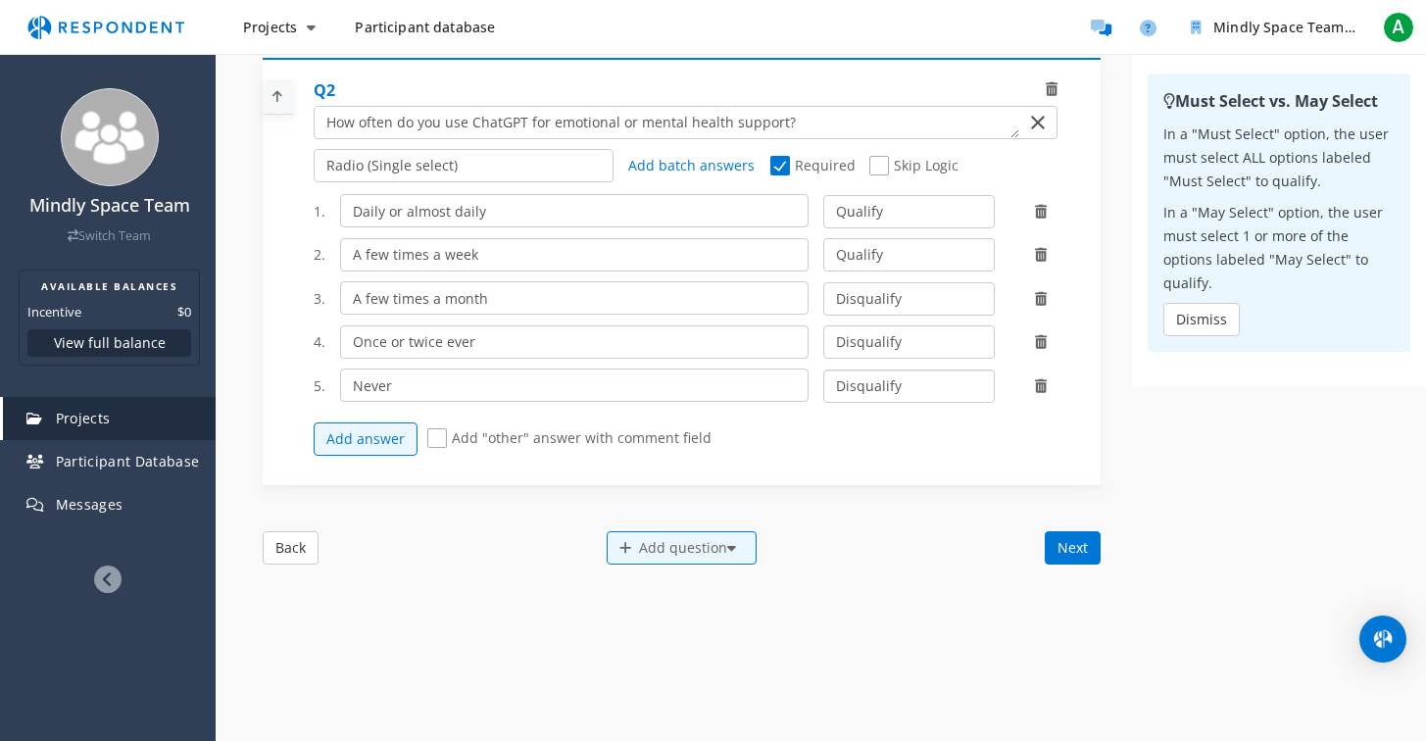
scroll to position [695, 0]
click at [703, 566] on div "Add question" at bounding box center [682, 549] width 150 height 33
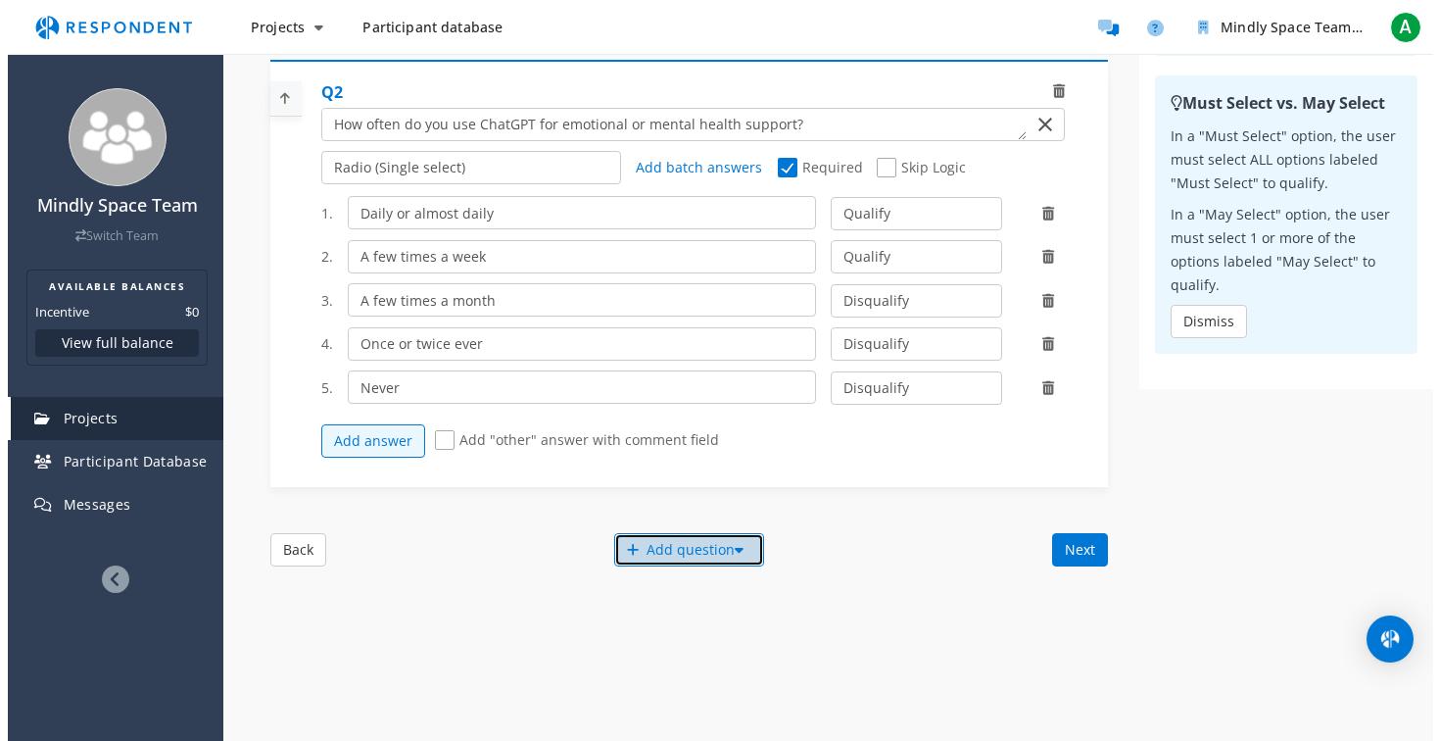
scroll to position [0, 0]
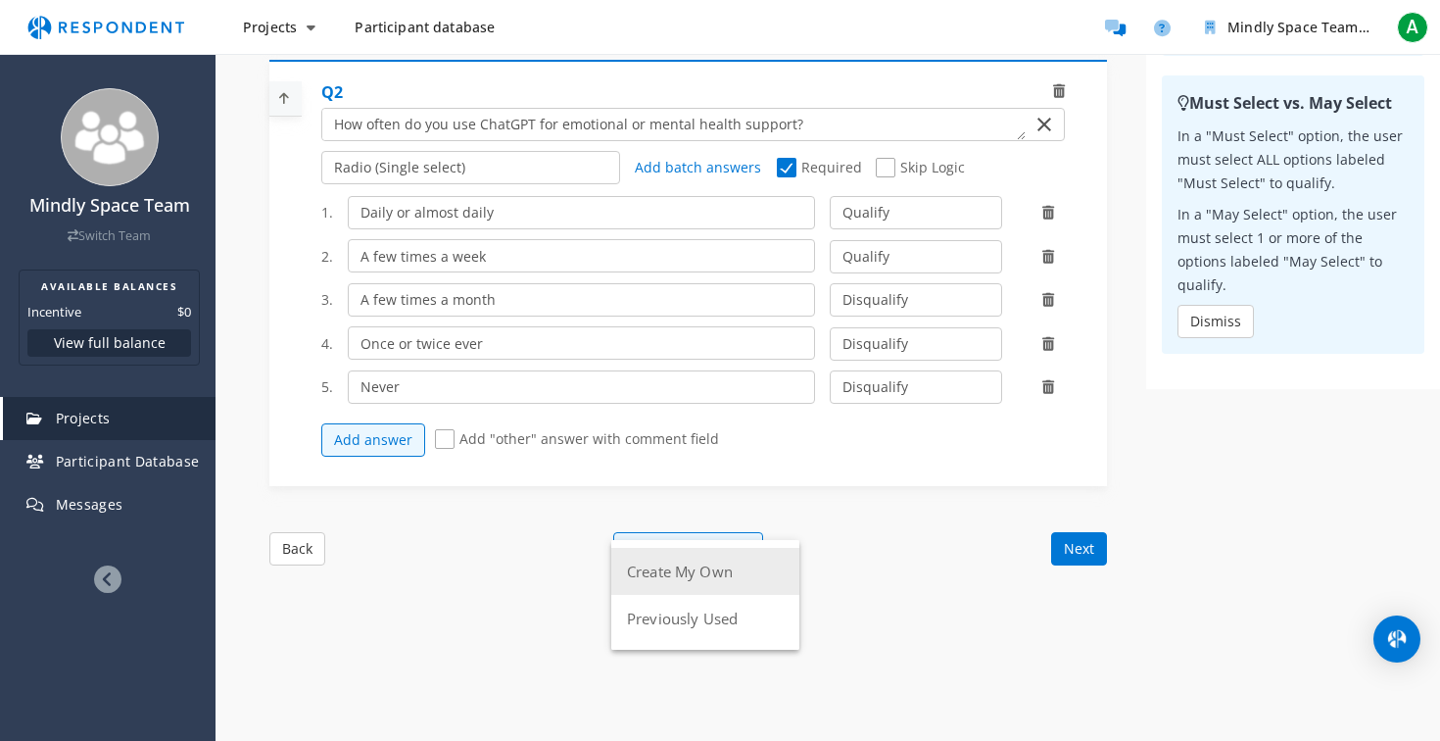
click at [705, 570] on button "Create My Own" at bounding box center [705, 571] width 188 height 47
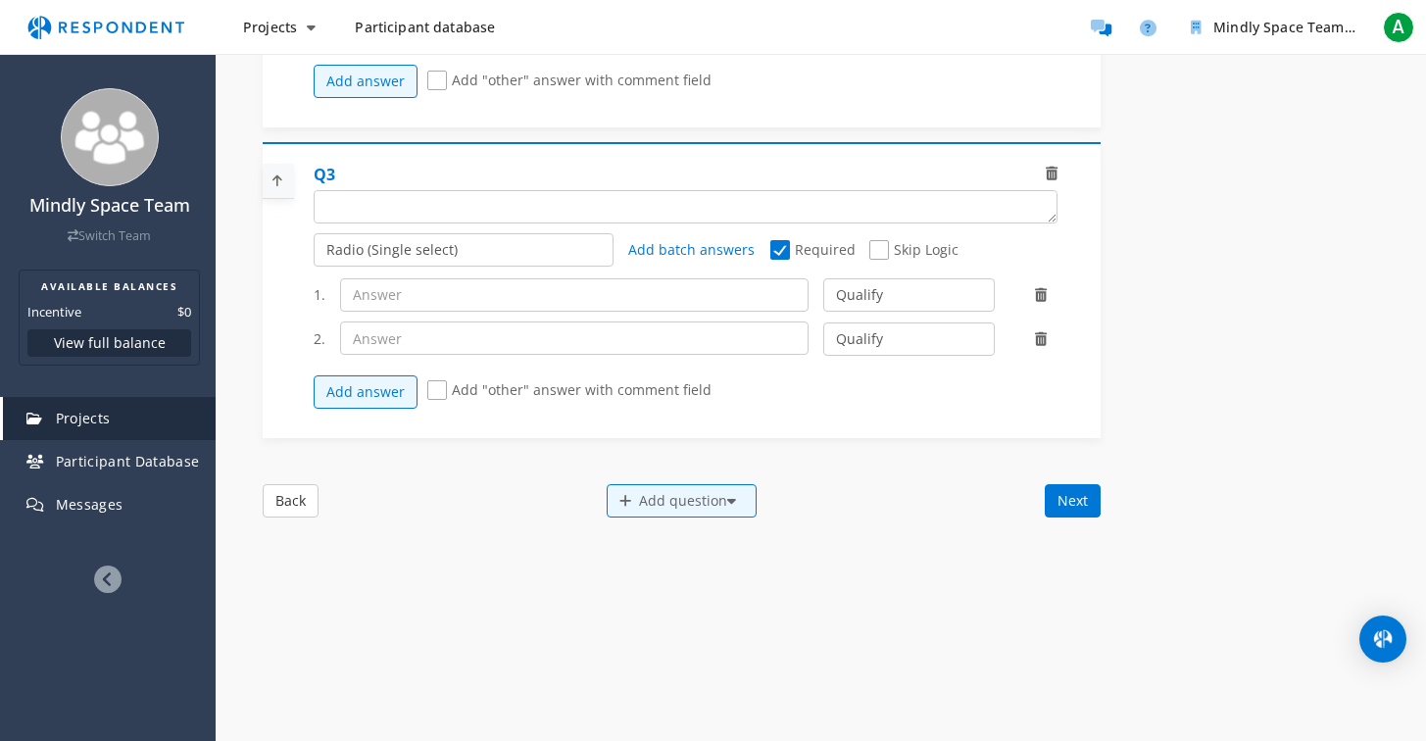
scroll to position [1052, 0]
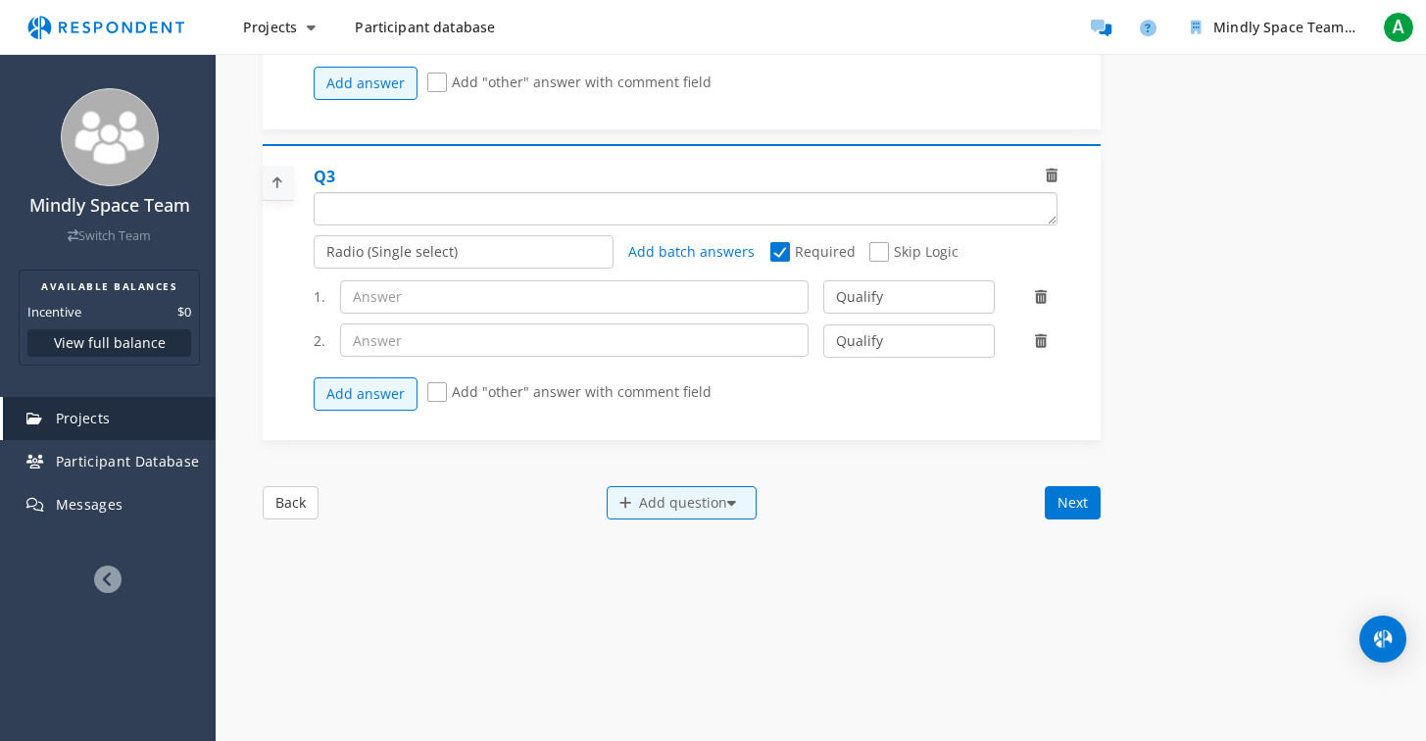
click at [392, 224] on textarea "Which of the following categories best describes your firm's total assets under…" at bounding box center [686, 208] width 742 height 31
paste textarea "When was the last time you used ChatGPT for emotional or mental health support?"
type textarea "When was the last time you used ChatGPT for emotional or mental health support?"
click at [402, 314] on input "text" at bounding box center [574, 296] width 468 height 33
type input "[DATE]"
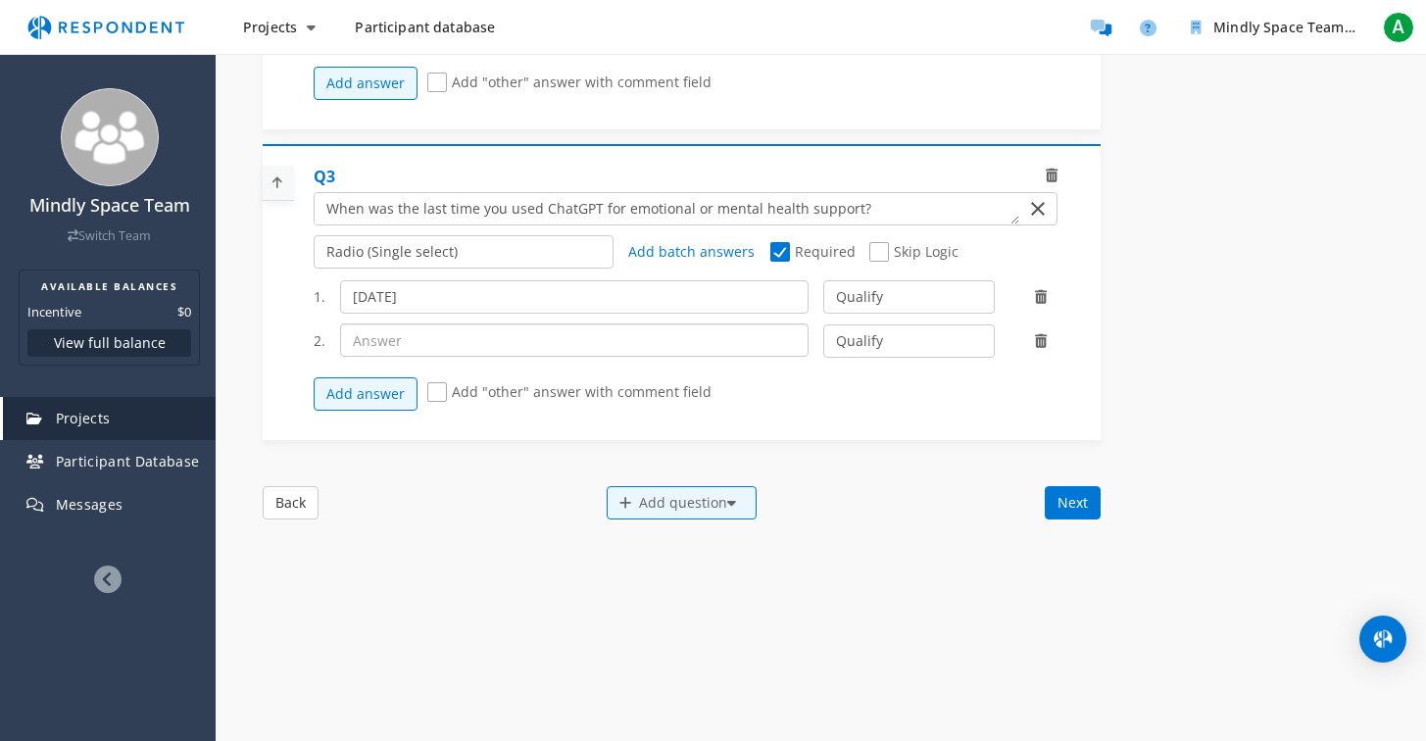
click at [405, 357] on input "text" at bounding box center [574, 339] width 468 height 33
paste input "Within the past week"
type input "Within the past week"
click at [364, 411] on button "Add answer" at bounding box center [366, 393] width 104 height 33
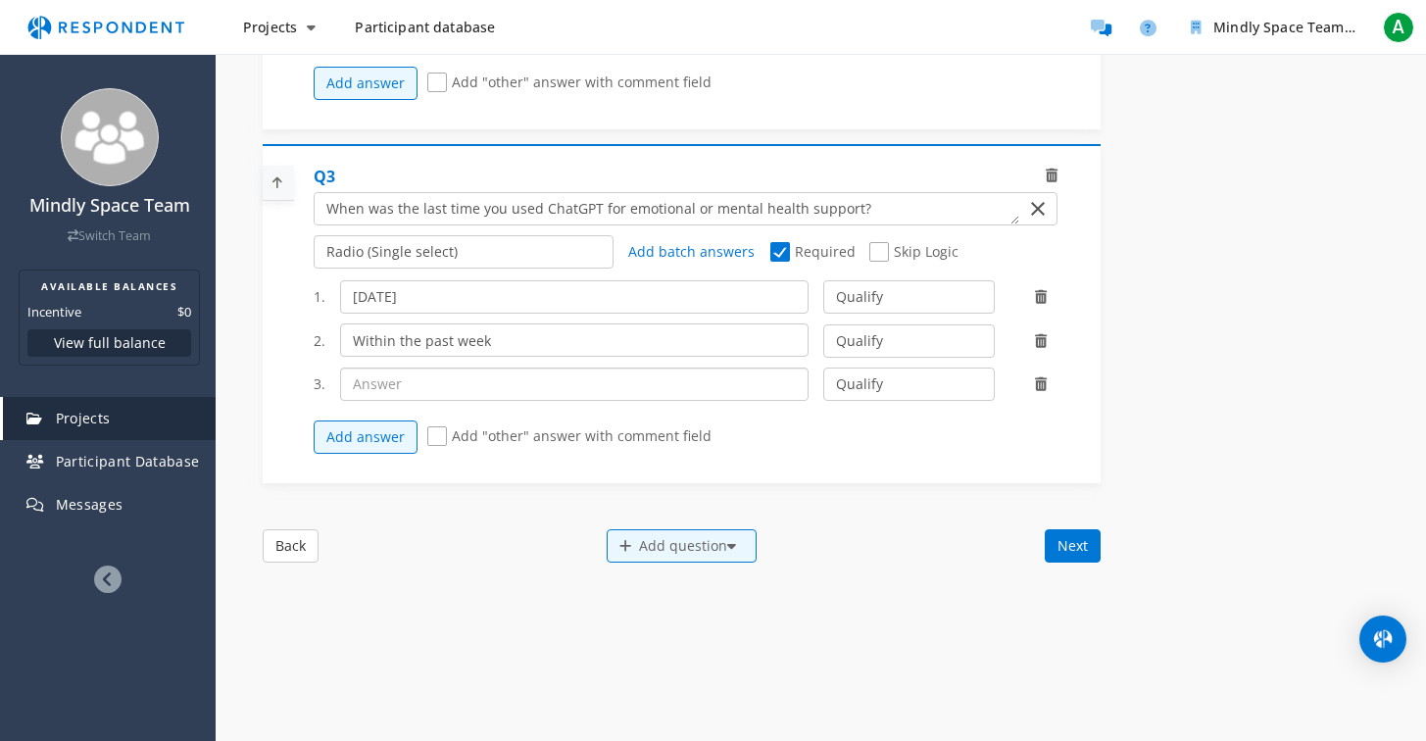
click at [386, 395] on input "text" at bounding box center [574, 383] width 468 height 33
paste input "Within the past month"
click at [362, 401] on input "Within the past month" at bounding box center [574, 383] width 468 height 33
type input "Within the past month"
click at [867, 401] on select "Qualify Disqualify" at bounding box center [908, 383] width 171 height 33
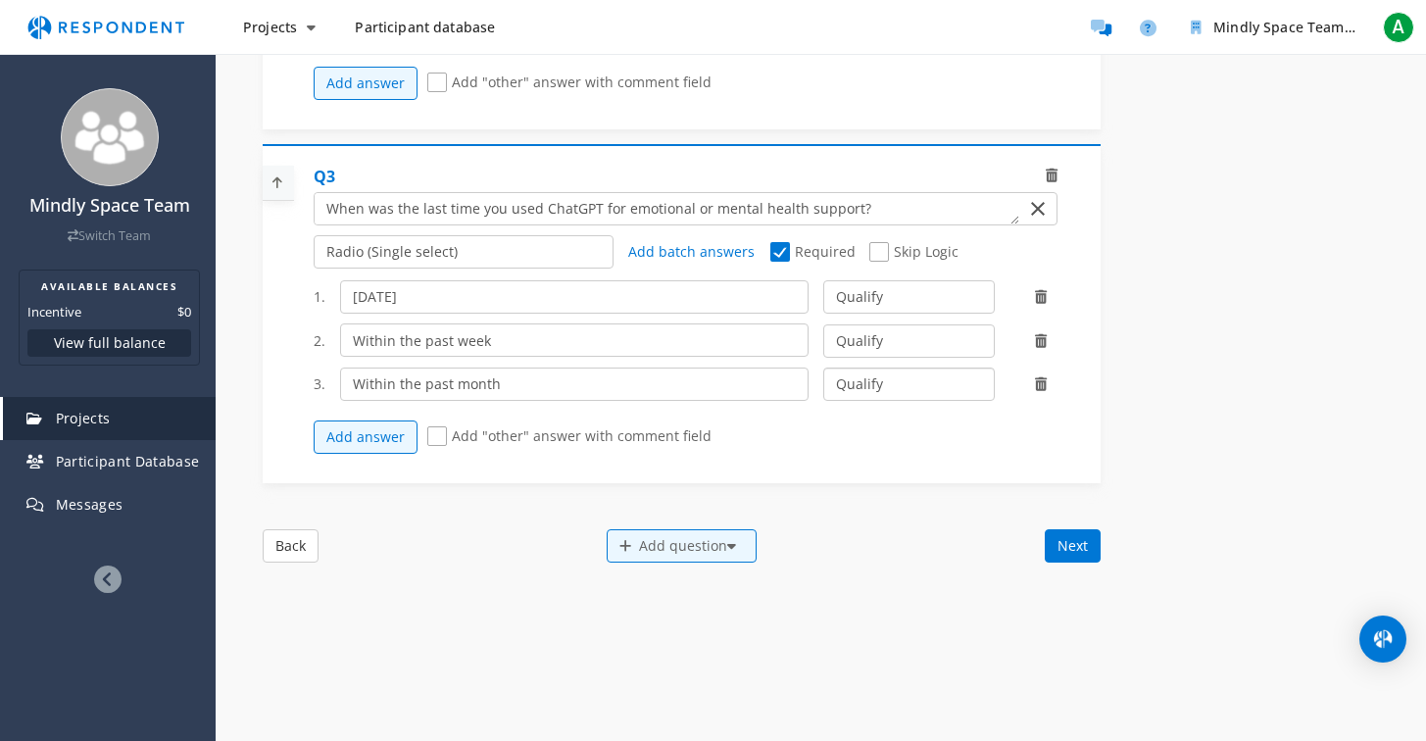
select select "number:2"
click at [823, 380] on select "Qualify Disqualify" at bounding box center [908, 383] width 171 height 33
click at [376, 454] on button "Add answer" at bounding box center [366, 436] width 104 height 33
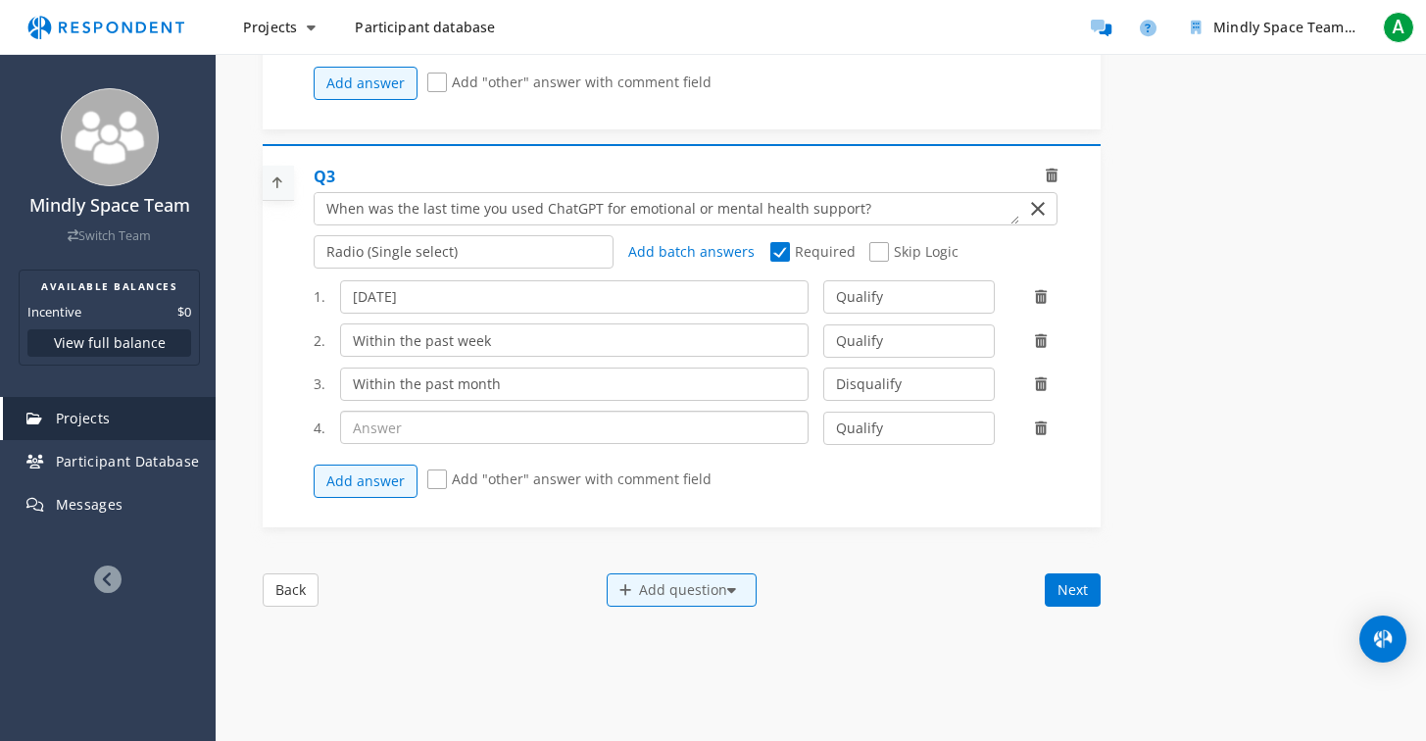
click at [468, 444] on input "text" at bounding box center [574, 427] width 468 height 33
paste input "More than a month ago"
type input "More than a month ago"
click at [876, 445] on select "Qualify Disqualify" at bounding box center [908, 428] width 171 height 33
select select "number:2"
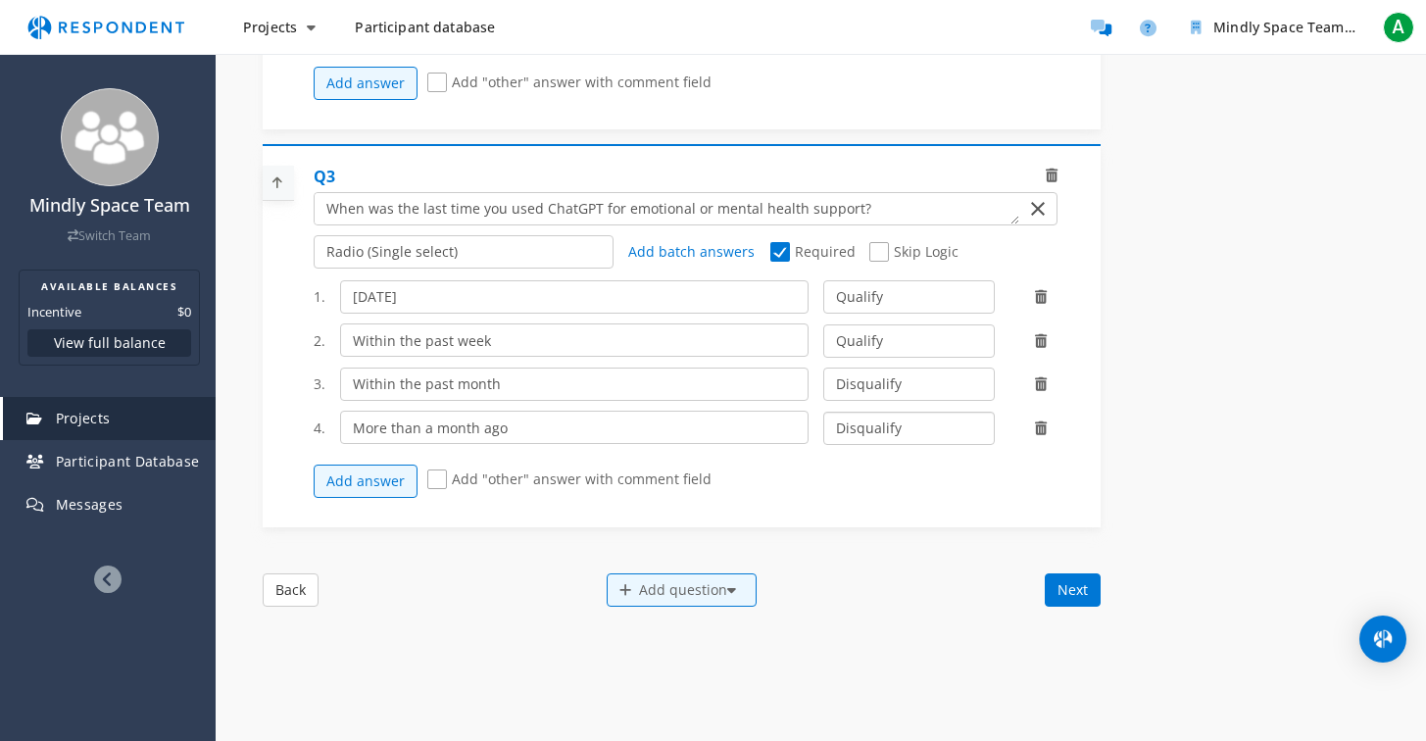
click at [823, 423] on select "Qualify Disqualify" at bounding box center [908, 428] width 171 height 33
click at [341, 491] on button "Add answer" at bounding box center [366, 480] width 104 height 33
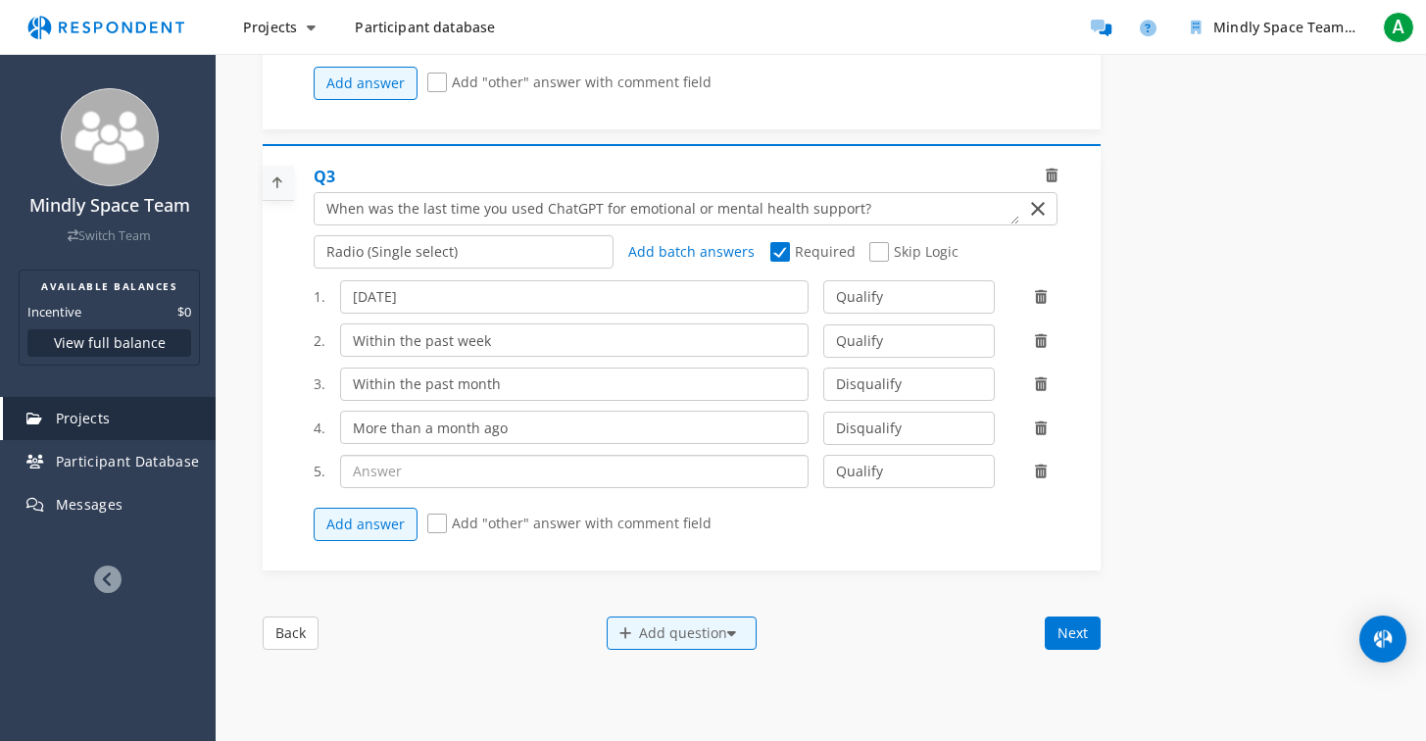
click at [420, 488] on input "text" at bounding box center [574, 471] width 468 height 33
paste input "Never"
type input "Never"
click at [860, 488] on select "Qualify Disqualify" at bounding box center [908, 471] width 171 height 33
select select "number:2"
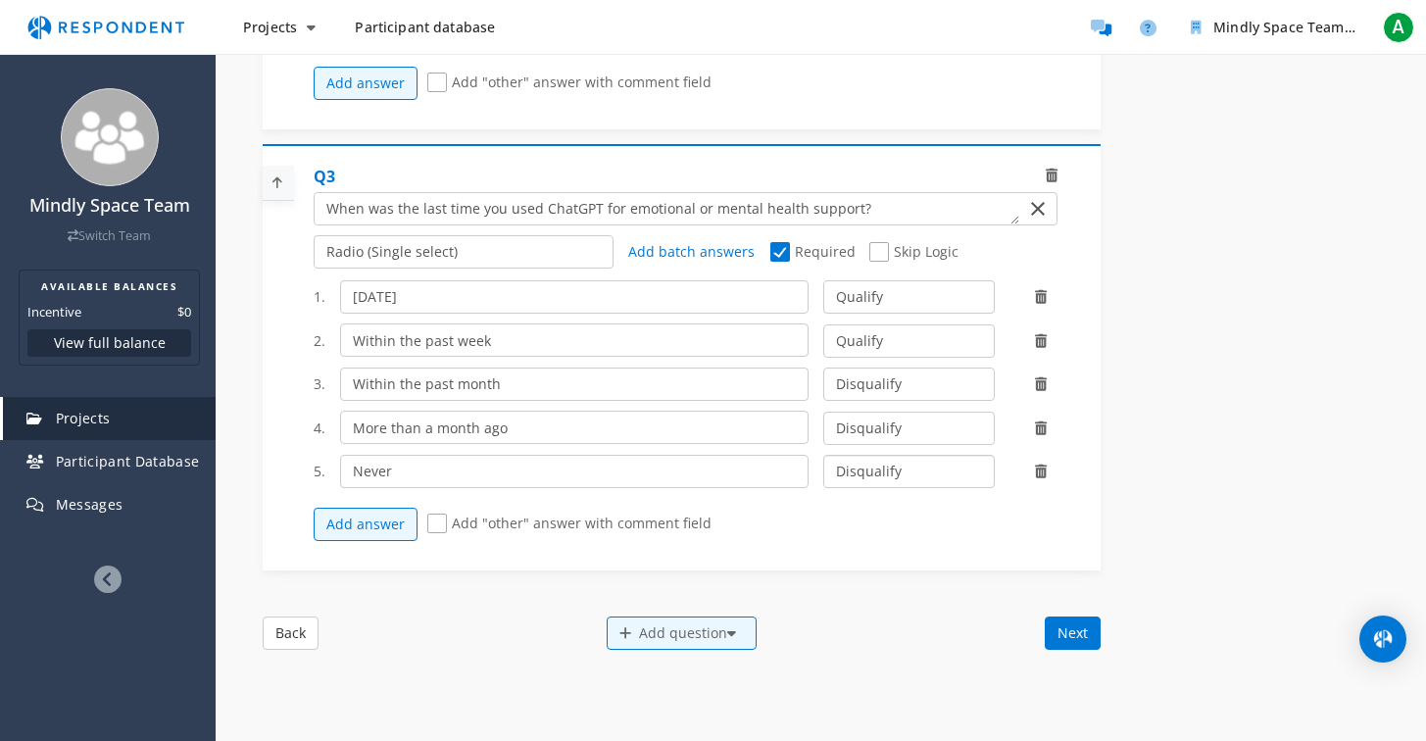
click at [823, 466] on select "Qualify Disqualify" at bounding box center [908, 471] width 171 height 33
click at [704, 639] on div "Add question" at bounding box center [682, 632] width 150 height 33
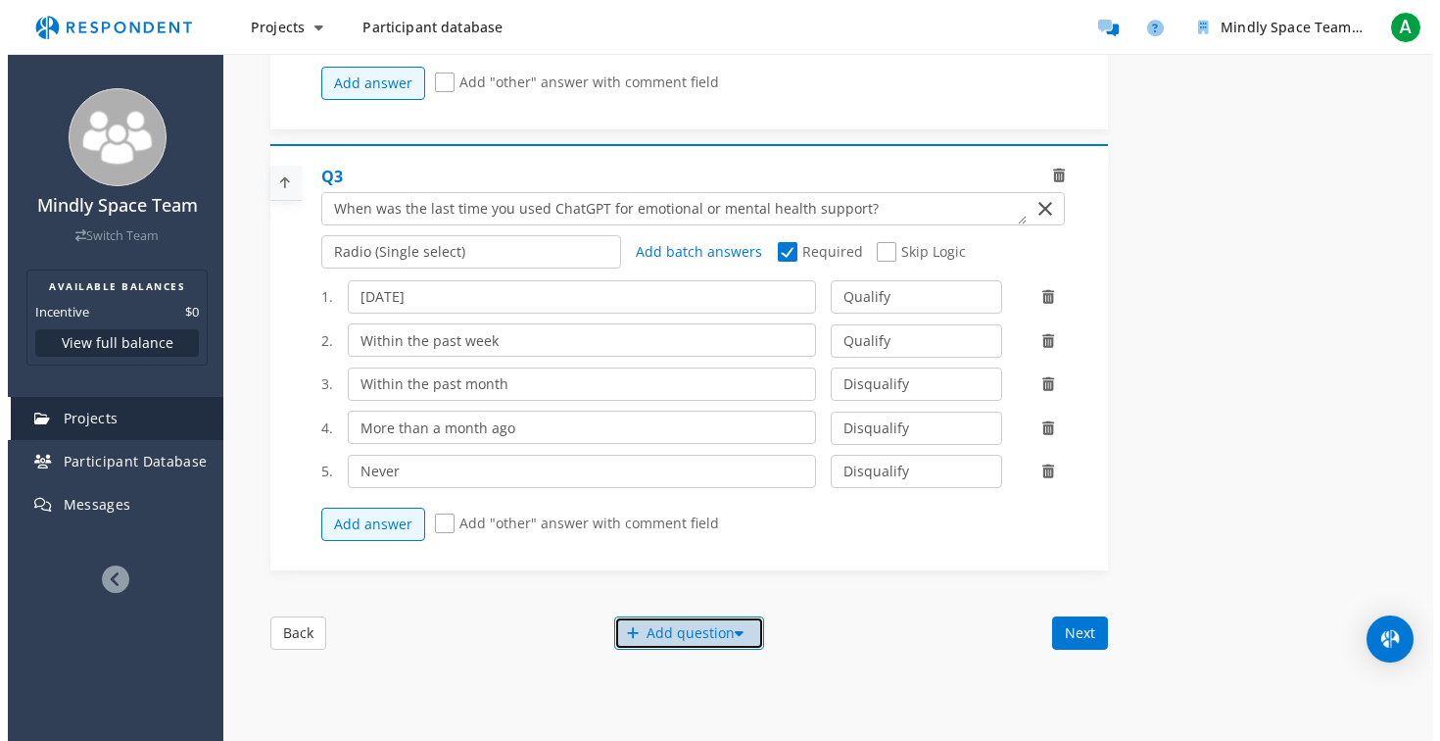
scroll to position [0, 0]
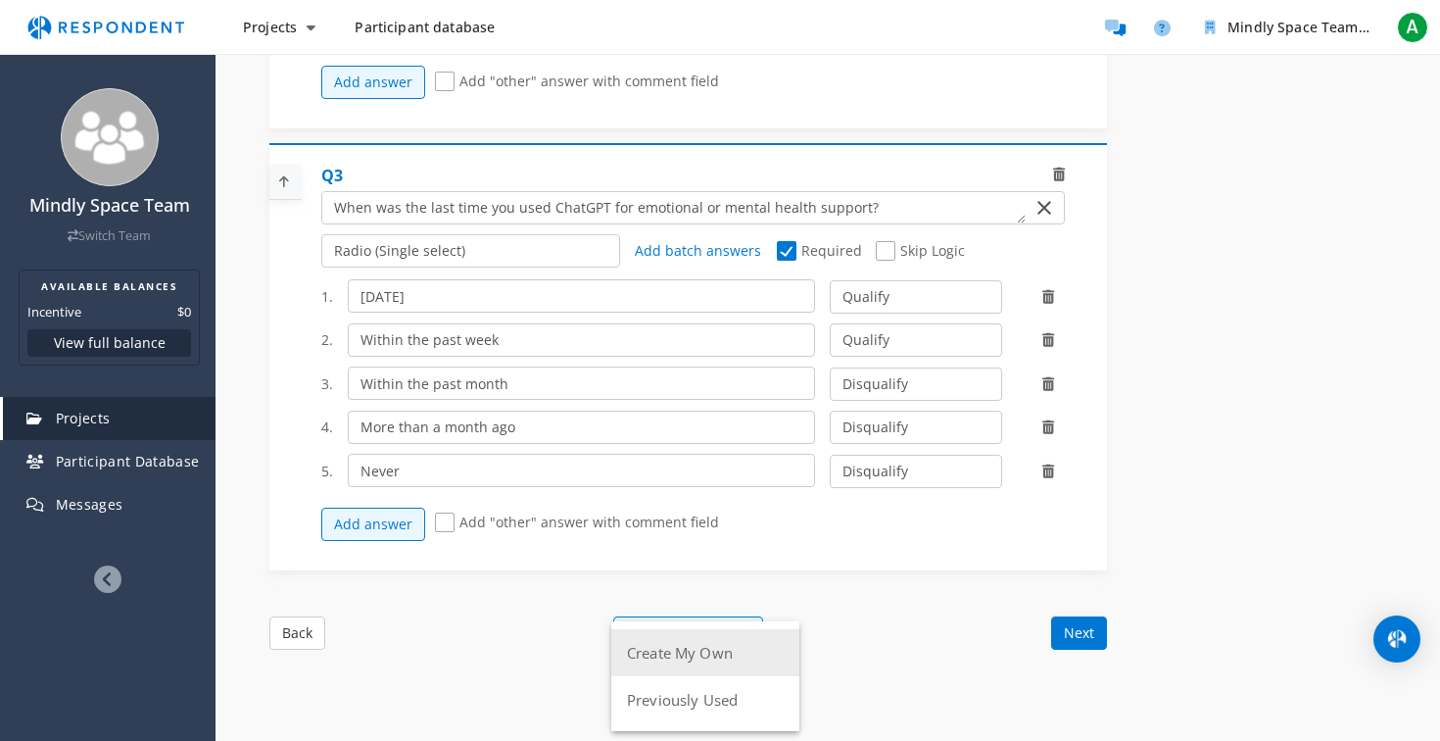
click at [711, 656] on button "Create My Own" at bounding box center [705, 652] width 188 height 47
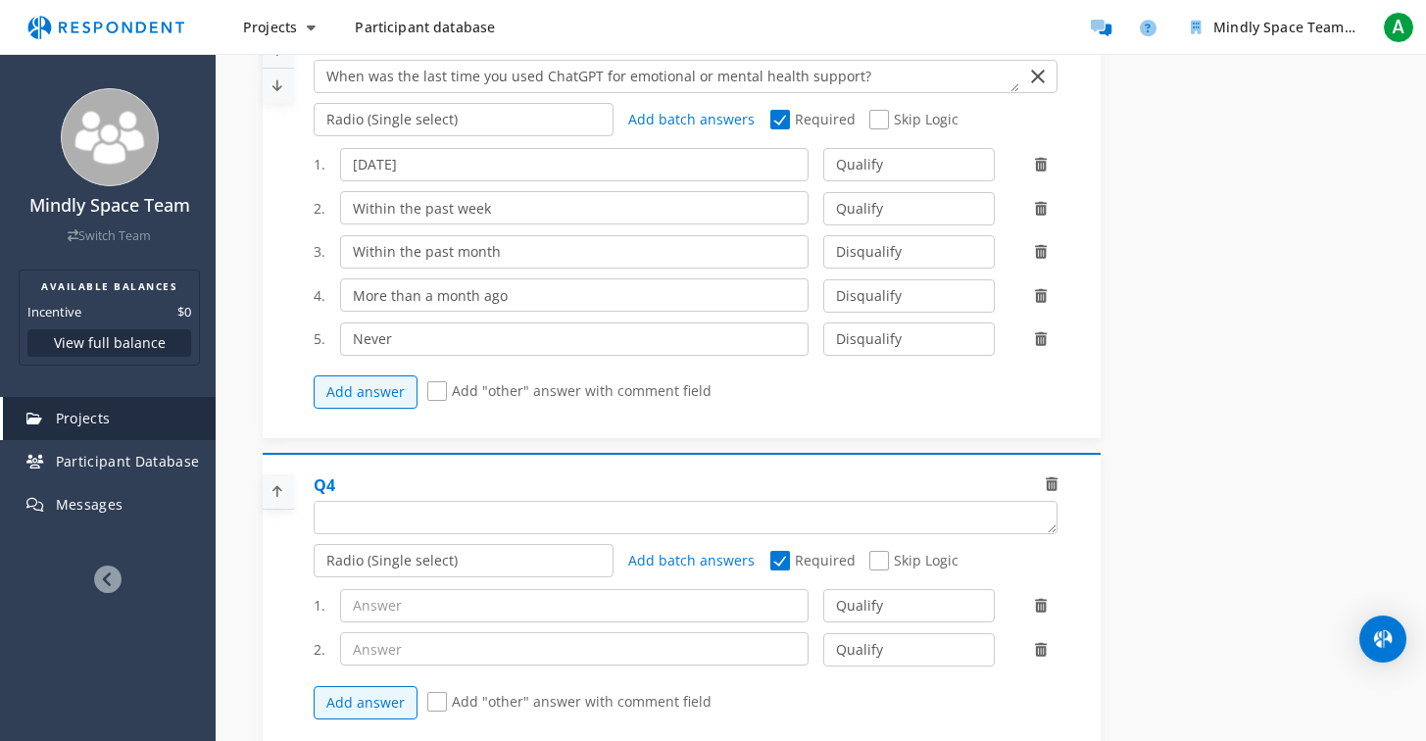
scroll to position [1197, 0]
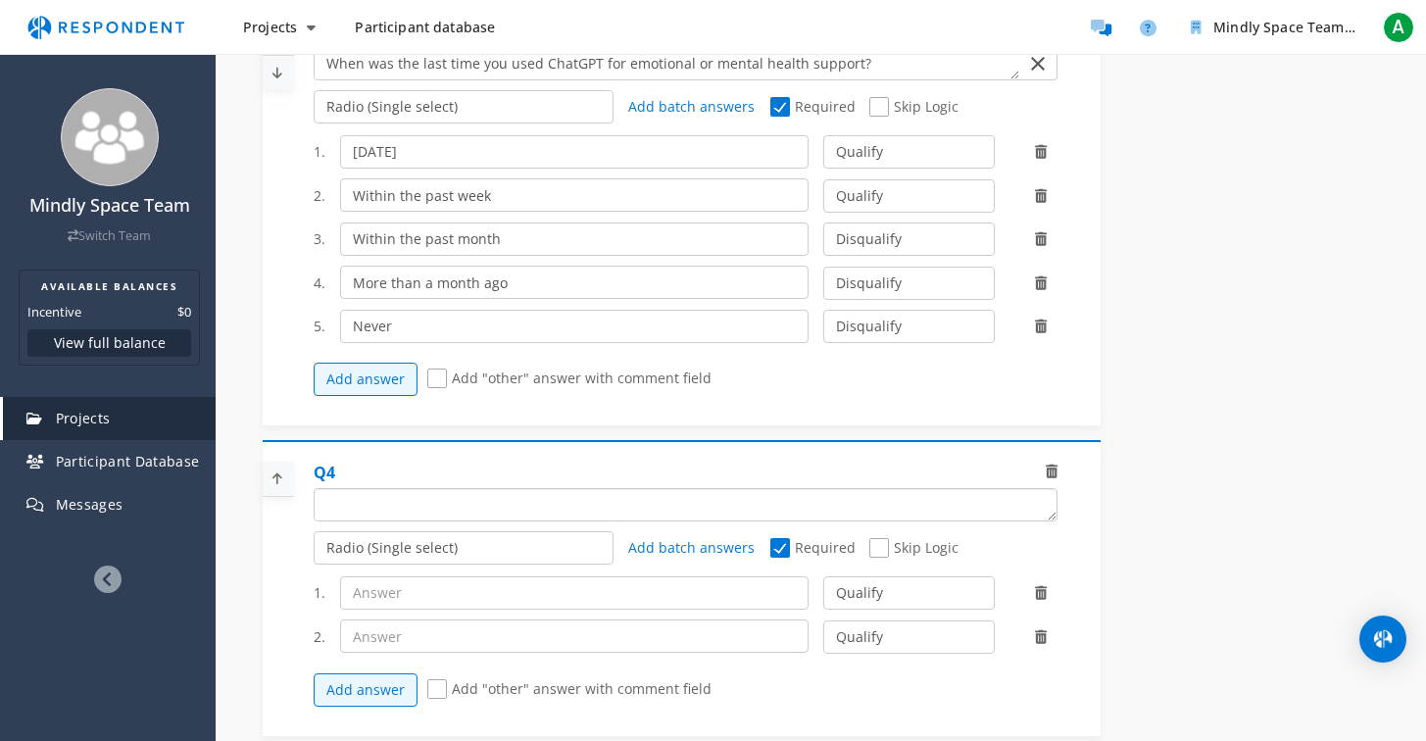
click at [465, 511] on textarea "Which of the following categories best describes your firm's total assets under…" at bounding box center [686, 504] width 742 height 31
paste textarea "How long have you been using ChatGPT for emotional or mental health support?"
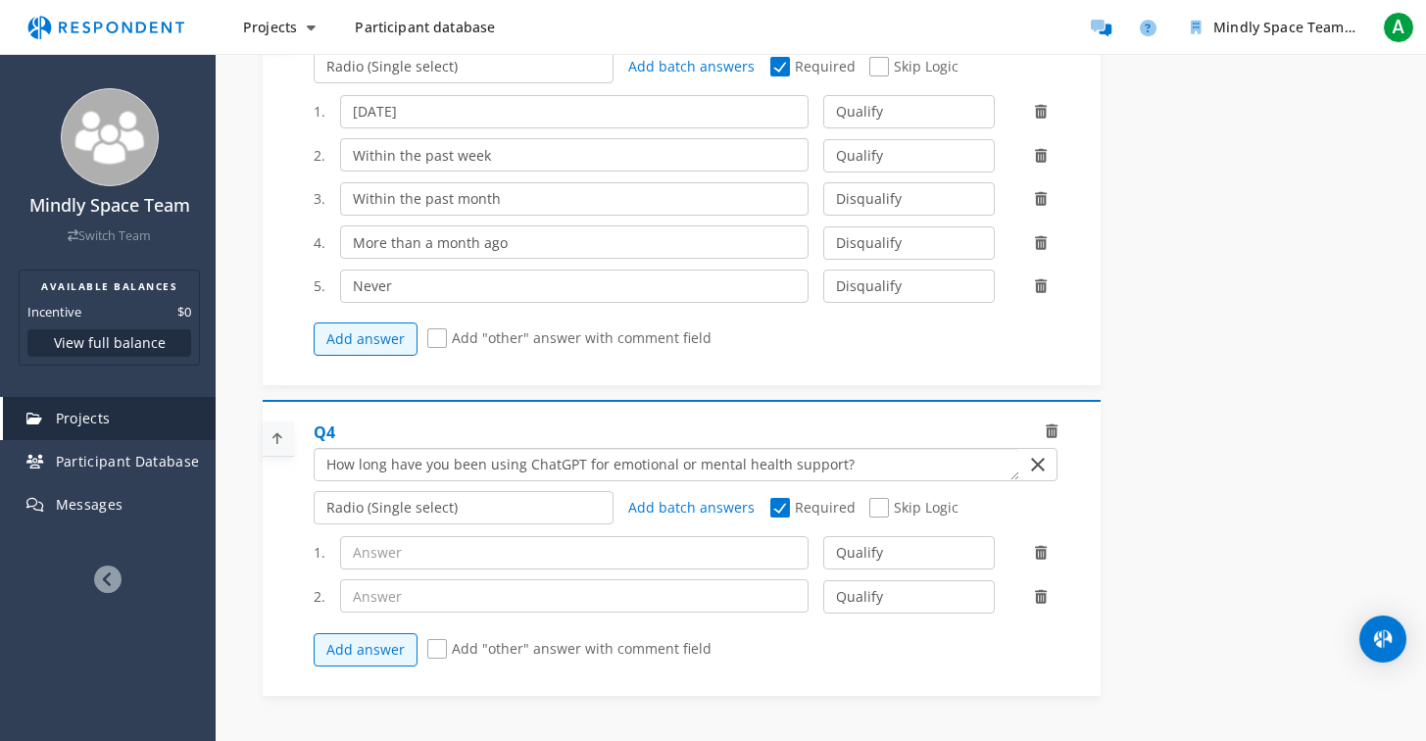
scroll to position [1237, 0]
type textarea "How long have you been using ChatGPT for emotional or mental health support?"
click at [460, 569] on input "text" at bounding box center [574, 553] width 468 height 33
paste input "How long have you been using ChatGPT for emotional or mental health support?"
type input "How long have you been using ChatGPT for emotional or mental health support?"
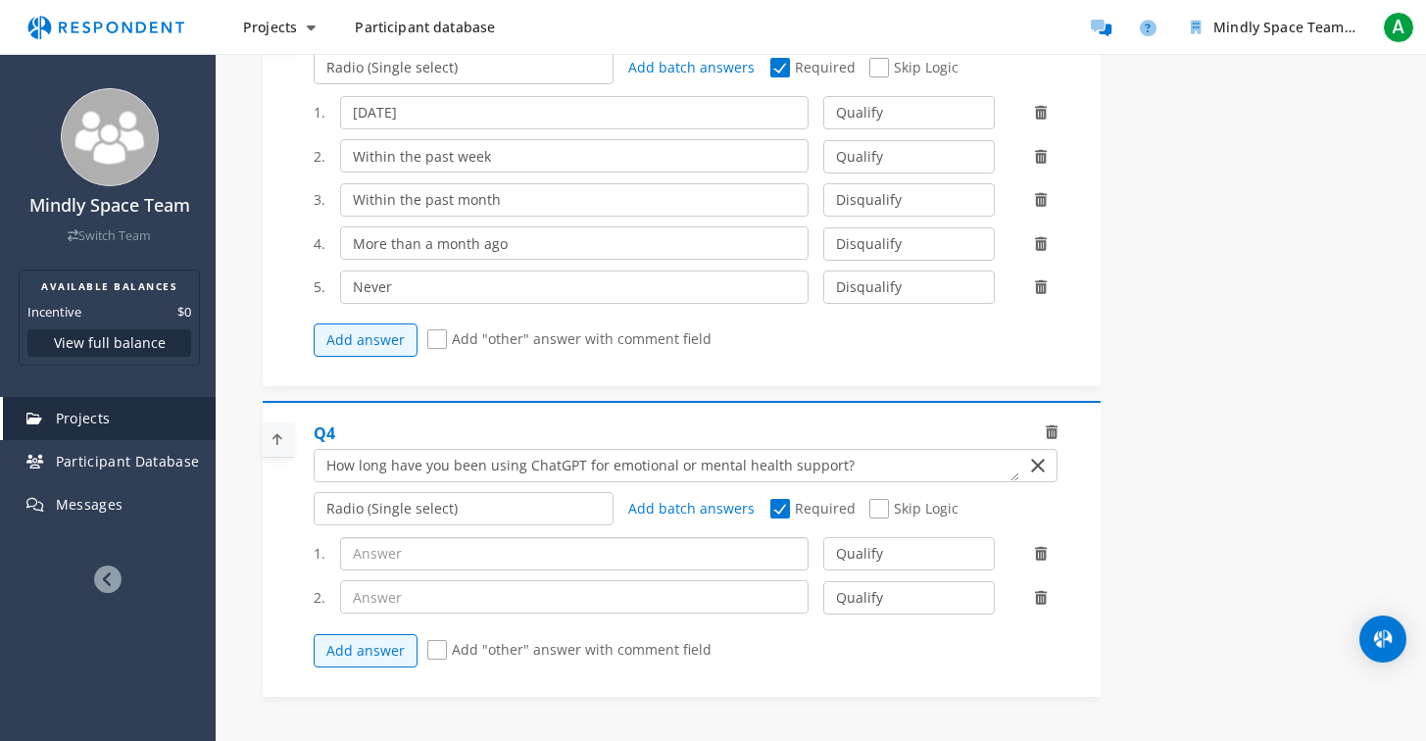
scroll to position [0, 0]
type input "Less than a week"
click at [908, 562] on select "Qualify Disqualify" at bounding box center [908, 553] width 171 height 33
select select "number:2"
click at [823, 549] on select "Qualify Disqualify" at bounding box center [908, 553] width 171 height 33
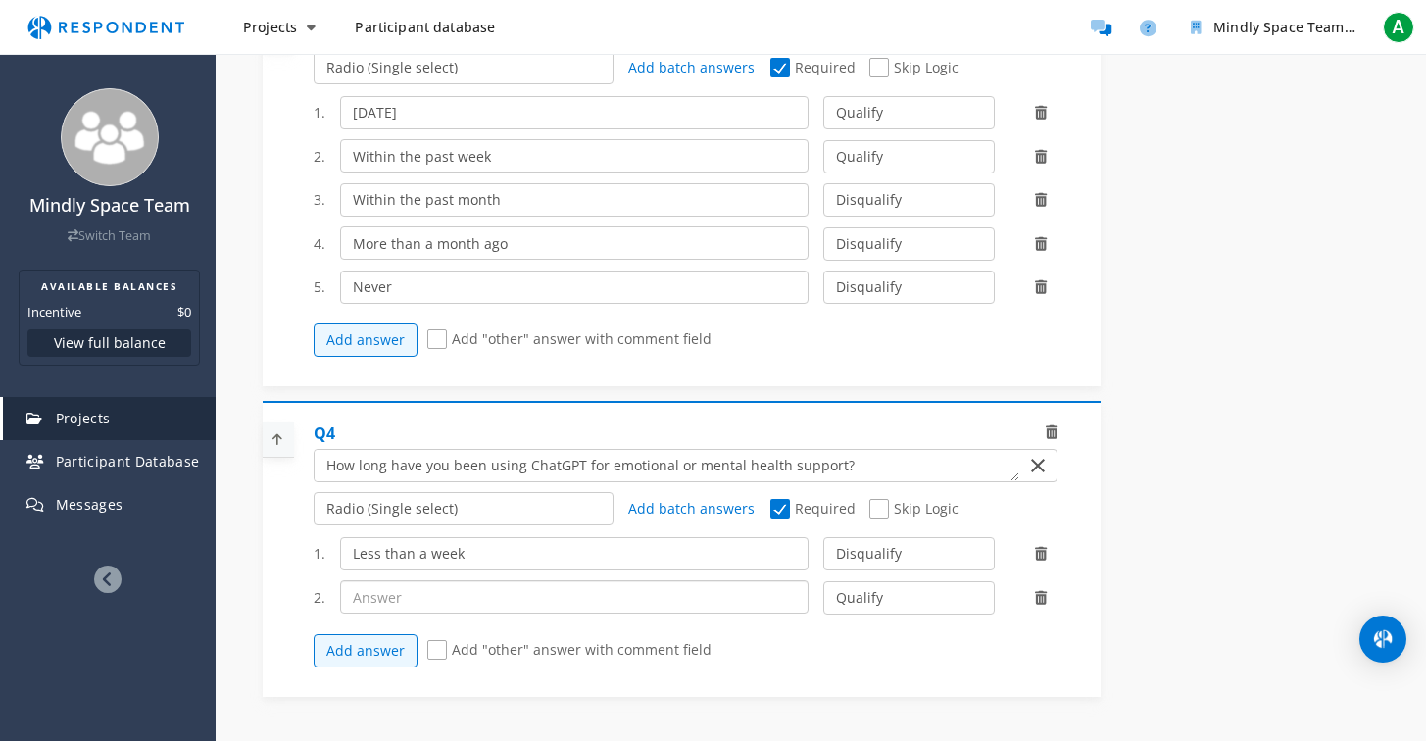
click at [581, 611] on input "text" at bounding box center [574, 596] width 468 height 33
type input "1-4 weeks"
click at [381, 667] on button "Add answer" at bounding box center [366, 650] width 104 height 33
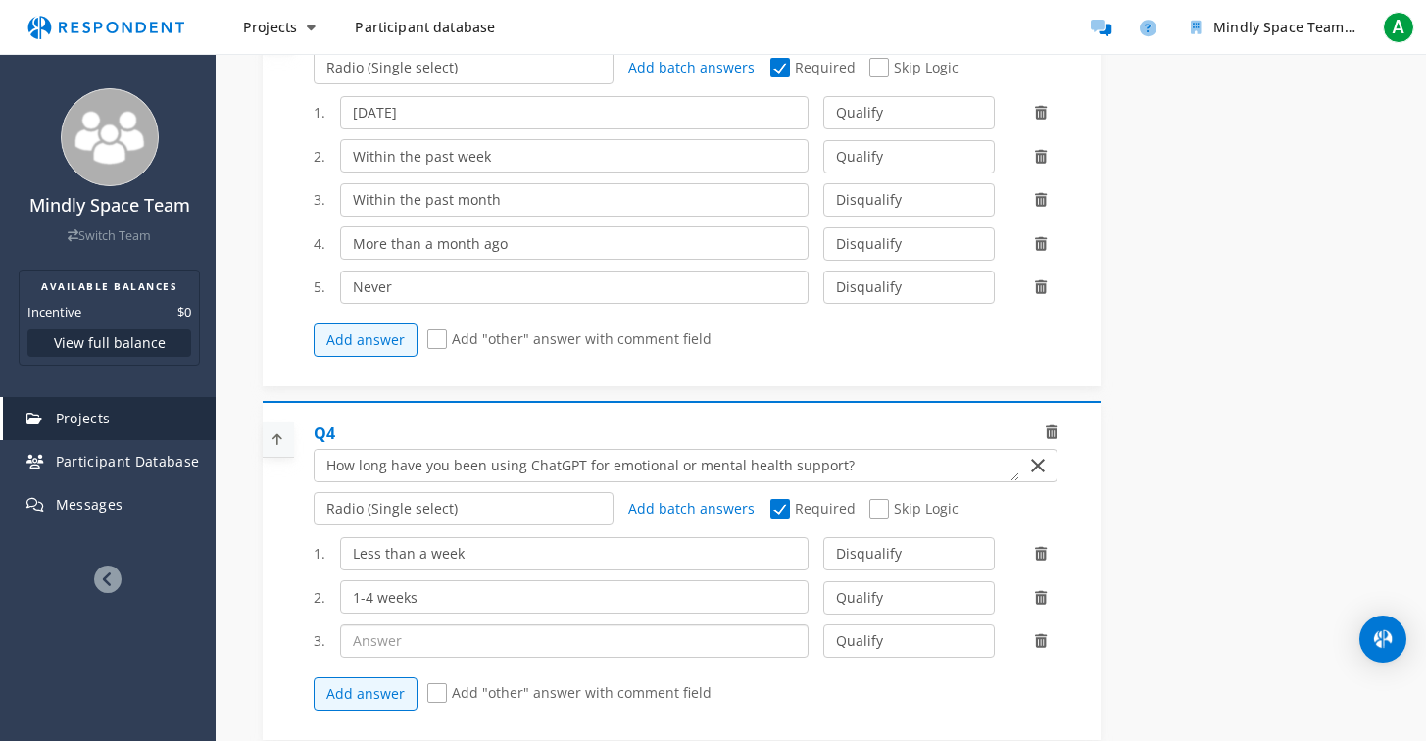
click at [446, 643] on input "text" at bounding box center [574, 640] width 468 height 33
type input "1-3 months"
click at [377, 710] on button "Add answer" at bounding box center [366, 693] width 104 height 33
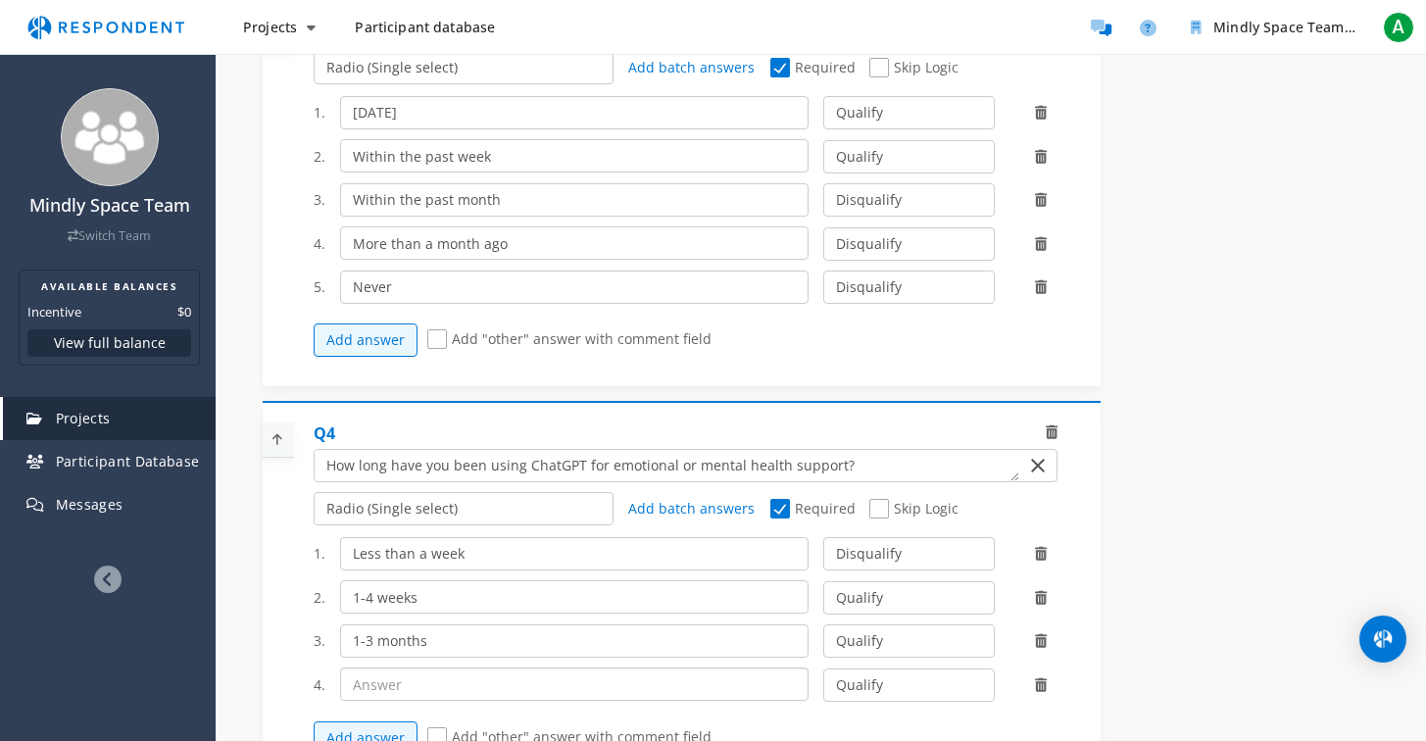
click at [416, 701] on input "text" at bounding box center [574, 683] width 468 height 33
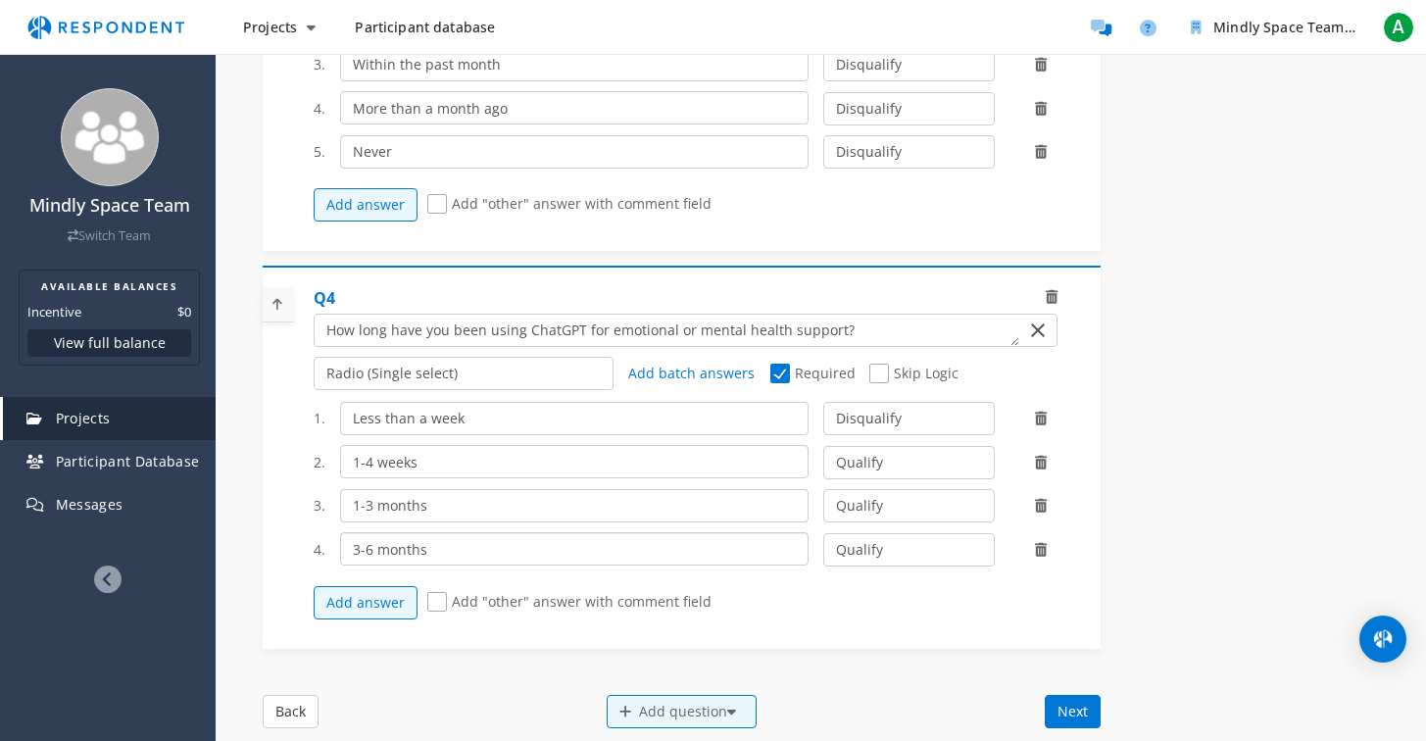
scroll to position [1380, 0]
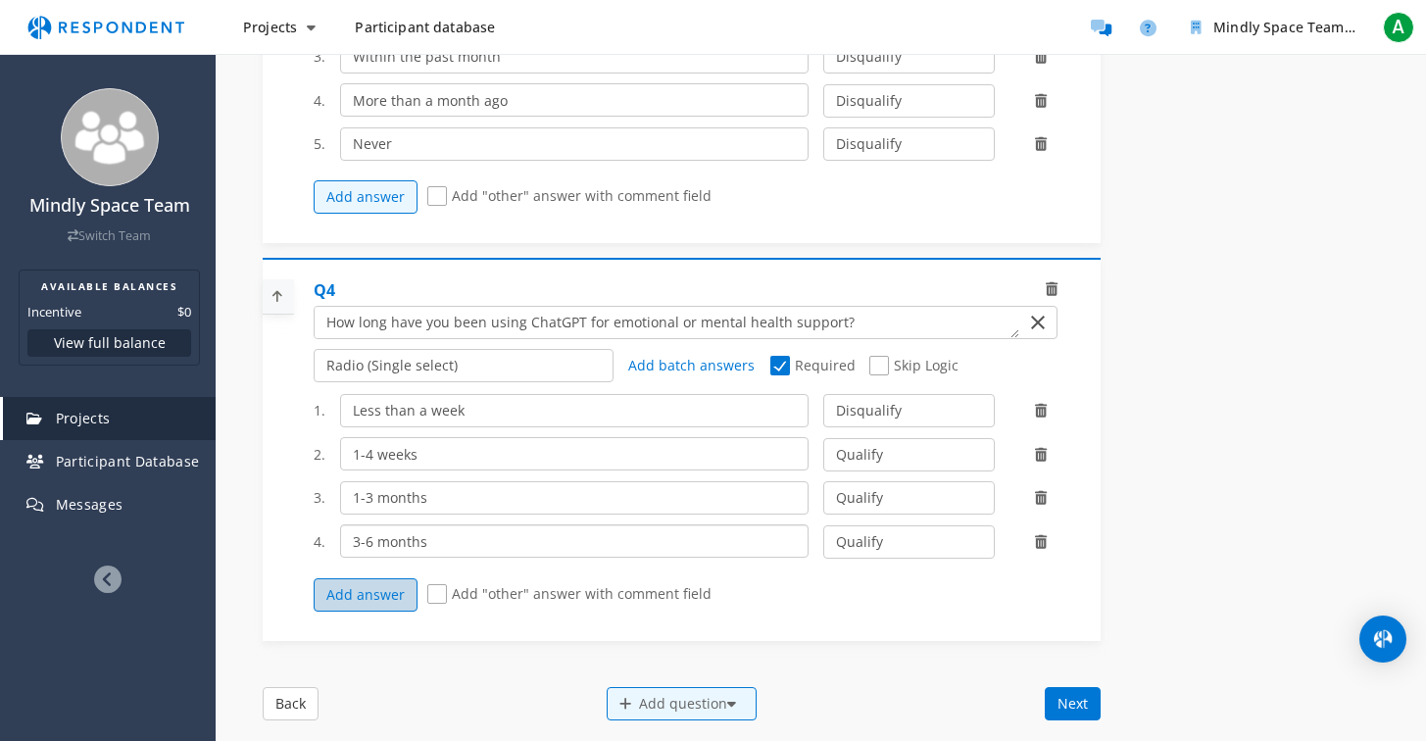
type input "3-6 months"
click at [387, 606] on button "Add answer" at bounding box center [366, 594] width 104 height 33
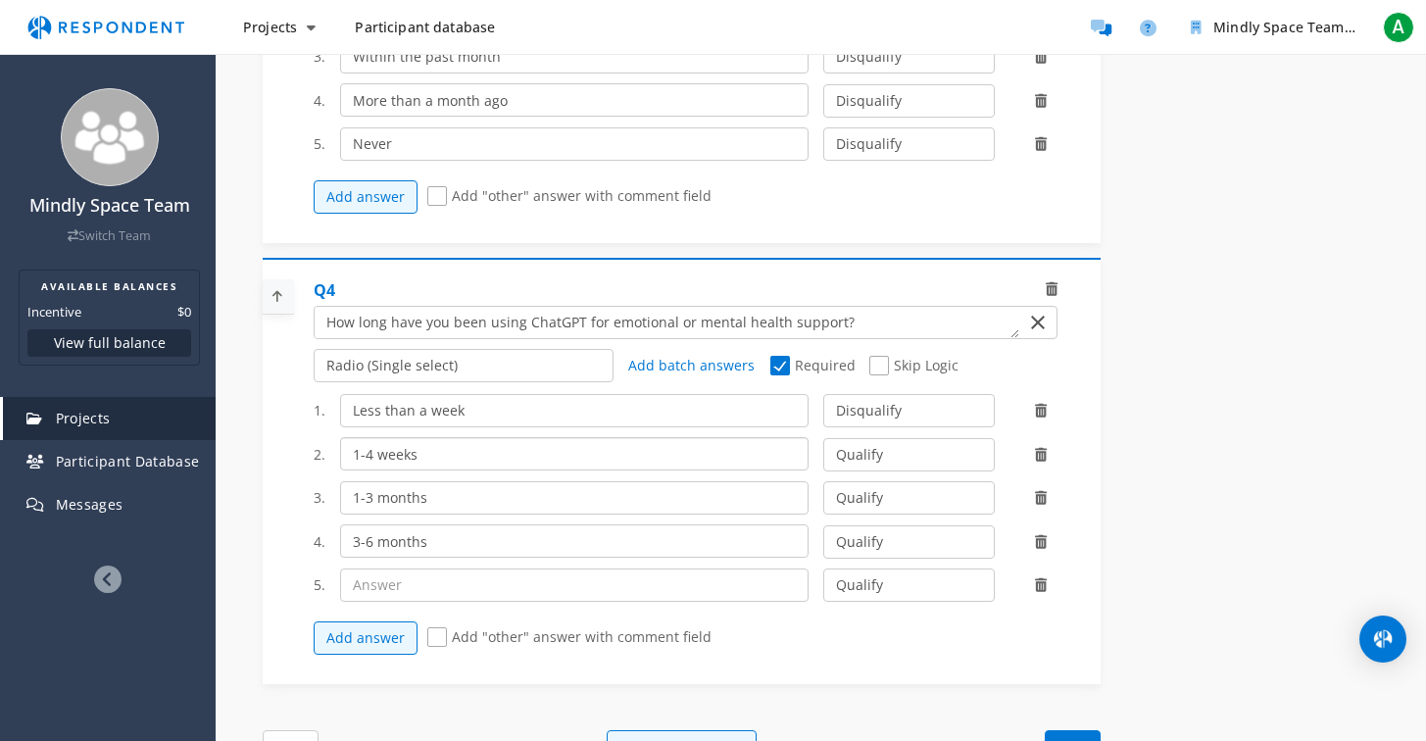
click at [356, 470] on input "1-4 weeks" at bounding box center [574, 453] width 468 height 33
click at [472, 426] on input "Less than a week" at bounding box center [574, 410] width 468 height 33
drag, startPoint x: 472, startPoint y: 425, endPoint x: 328, endPoint y: 425, distance: 144.0
click at [328, 425] on div "Less than a week" at bounding box center [574, 410] width 498 height 33
click at [355, 464] on input "2-4 weeks" at bounding box center [574, 453] width 468 height 33
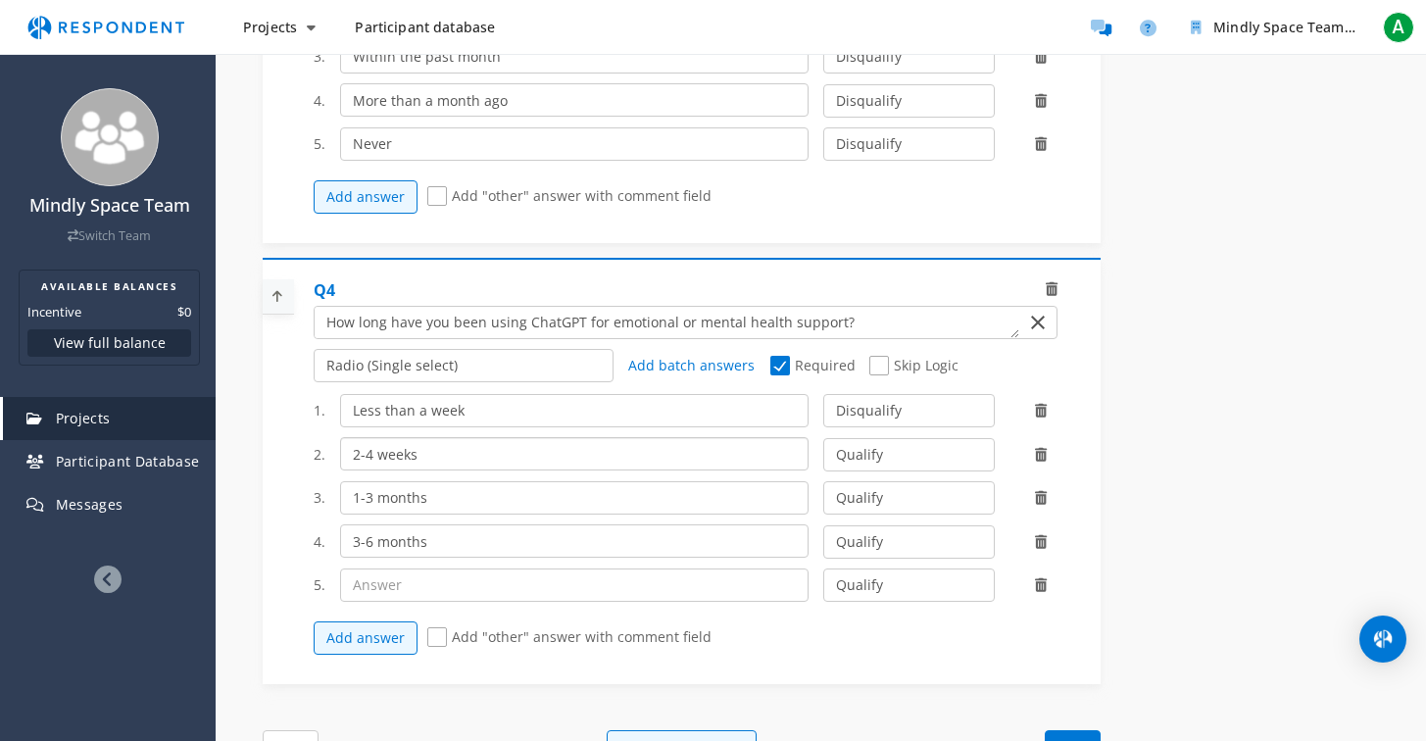
click at [361, 470] on input "2-4 weeks" at bounding box center [574, 453] width 468 height 33
type input "2-4 weeks"
click at [395, 590] on input "text" at bounding box center [574, 584] width 468 height 33
click at [468, 427] on input "Less than a week" at bounding box center [574, 410] width 468 height 33
drag, startPoint x: 468, startPoint y: 427, endPoint x: 353, endPoint y: 427, distance: 115.6
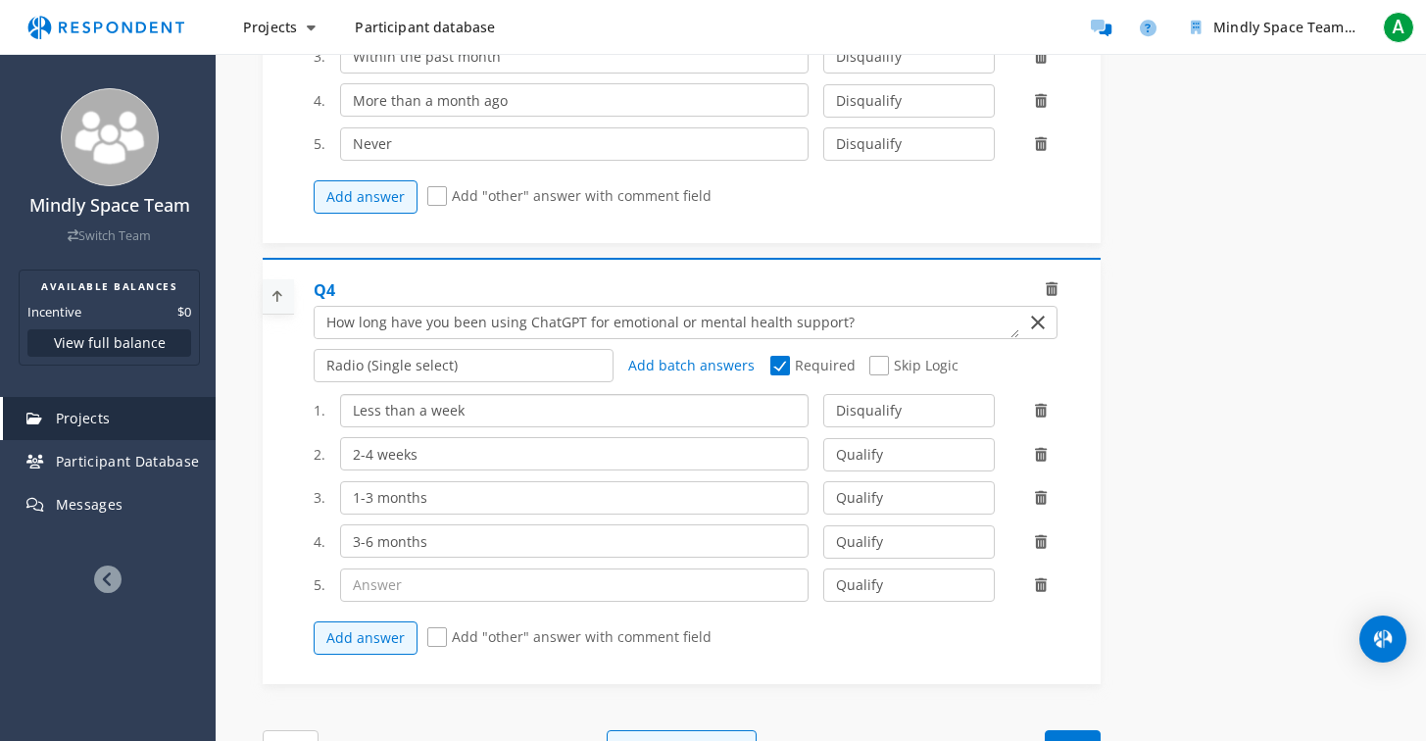
click at [353, 427] on input "Less than a week" at bounding box center [574, 410] width 468 height 33
type input "I"
type input "1 week or less"
click at [425, 586] on input "text" at bounding box center [574, 584] width 468 height 33
paste input "More than 6 months"
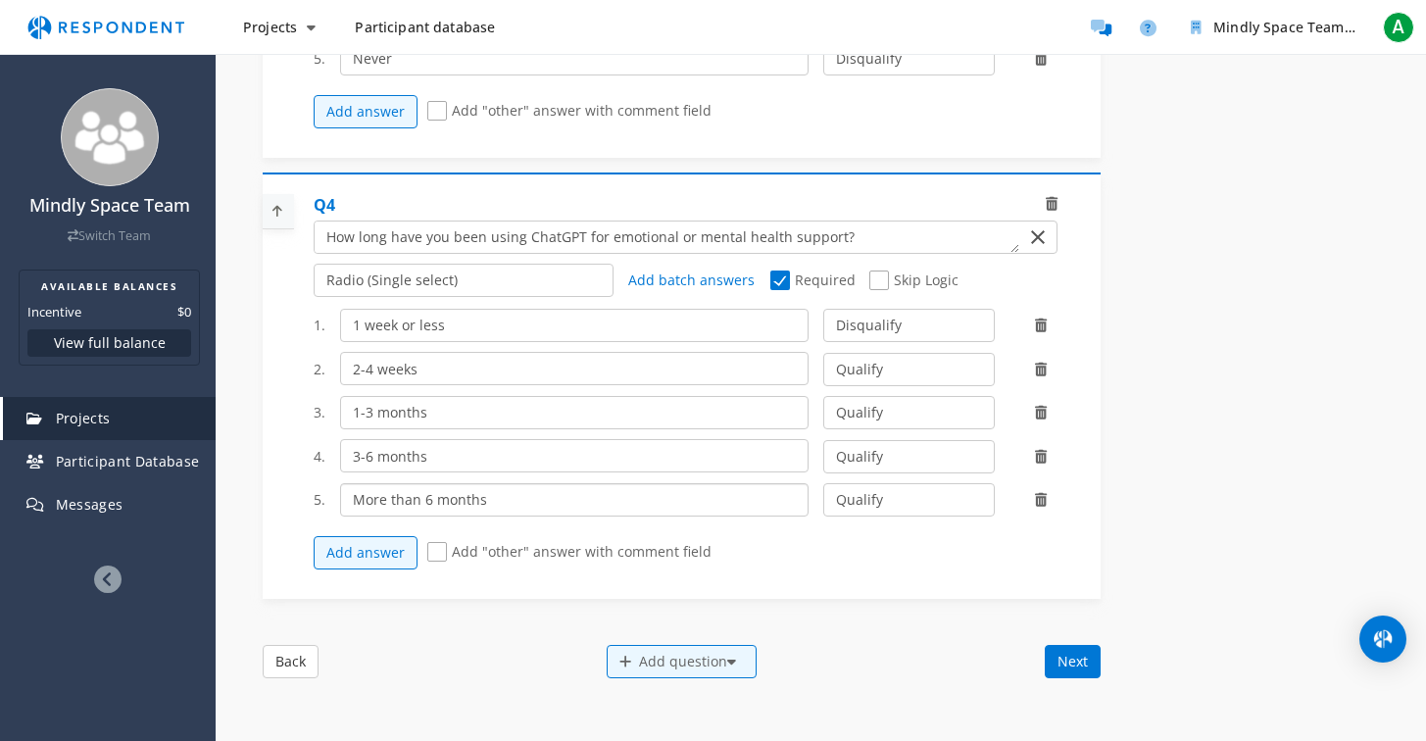
scroll to position [1464, 0]
type input "More than 6 months"
click at [1078, 676] on button "Next" at bounding box center [1073, 662] width 56 height 33
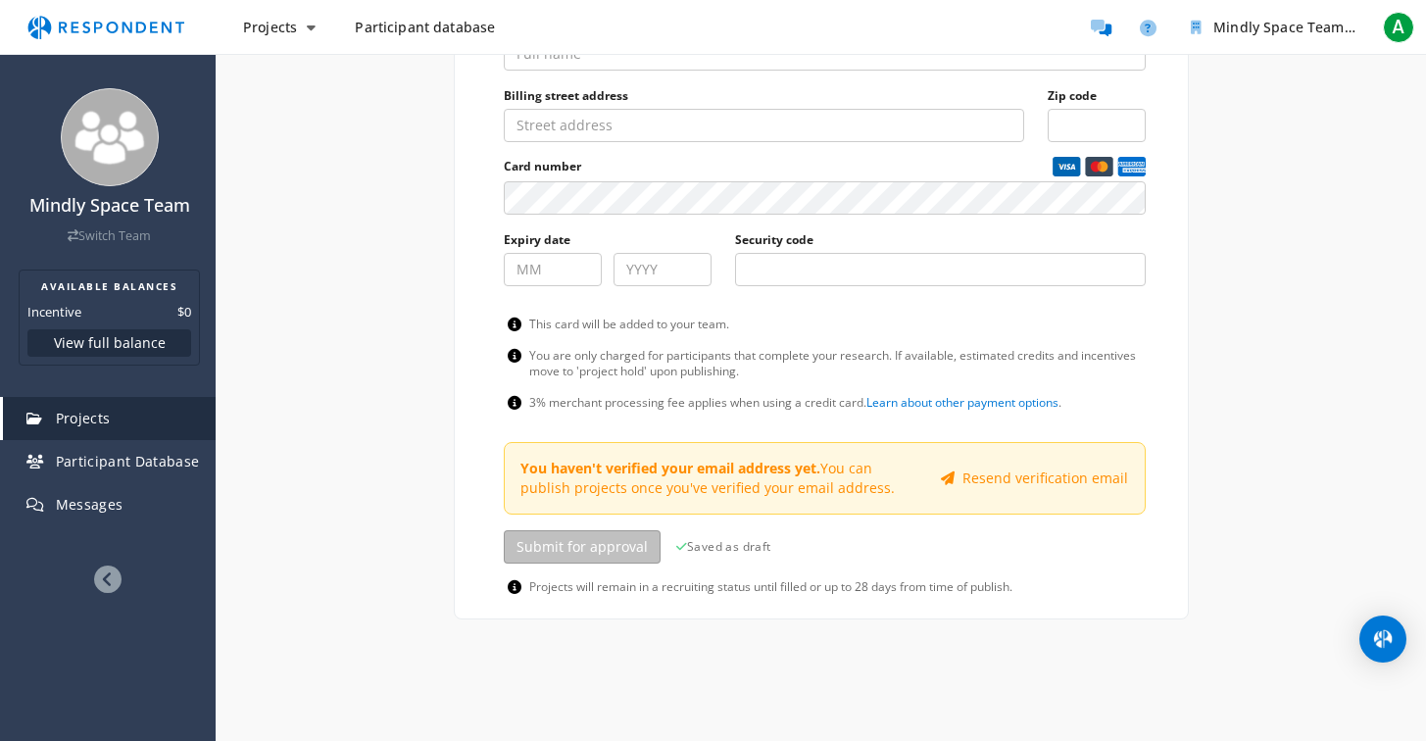
scroll to position [1269, 0]
